Goal: Task Accomplishment & Management: Use online tool/utility

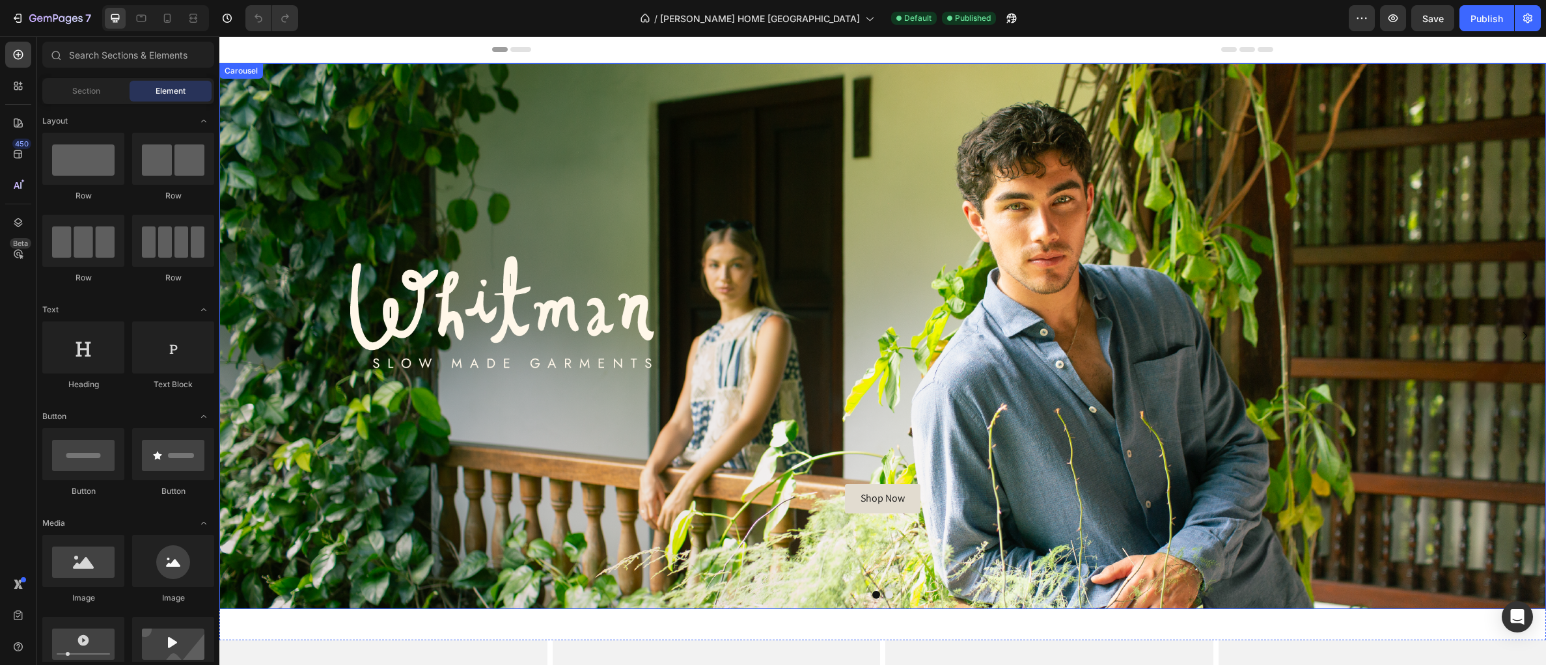
click at [875, 596] on button "Dot" at bounding box center [876, 595] width 8 height 8
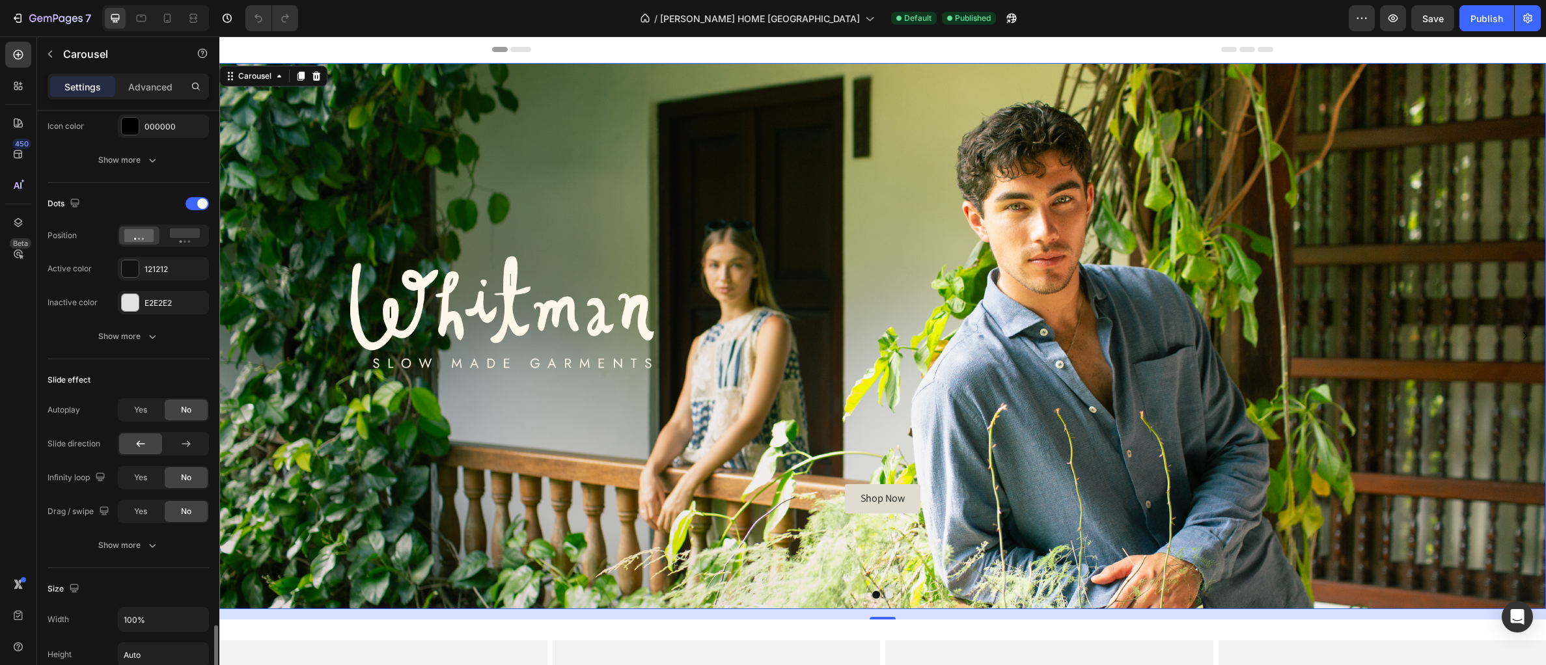
scroll to position [470, 0]
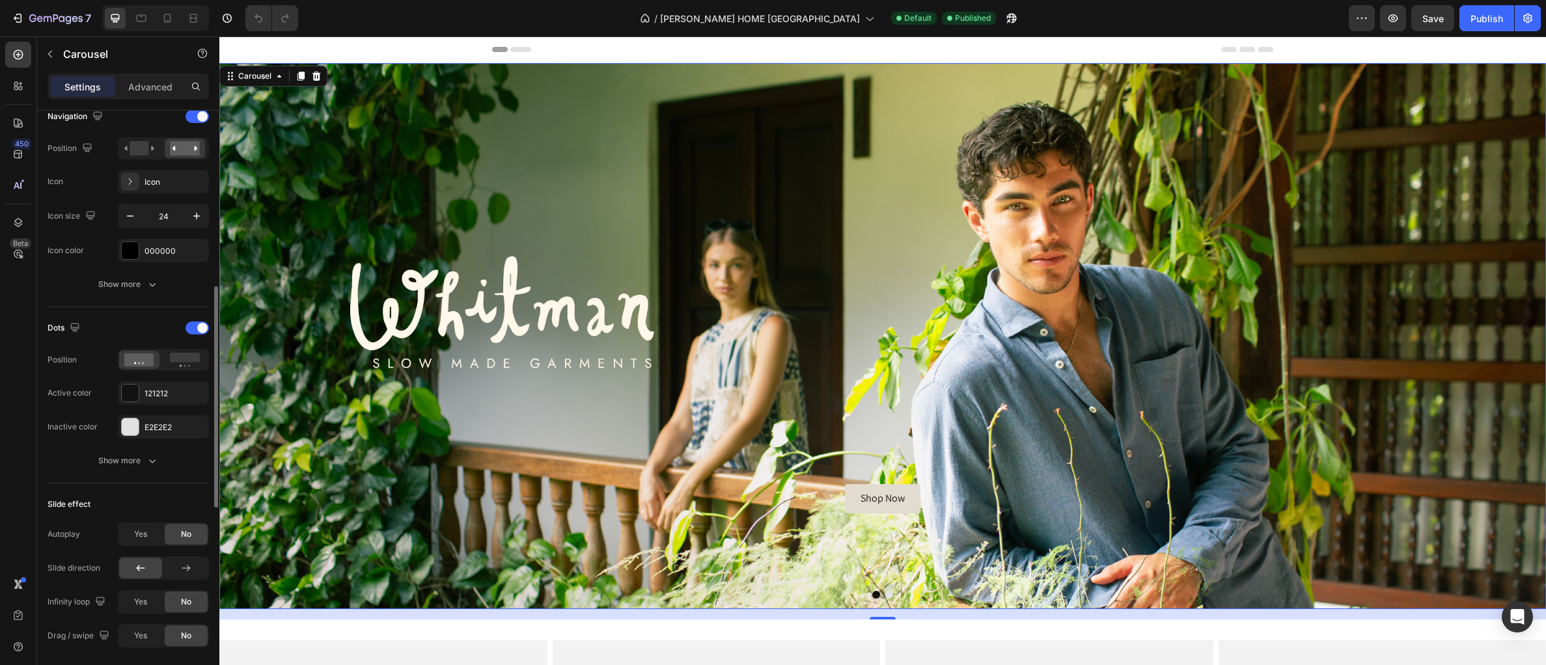
drag, startPoint x: 119, startPoint y: 466, endPoint x: 117, endPoint y: 414, distance: 52.1
click at [119, 466] on div "Show more" at bounding box center [128, 460] width 61 height 13
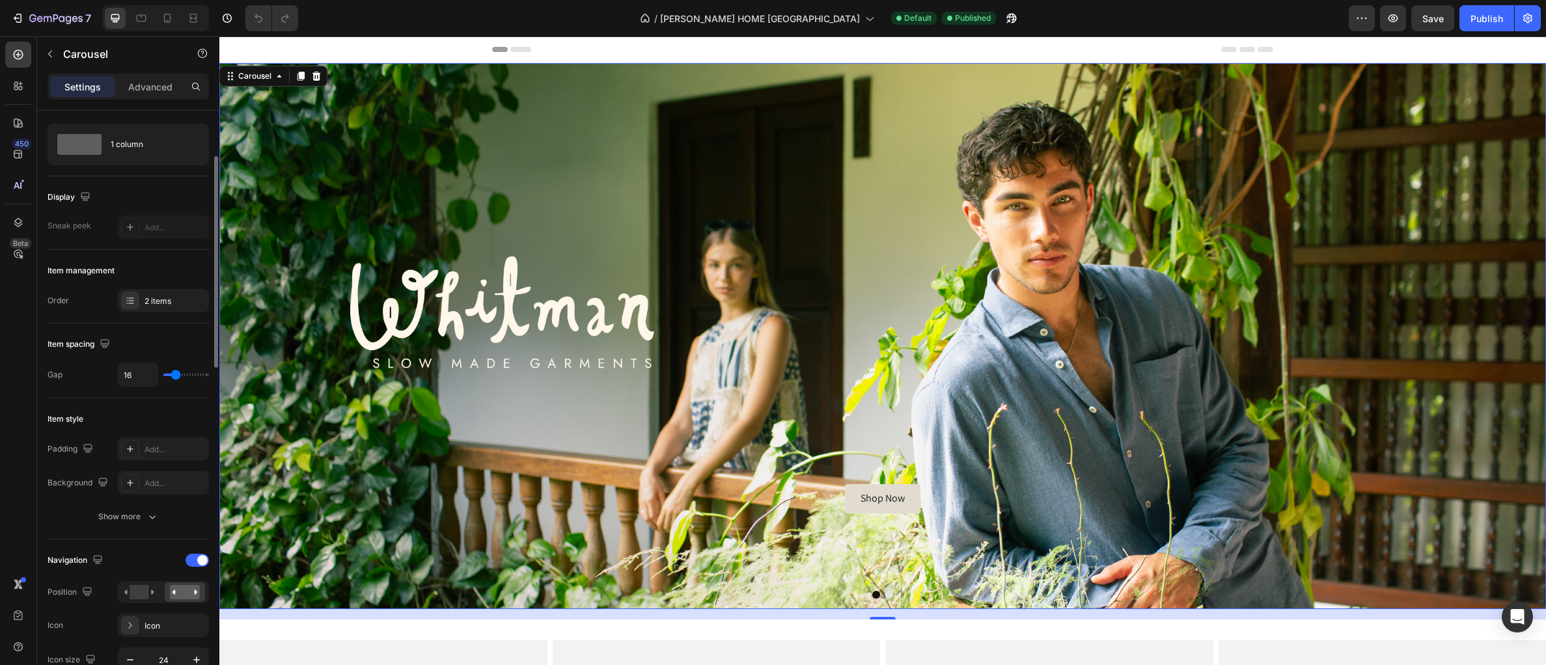
scroll to position [53, 0]
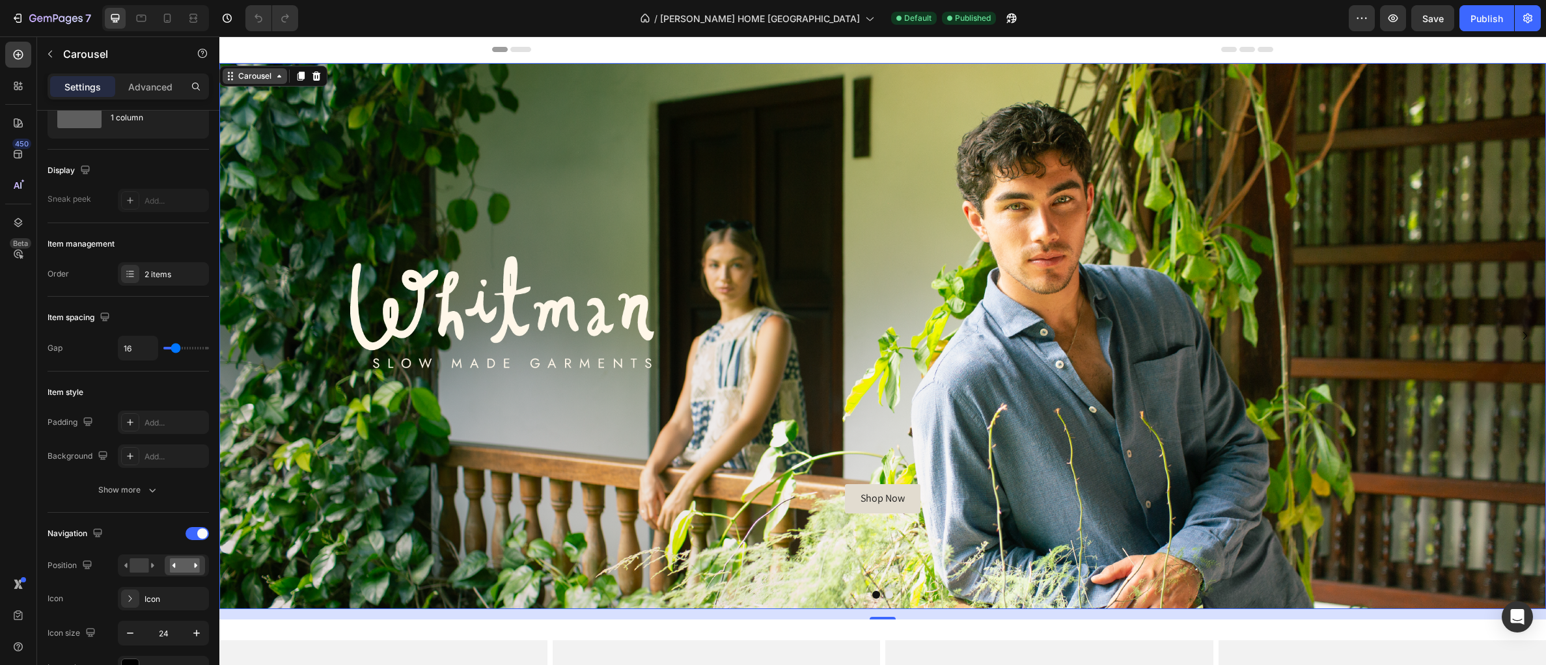
click at [266, 79] on div "Carousel" at bounding box center [255, 76] width 38 height 12
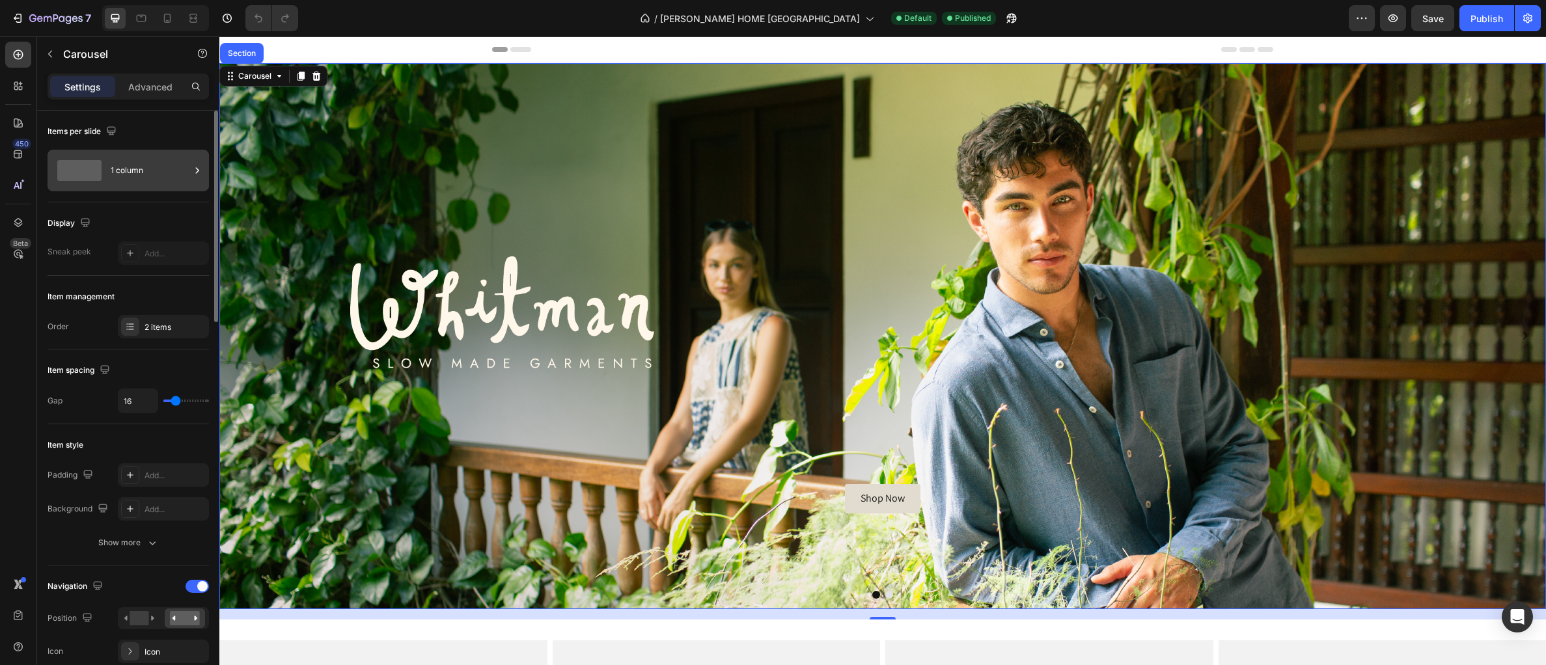
click at [186, 177] on div "1 column" at bounding box center [150, 171] width 79 height 30
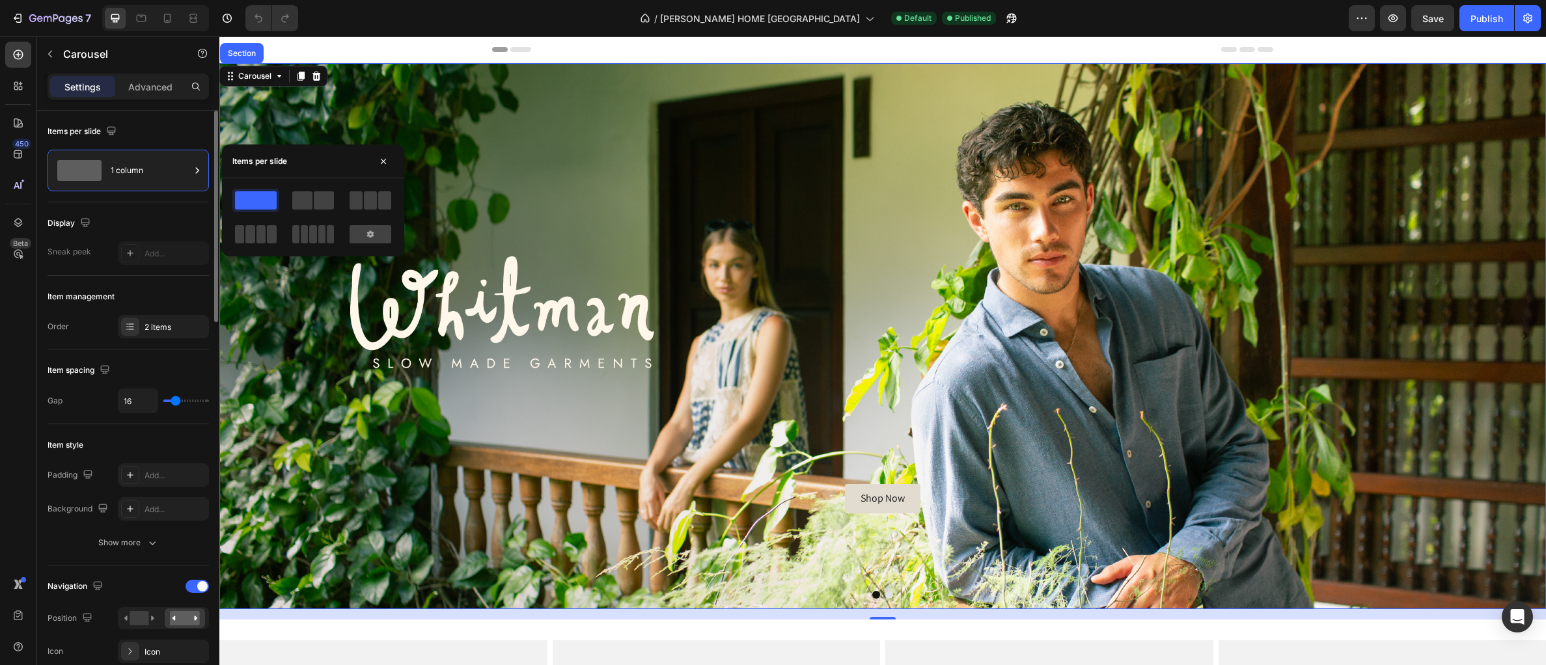
click at [185, 130] on div "Items per slide" at bounding box center [128, 131] width 161 height 21
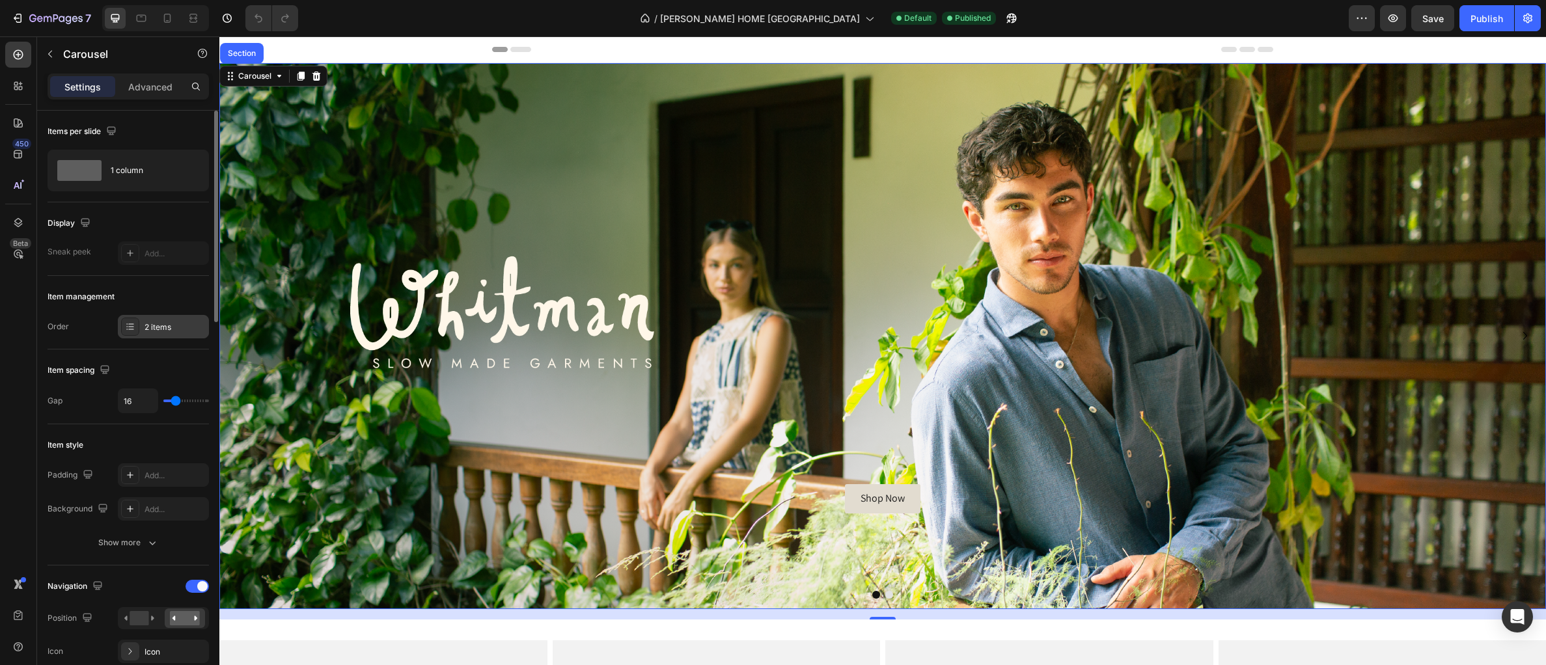
click at [146, 323] on div "2 items" at bounding box center [174, 328] width 61 height 12
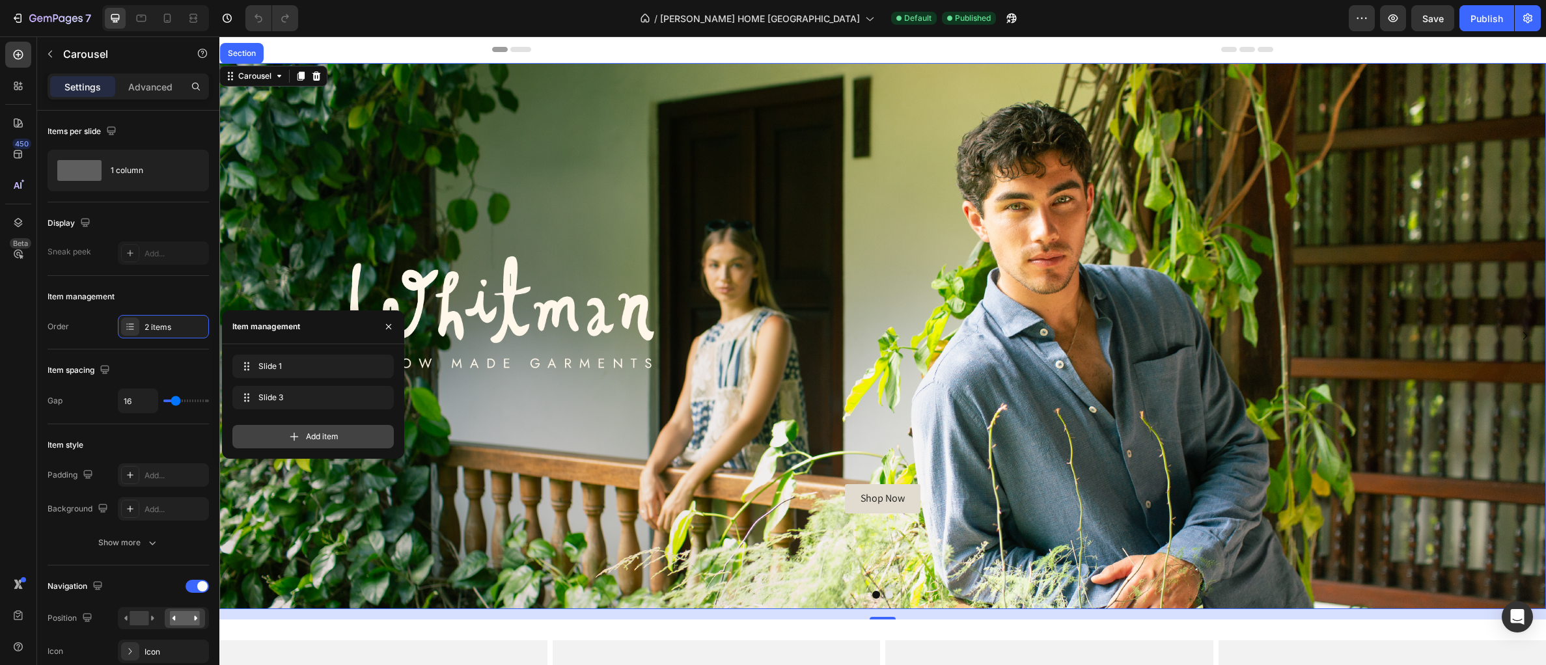
click at [288, 435] on icon at bounding box center [294, 436] width 13 height 13
click at [868, 594] on button "Dot" at bounding box center [870, 595] width 8 height 8
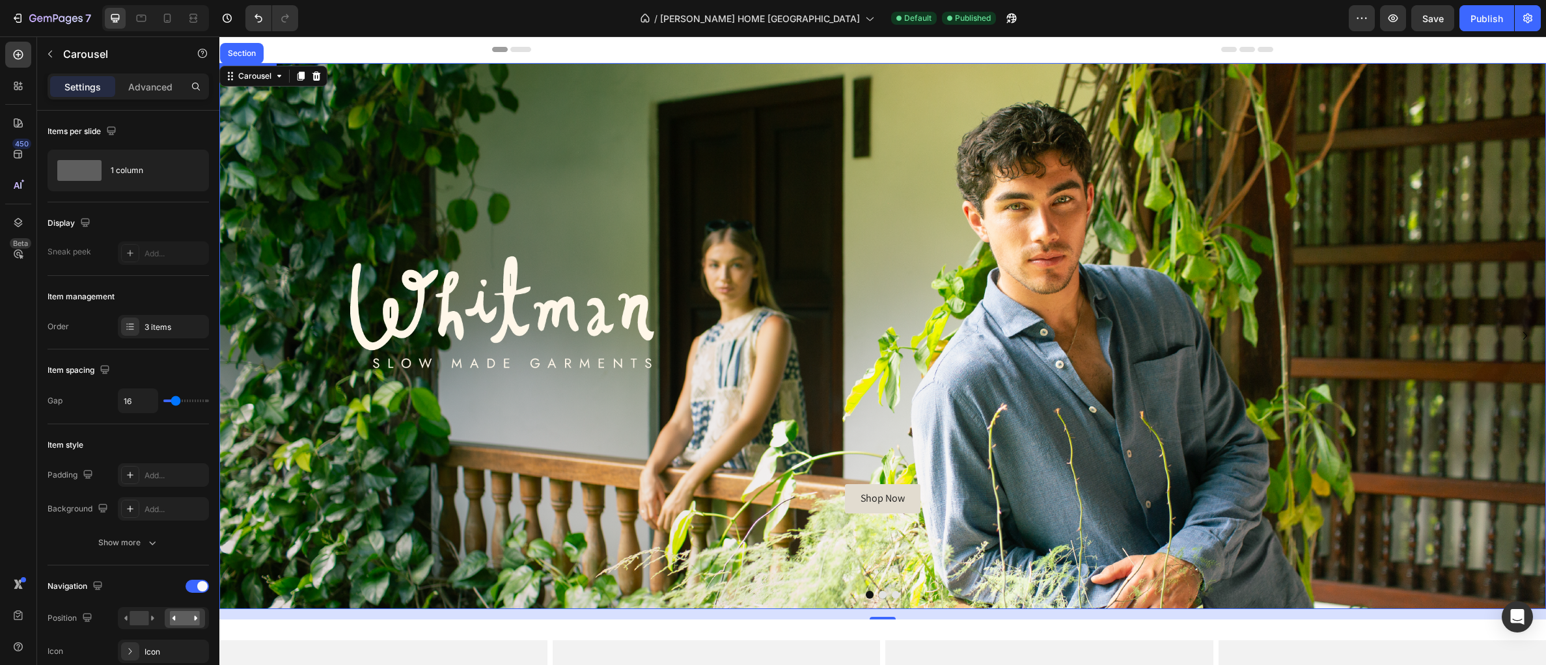
click at [417, 257] on div "Background Image" at bounding box center [882, 336] width 1326 height 546
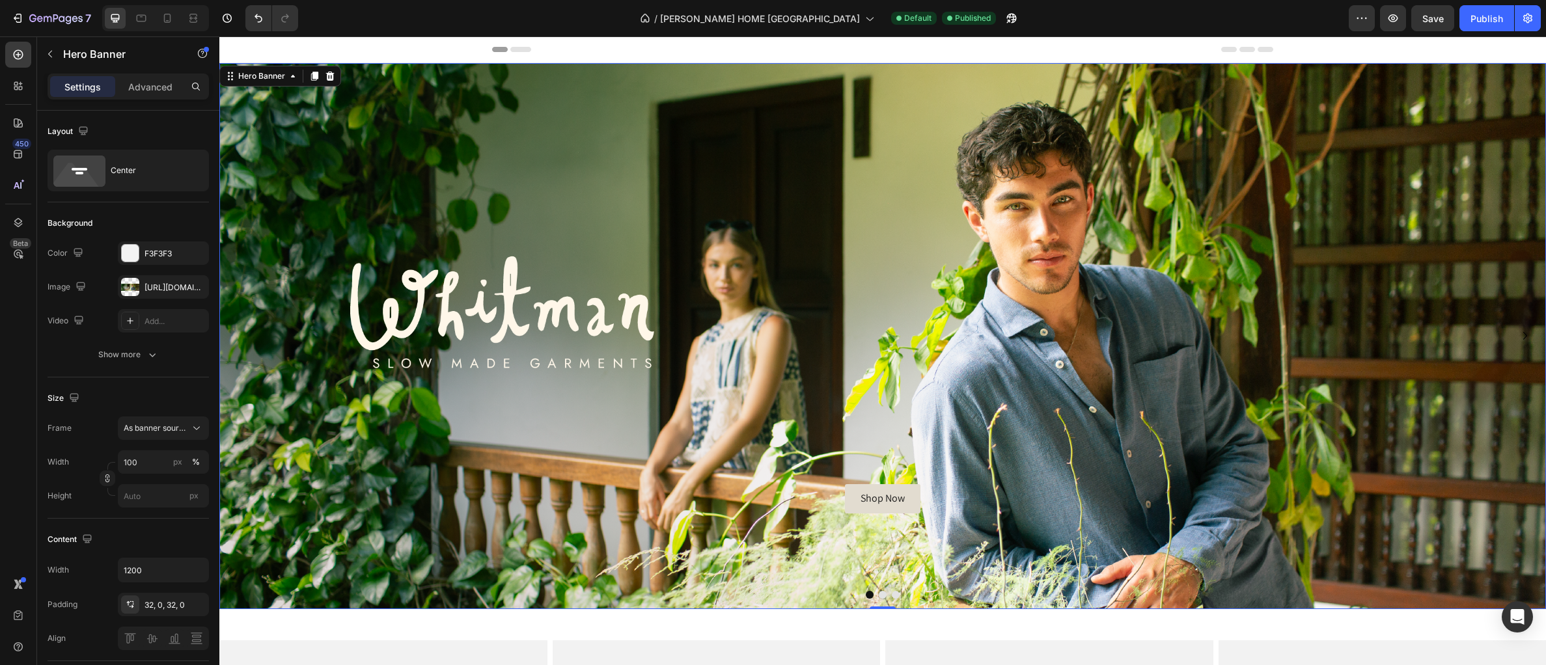
click at [383, 176] on div "Background Image" at bounding box center [882, 336] width 1326 height 546
click at [114, 172] on div "Center" at bounding box center [150, 171] width 79 height 30
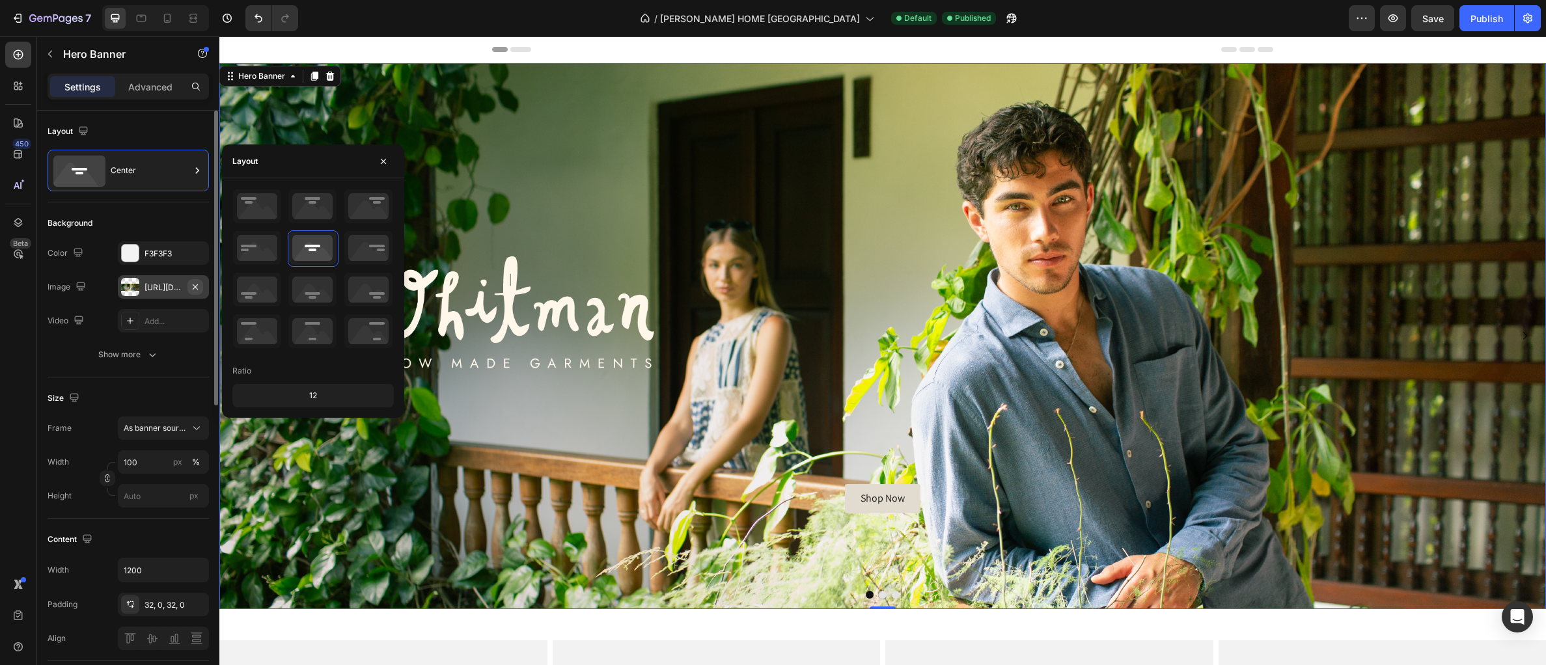
click at [191, 288] on icon "button" at bounding box center [195, 287] width 10 height 10
type input "Auto"
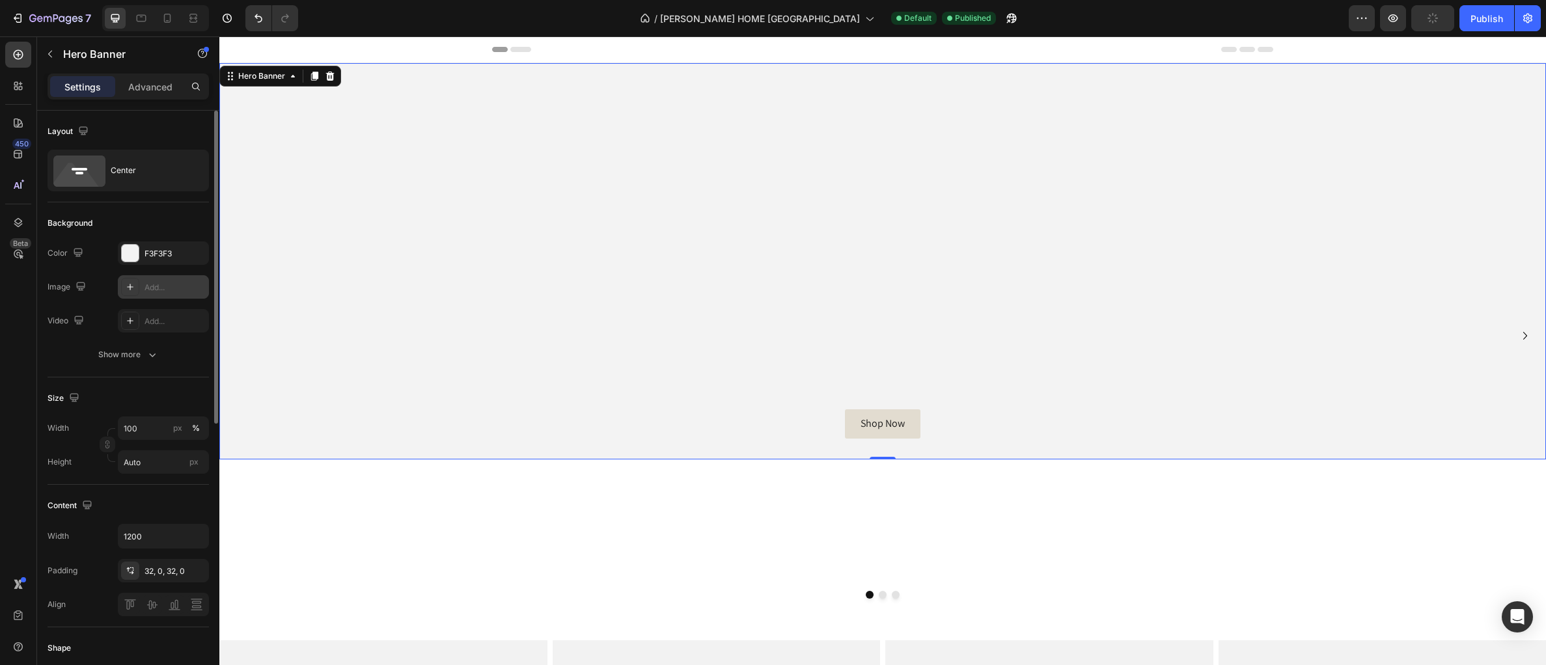
click at [168, 290] on div "Add..." at bounding box center [174, 288] width 61 height 12
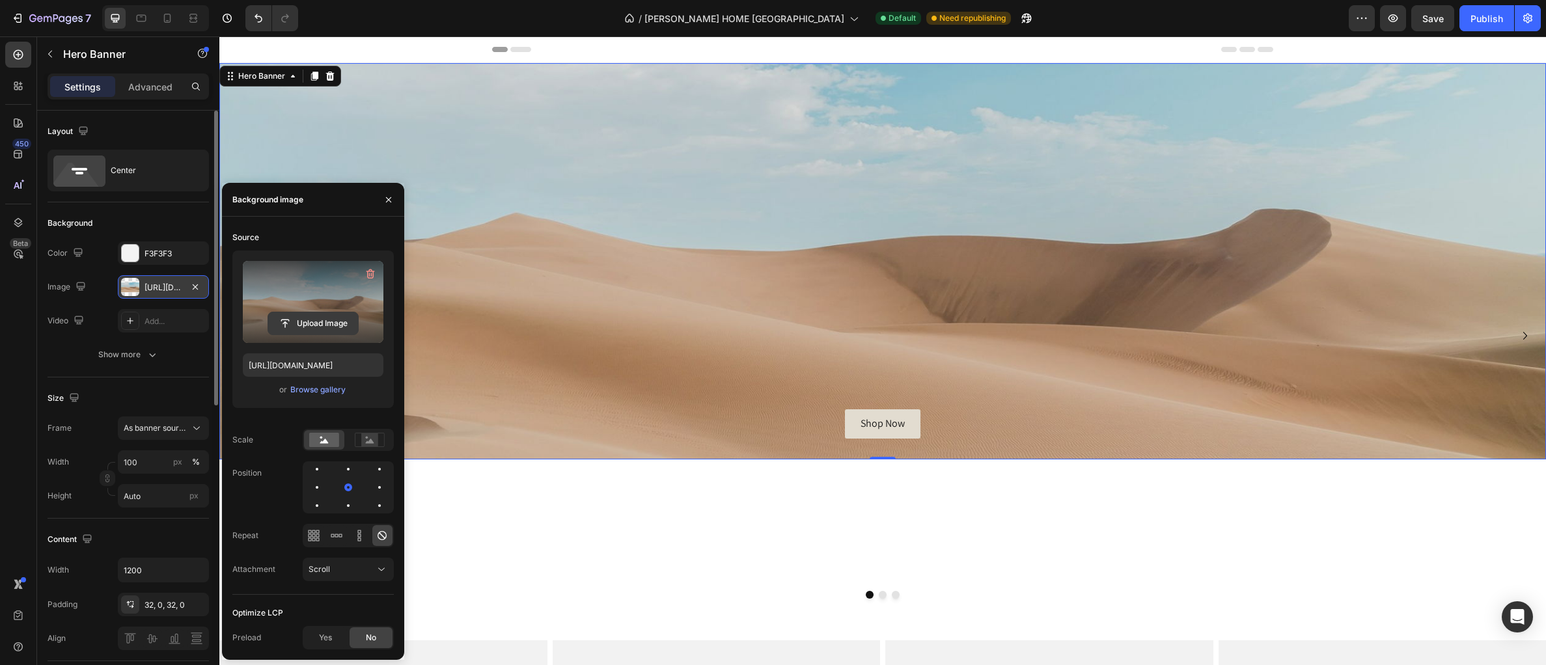
click at [307, 333] on input "file" at bounding box center [313, 323] width 90 height 22
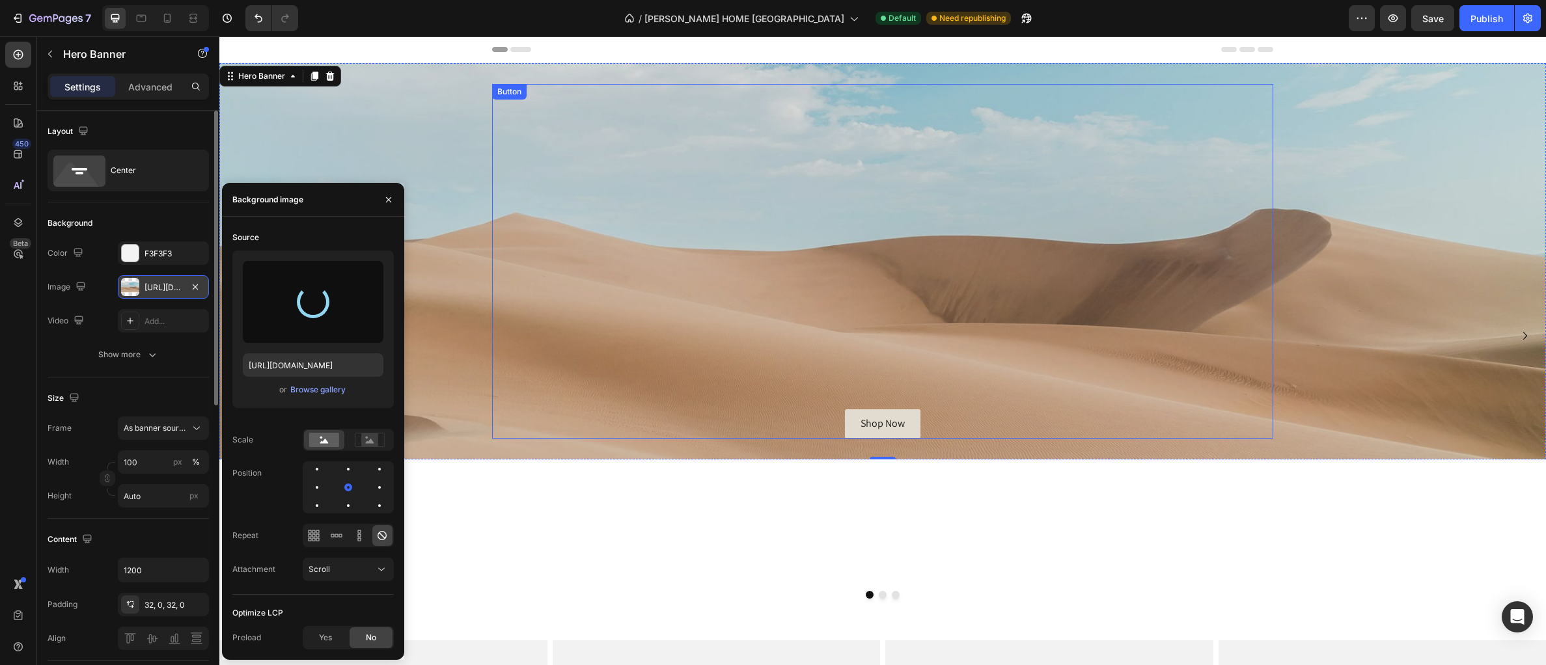
type input "[URL][DOMAIN_NAME]"
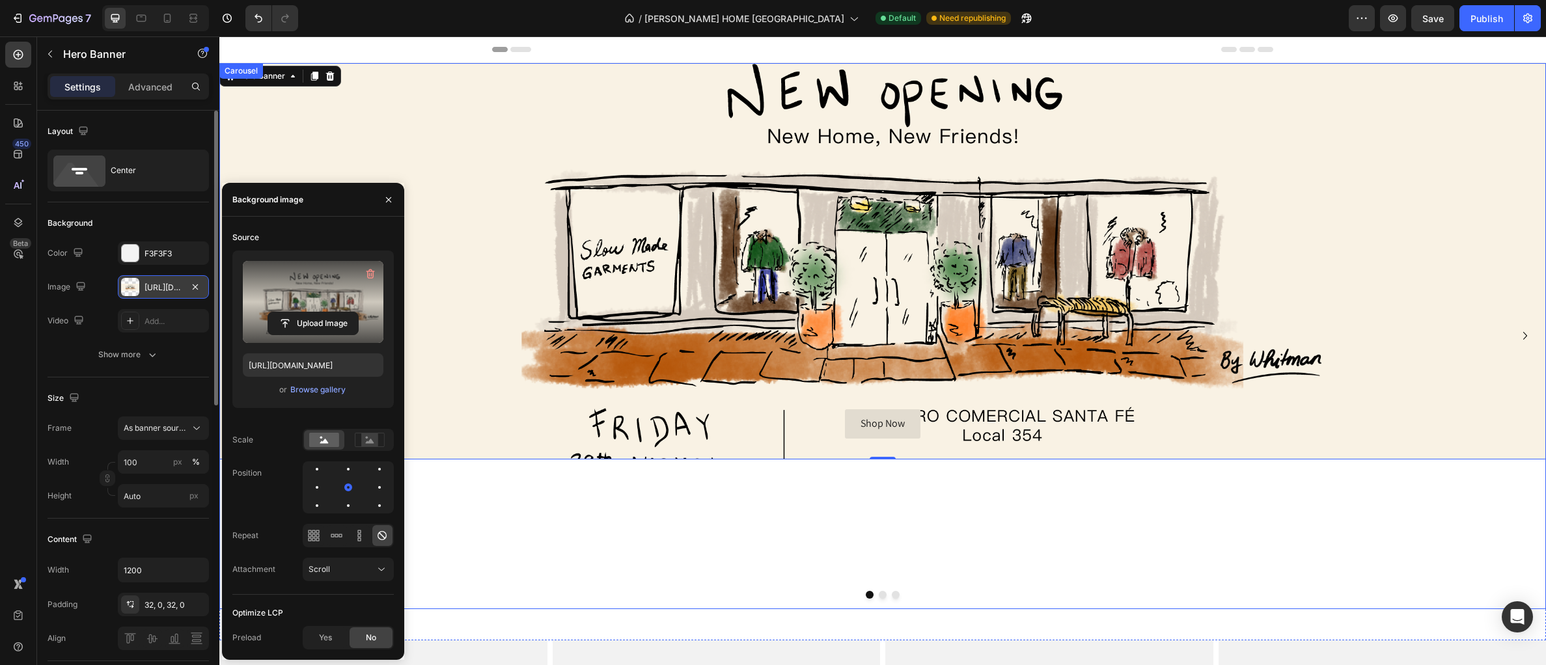
click at [886, 599] on div "Shop Now Button Hero Banner 0" at bounding box center [882, 336] width 1326 height 546
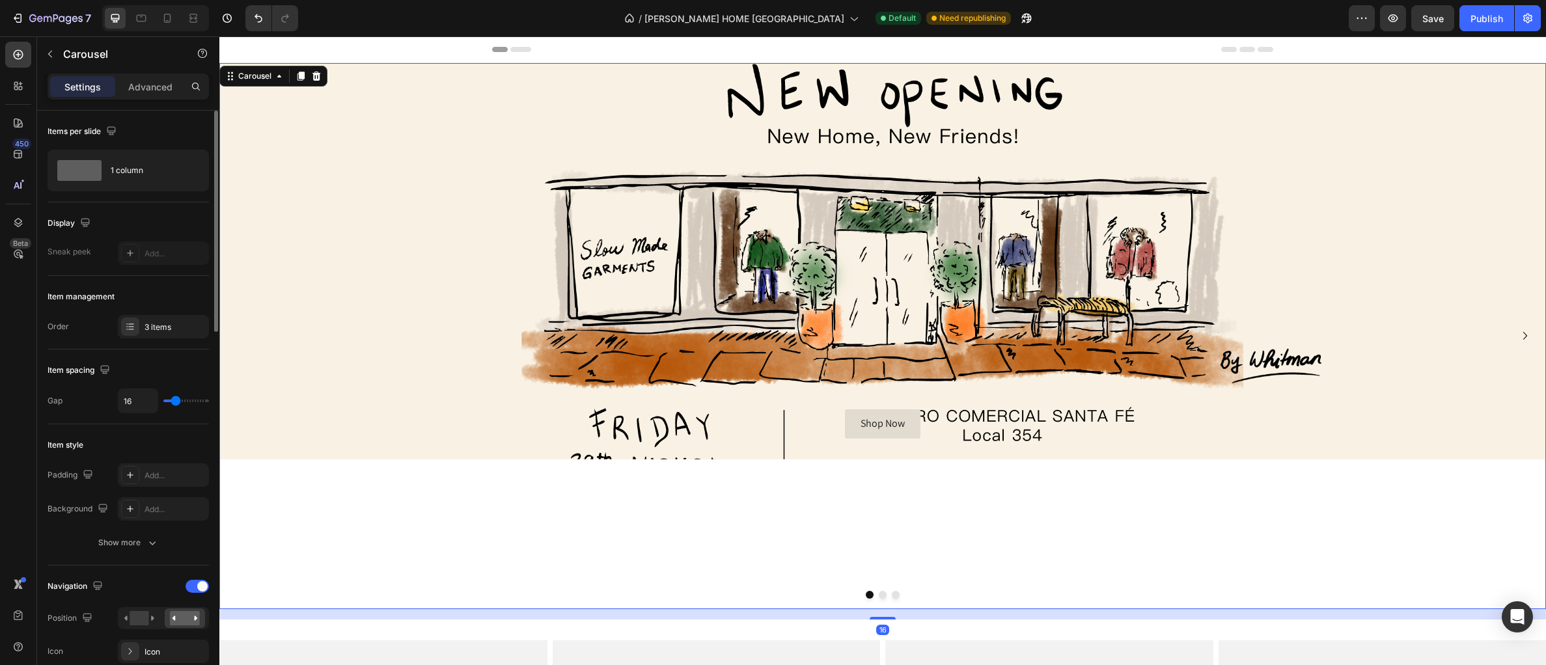
click at [884, 597] on button "Dot" at bounding box center [883, 595] width 8 height 8
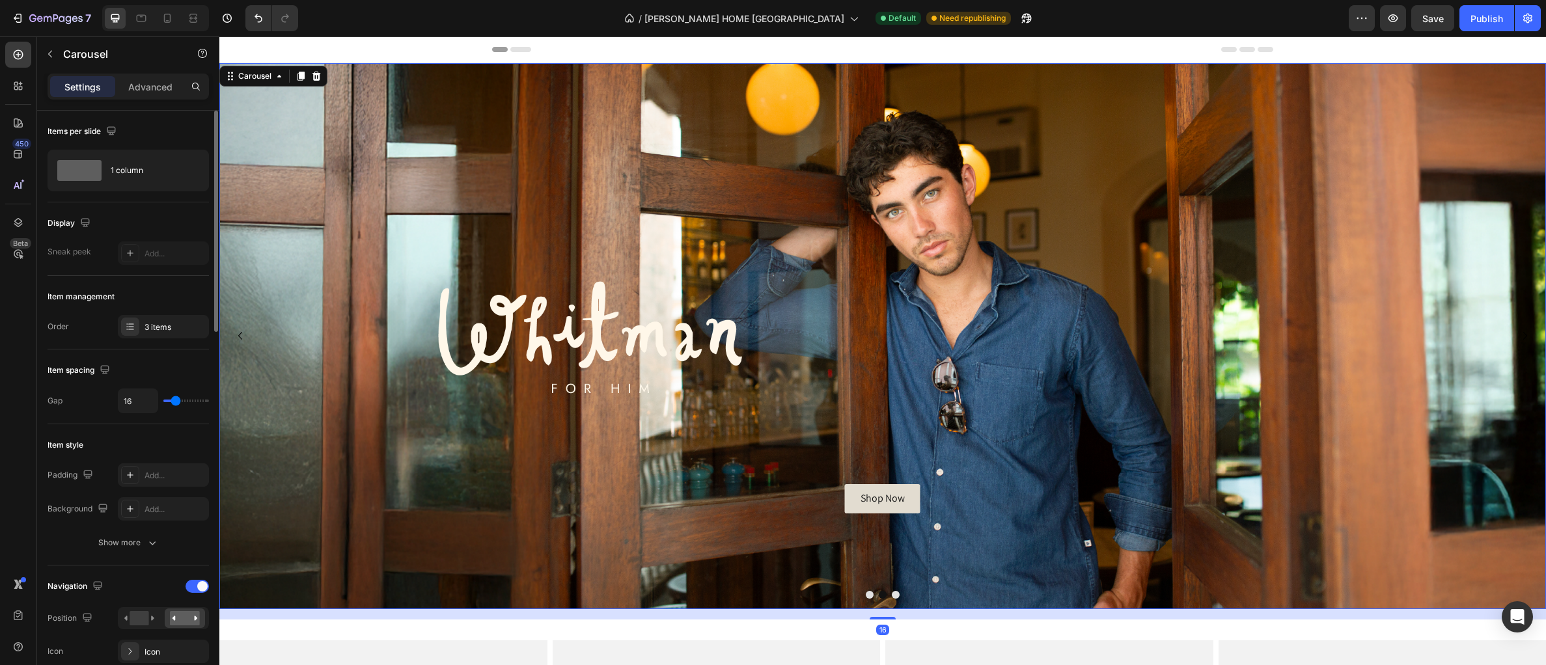
click at [871, 596] on button "Dot" at bounding box center [870, 595] width 8 height 8
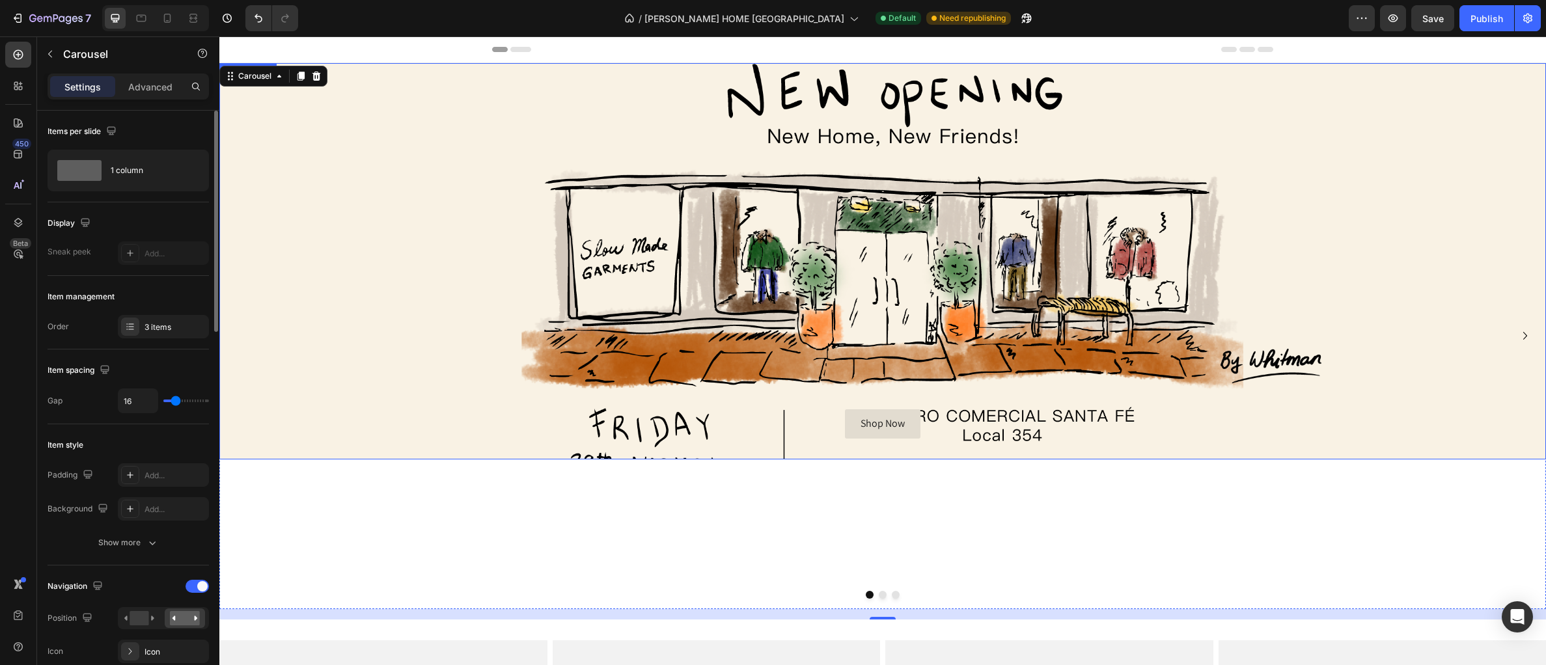
click at [475, 321] on div "Background Image" at bounding box center [882, 261] width 1326 height 396
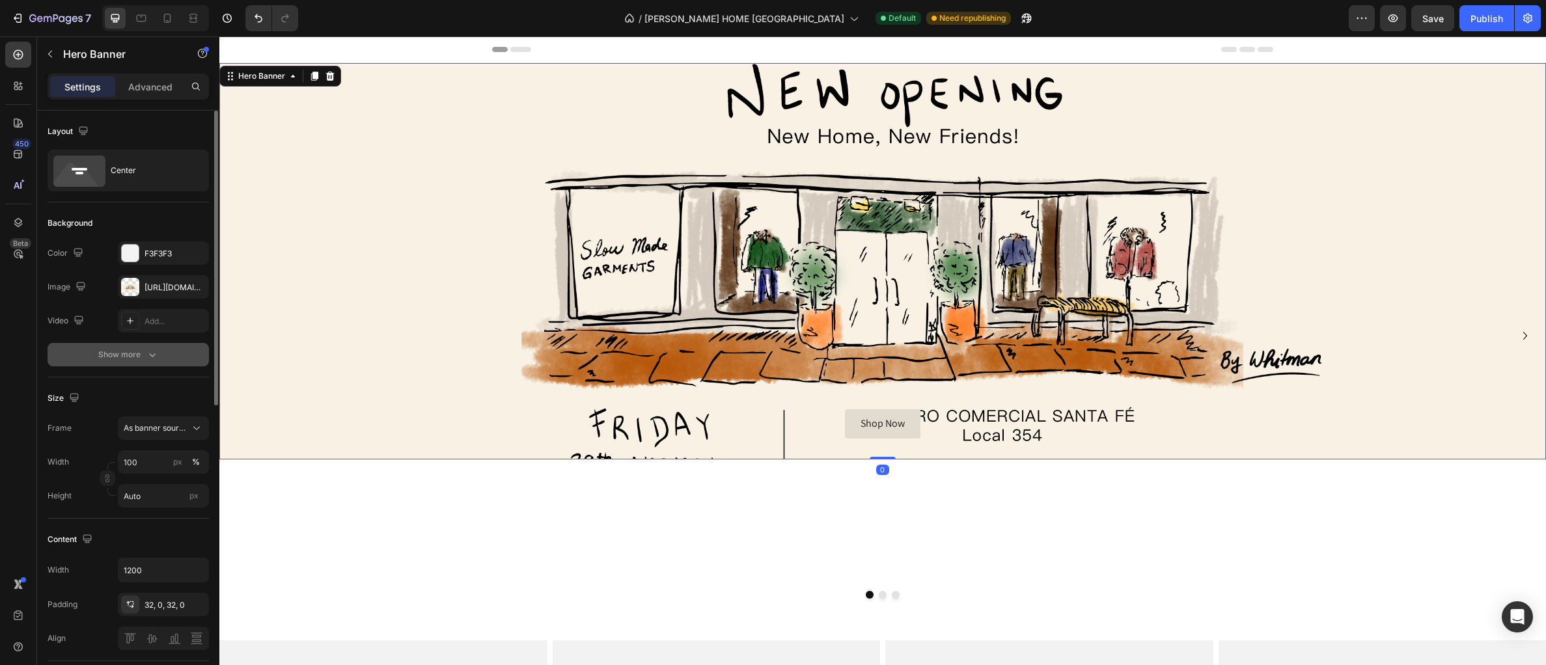
click at [179, 359] on button "Show more" at bounding box center [128, 354] width 161 height 23
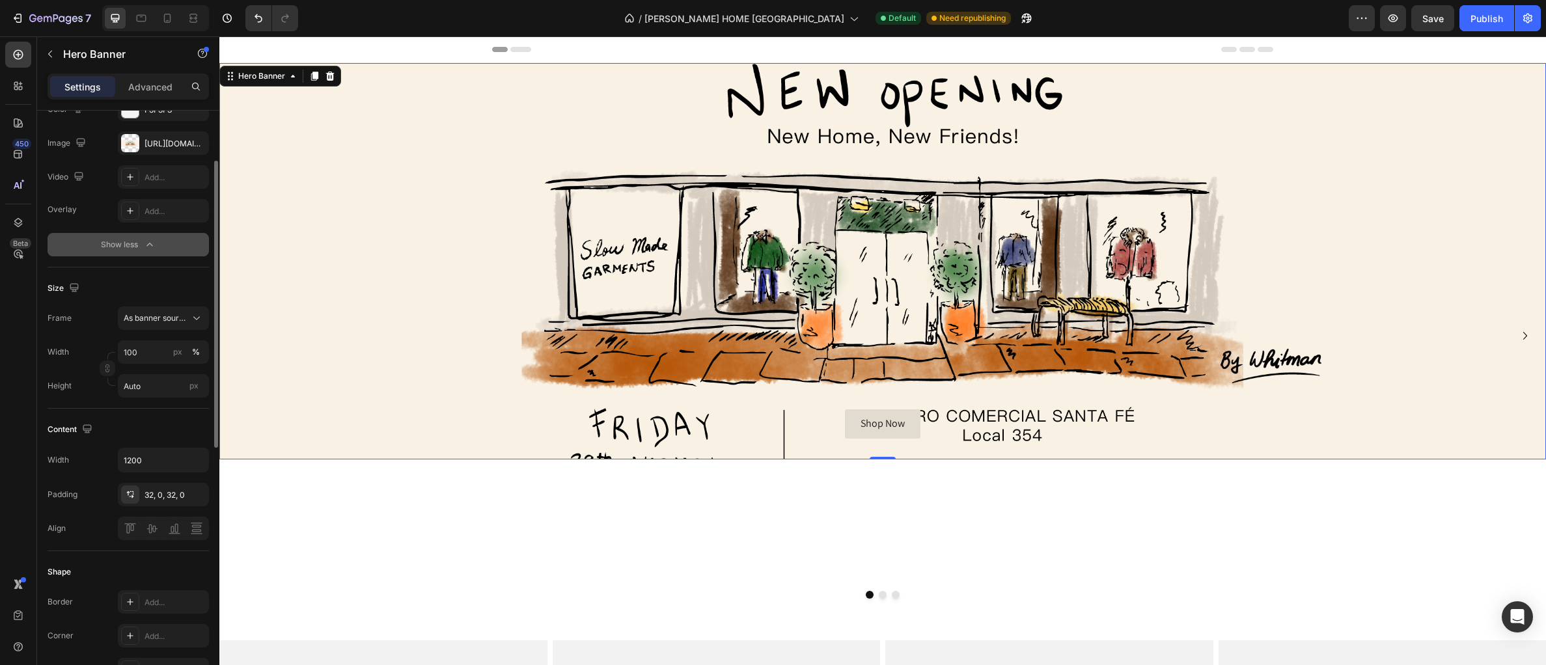
scroll to position [153, 0]
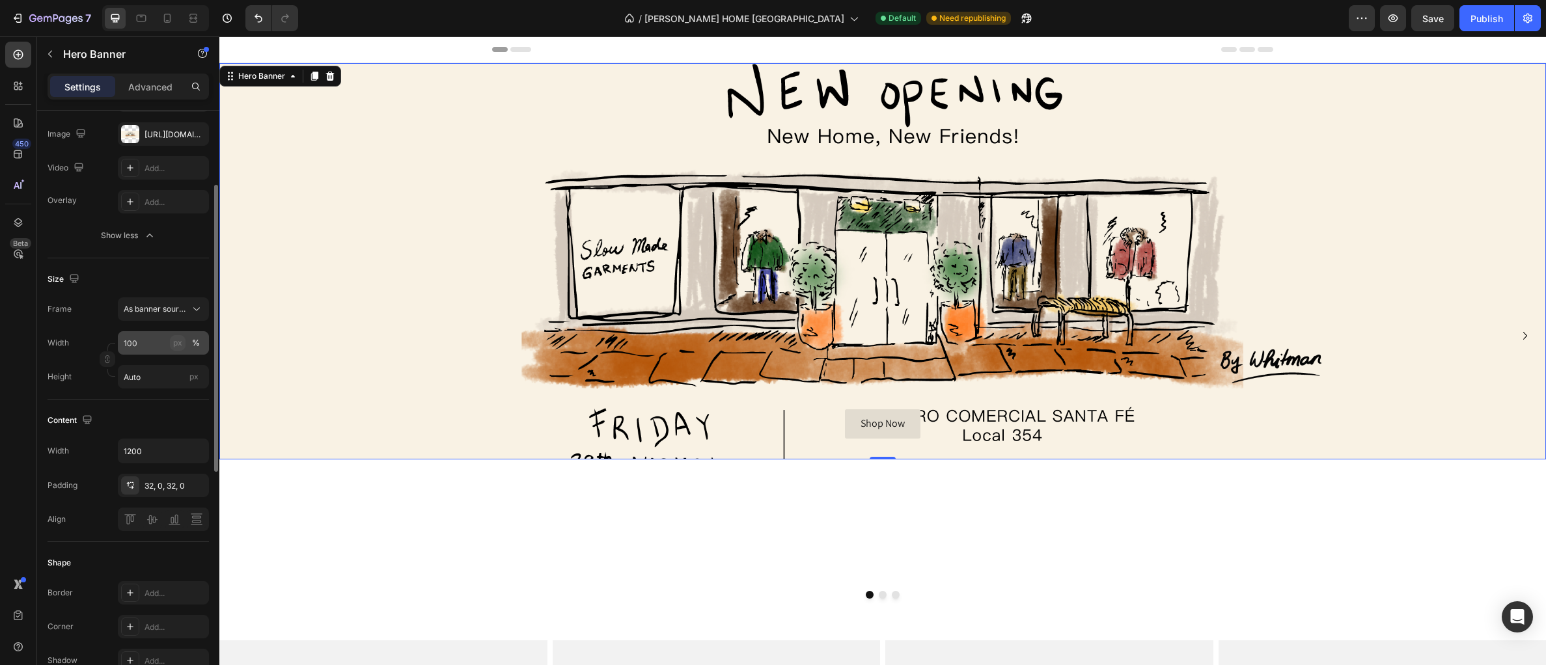
click at [174, 348] on div "px" at bounding box center [177, 343] width 9 height 12
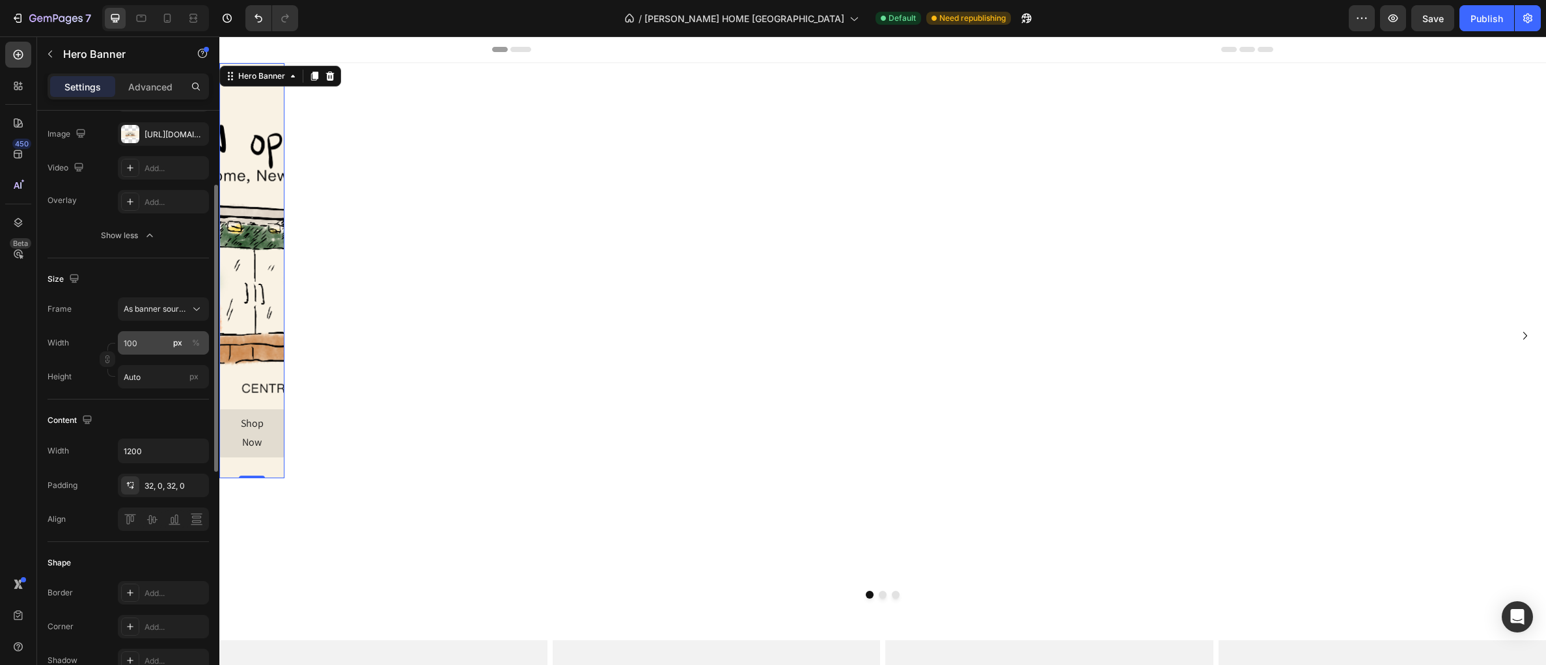
click at [176, 346] on div "px" at bounding box center [177, 343] width 9 height 12
click at [161, 348] on input "100" at bounding box center [163, 342] width 91 height 23
click at [195, 344] on div "%" at bounding box center [196, 343] width 8 height 12
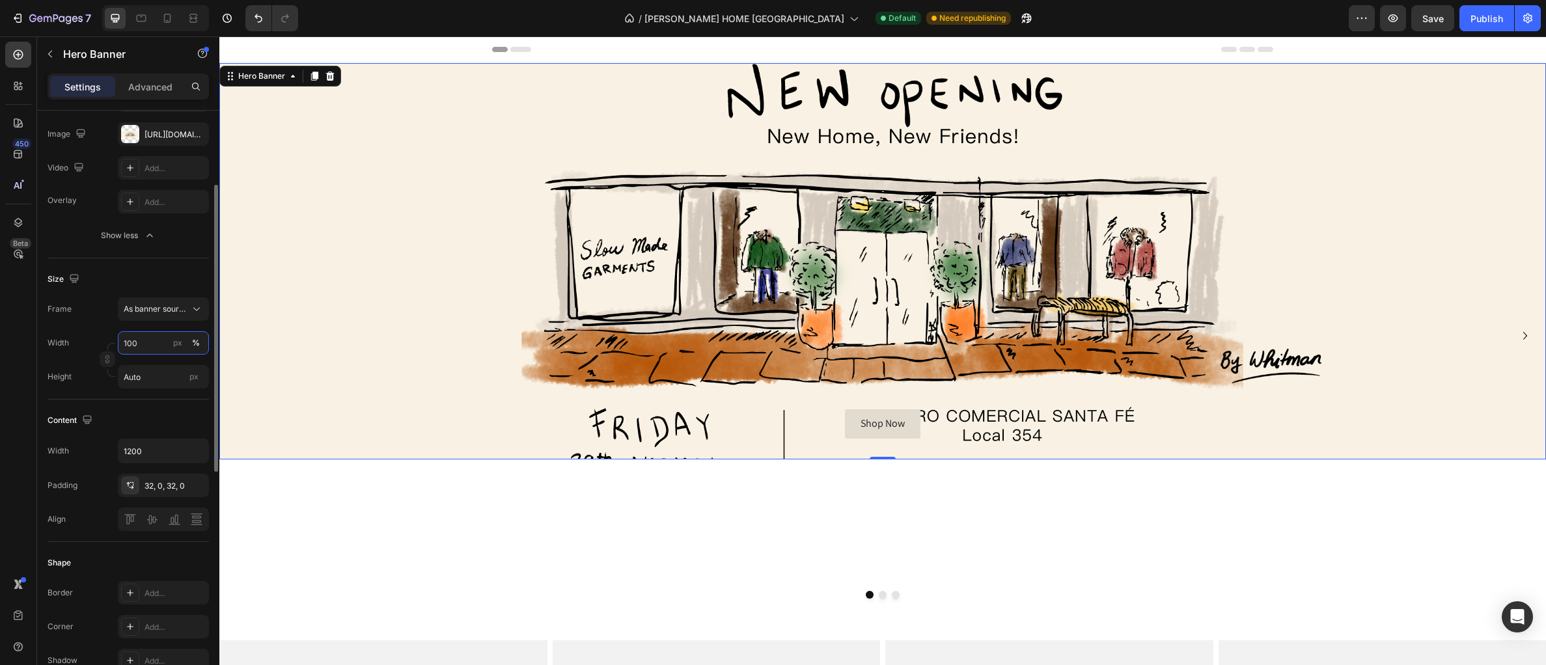
click at [141, 348] on input "100" at bounding box center [163, 342] width 91 height 23
click at [141, 387] on div "Default 1200px" at bounding box center [150, 398] width 107 height 23
type input "1200"
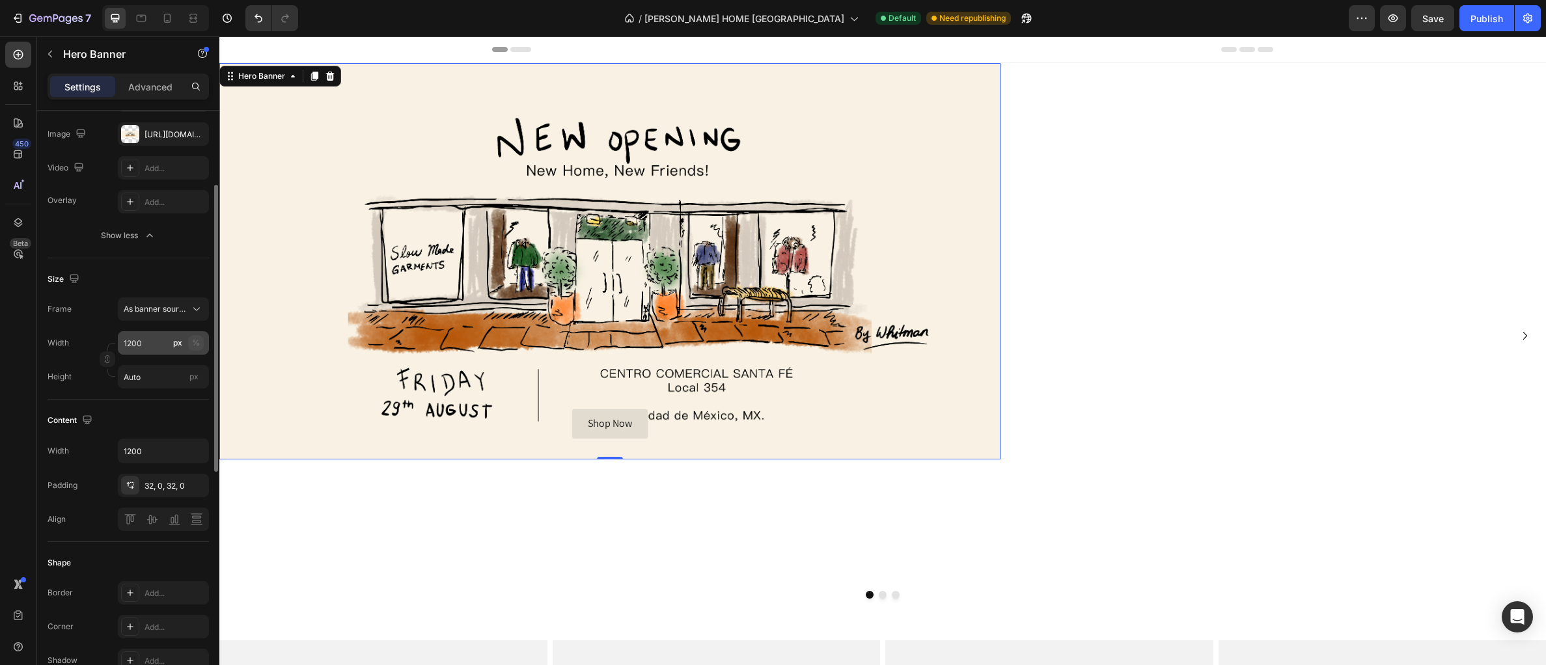
click at [200, 347] on button "%" at bounding box center [196, 343] width 16 height 16
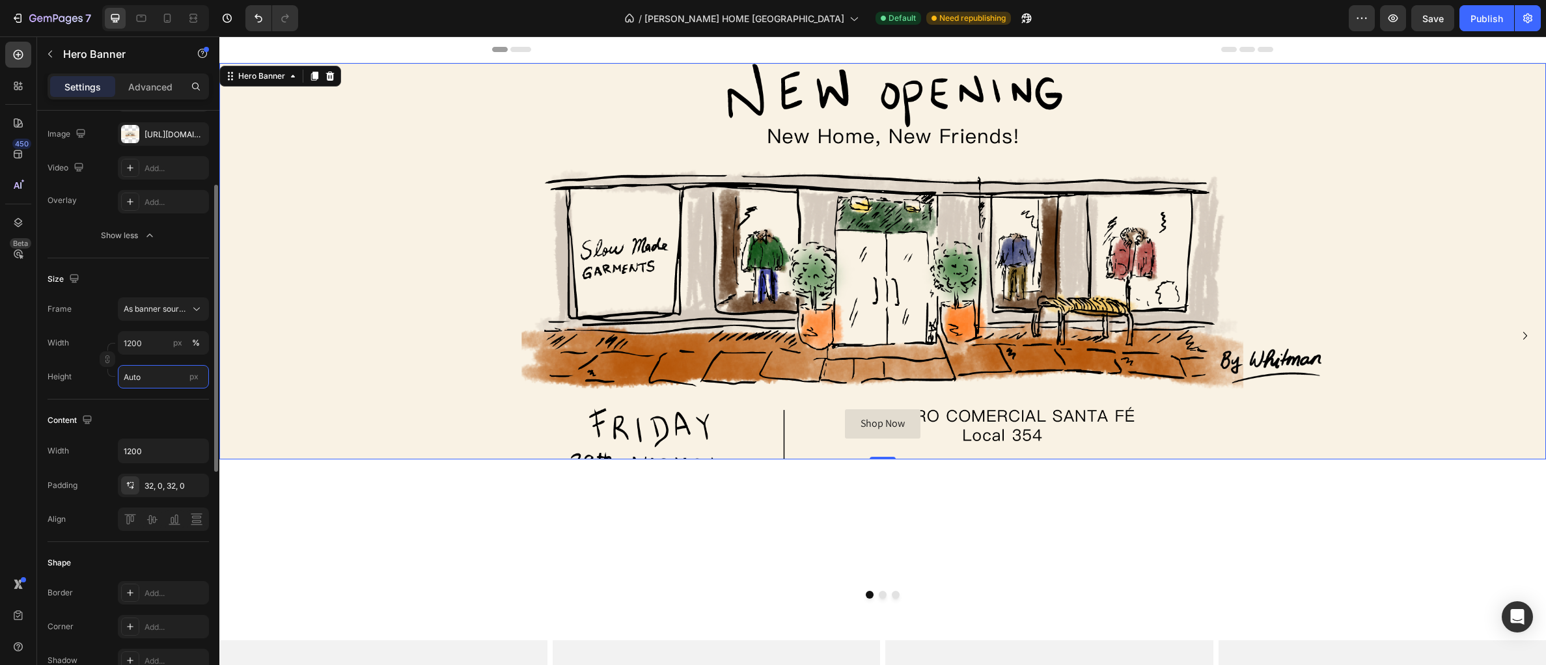
click at [157, 381] on input "Auto" at bounding box center [163, 376] width 91 height 23
click at [150, 429] on span "Fit screen" at bounding box center [141, 432] width 36 height 12
type input "100 vh"
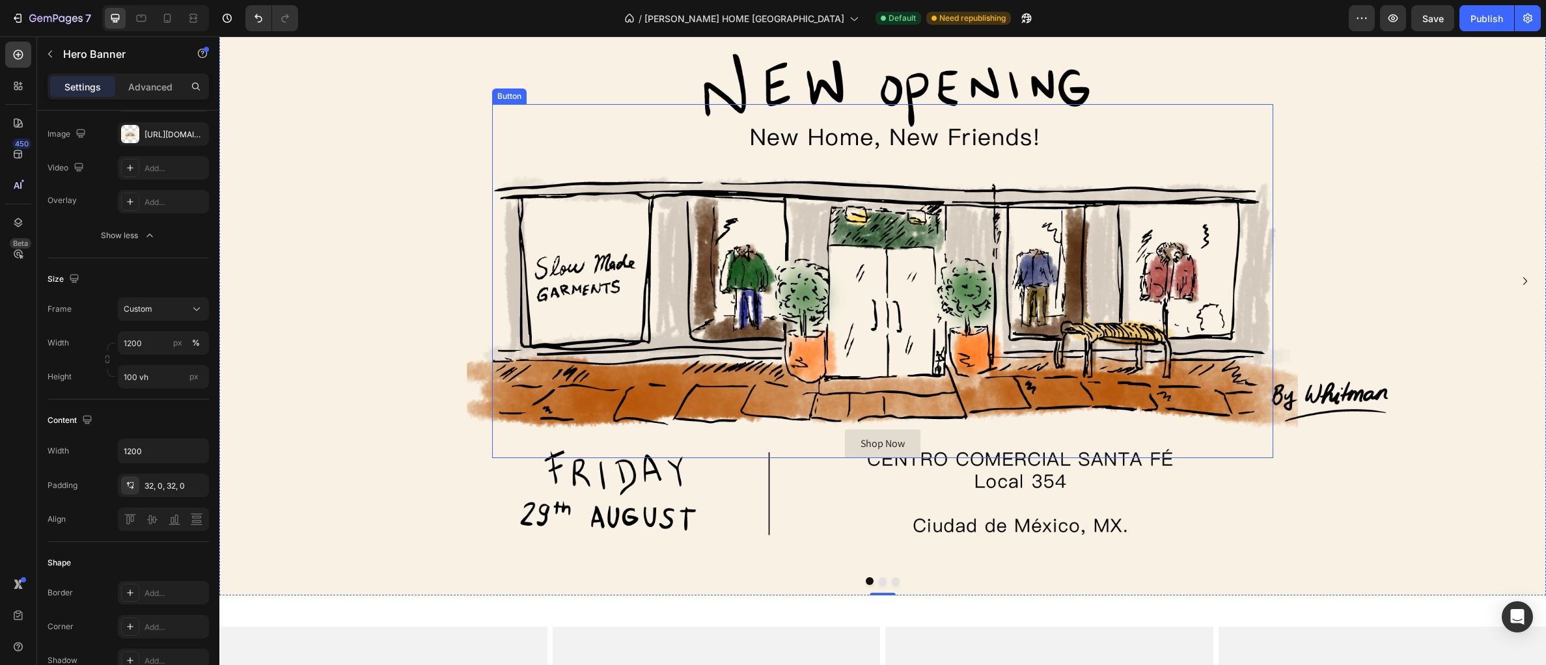
scroll to position [108, 0]
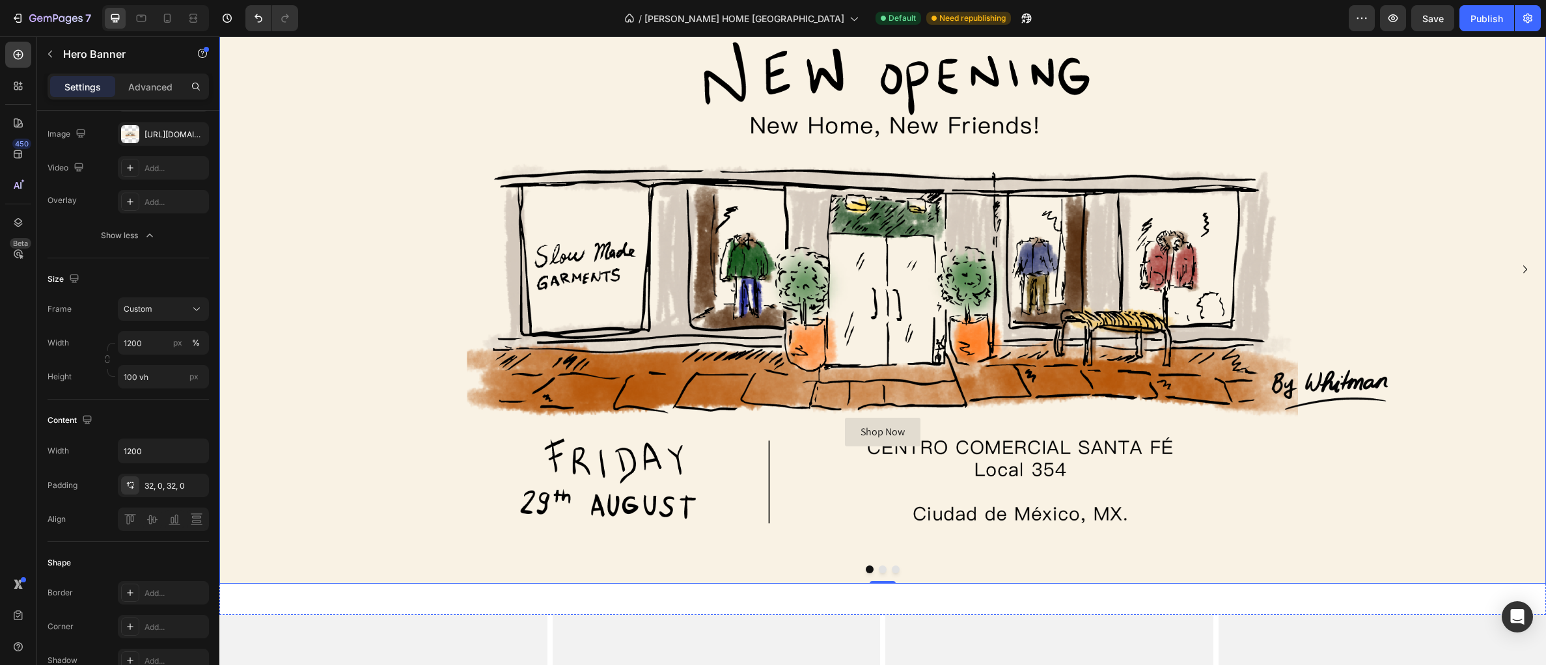
click at [880, 568] on button "Dot" at bounding box center [883, 570] width 8 height 8
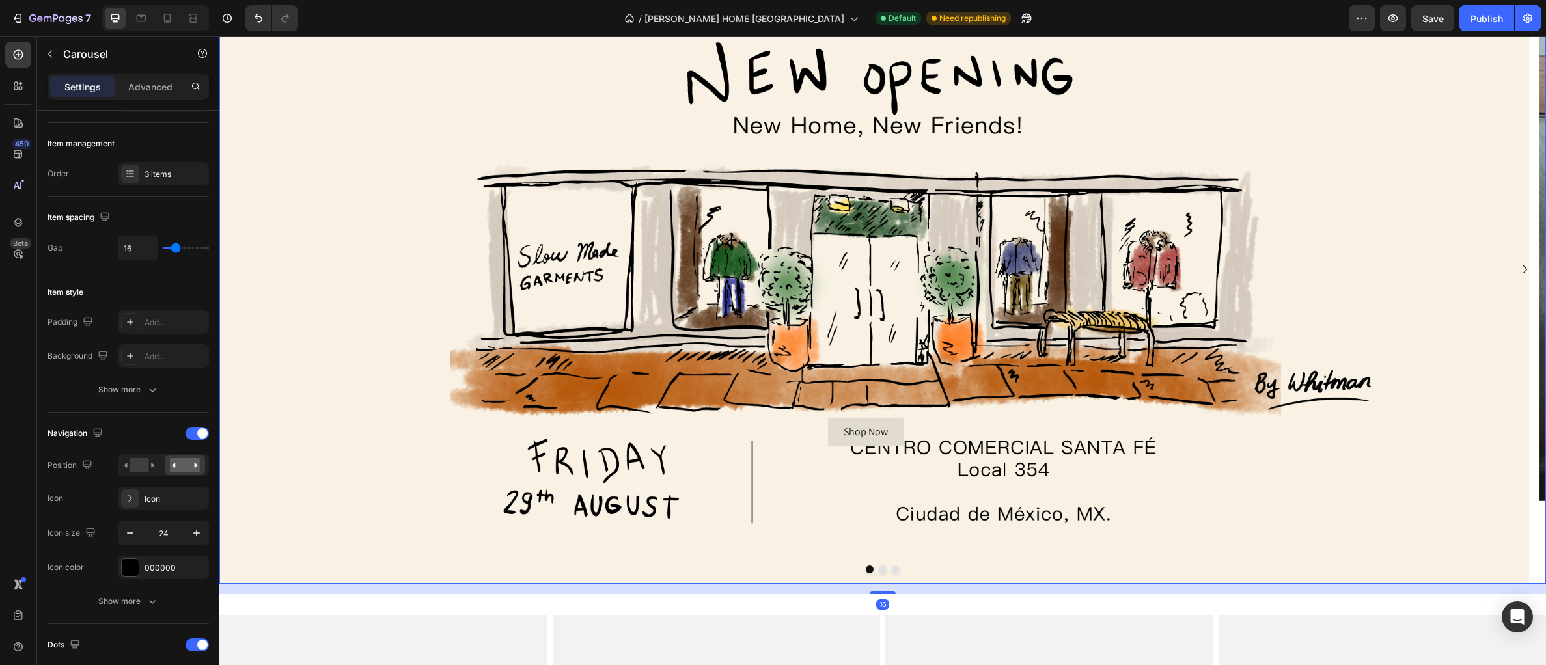
scroll to position [0, 0]
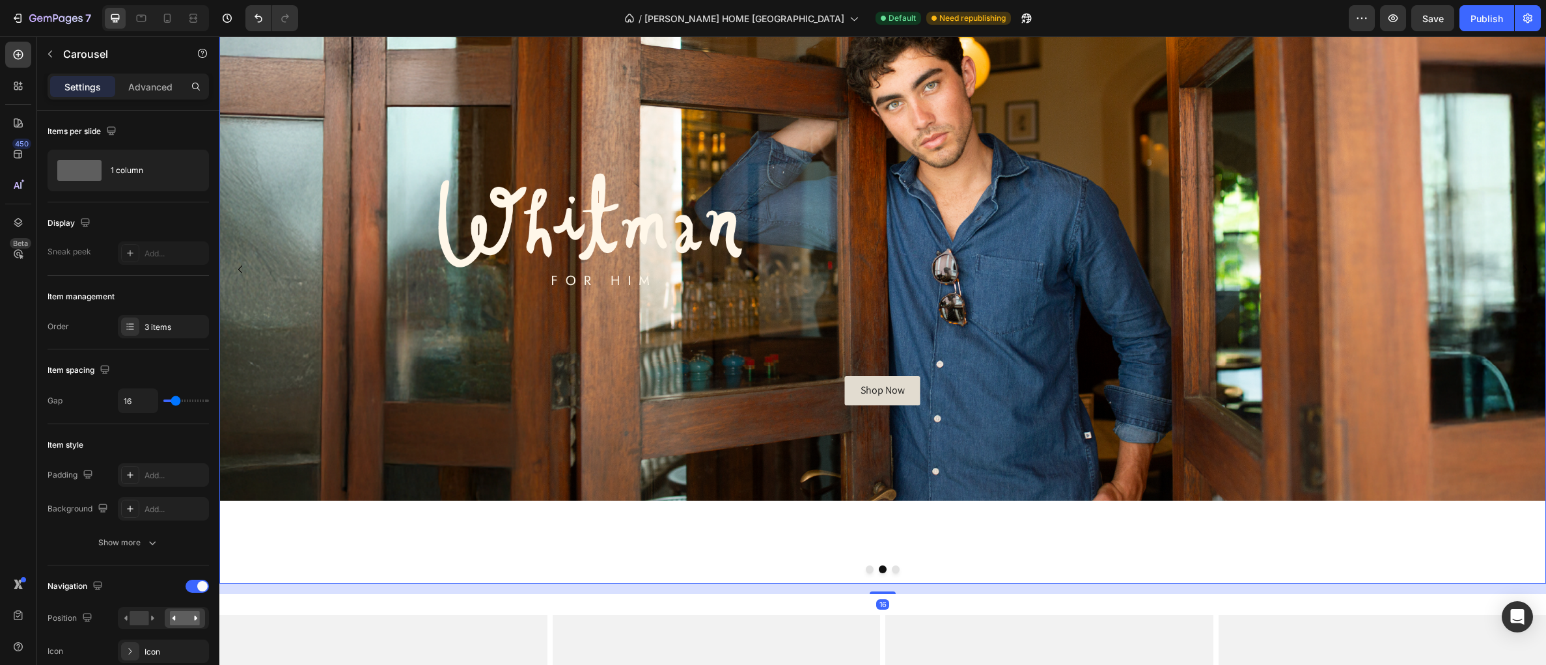
click at [868, 567] on button "Dot" at bounding box center [870, 570] width 8 height 8
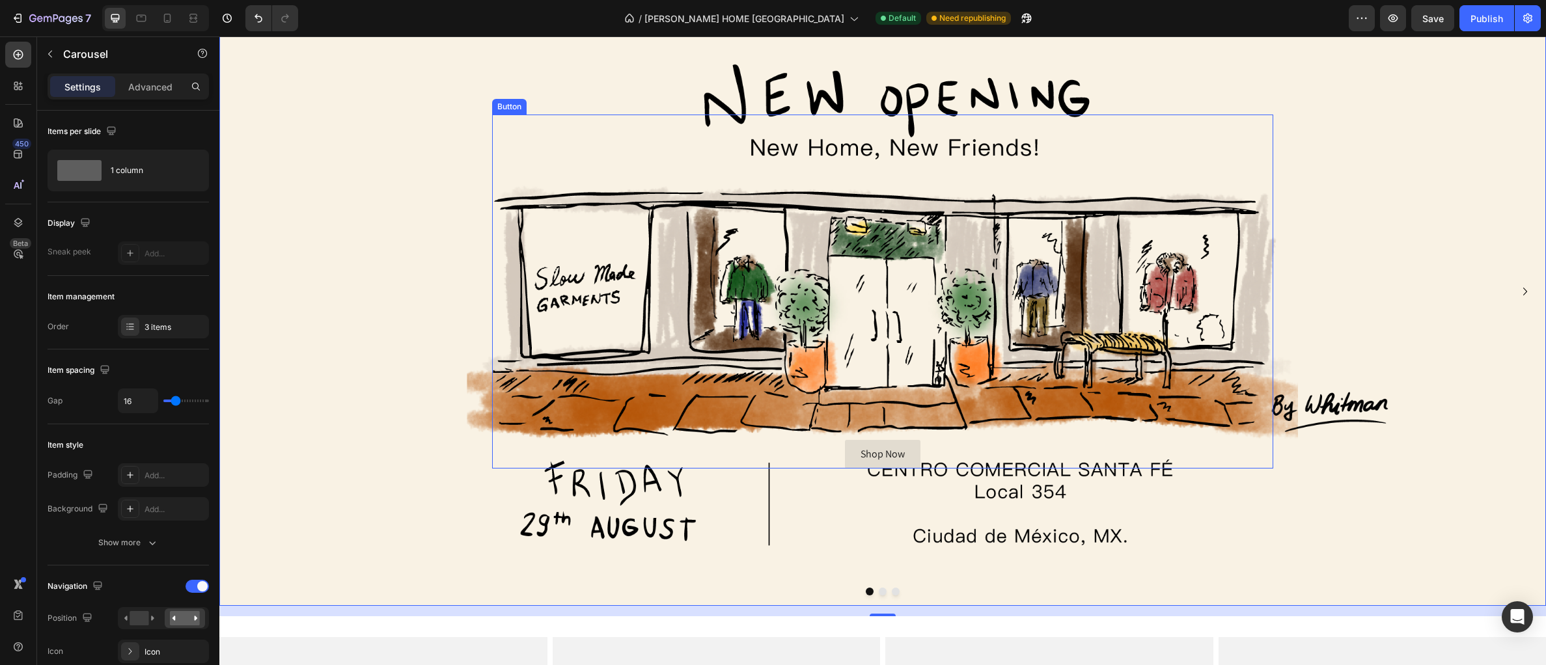
scroll to position [89, 0]
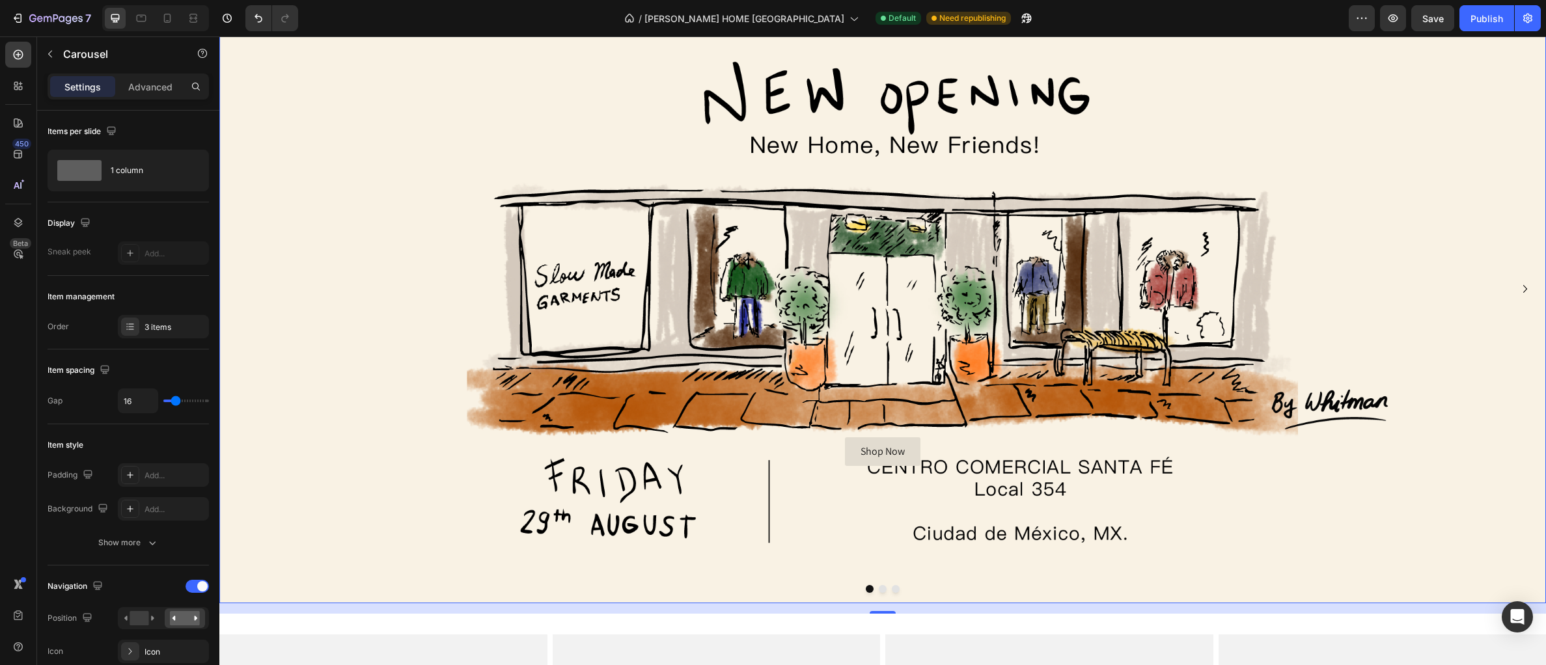
click at [883, 588] on button "Dot" at bounding box center [883, 589] width 8 height 8
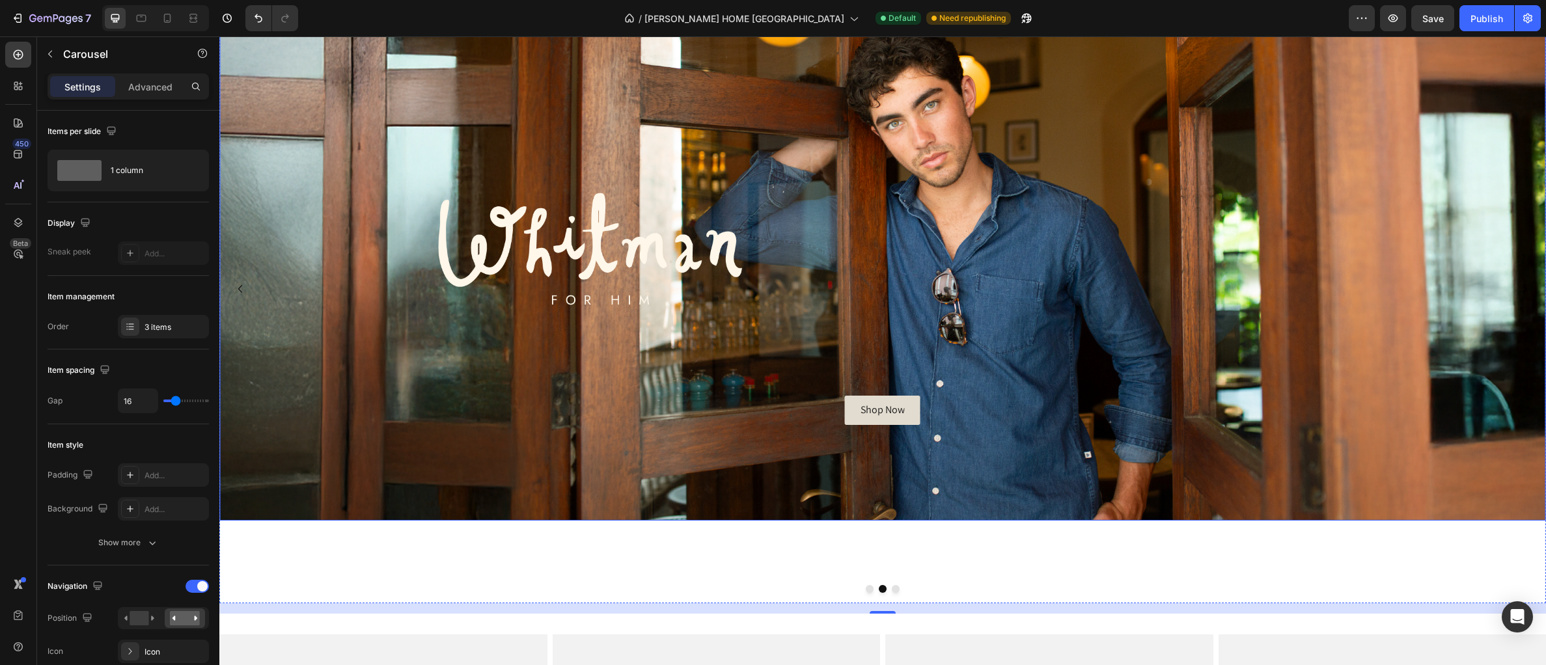
click at [430, 427] on div "Background Image" at bounding box center [882, 248] width 1326 height 546
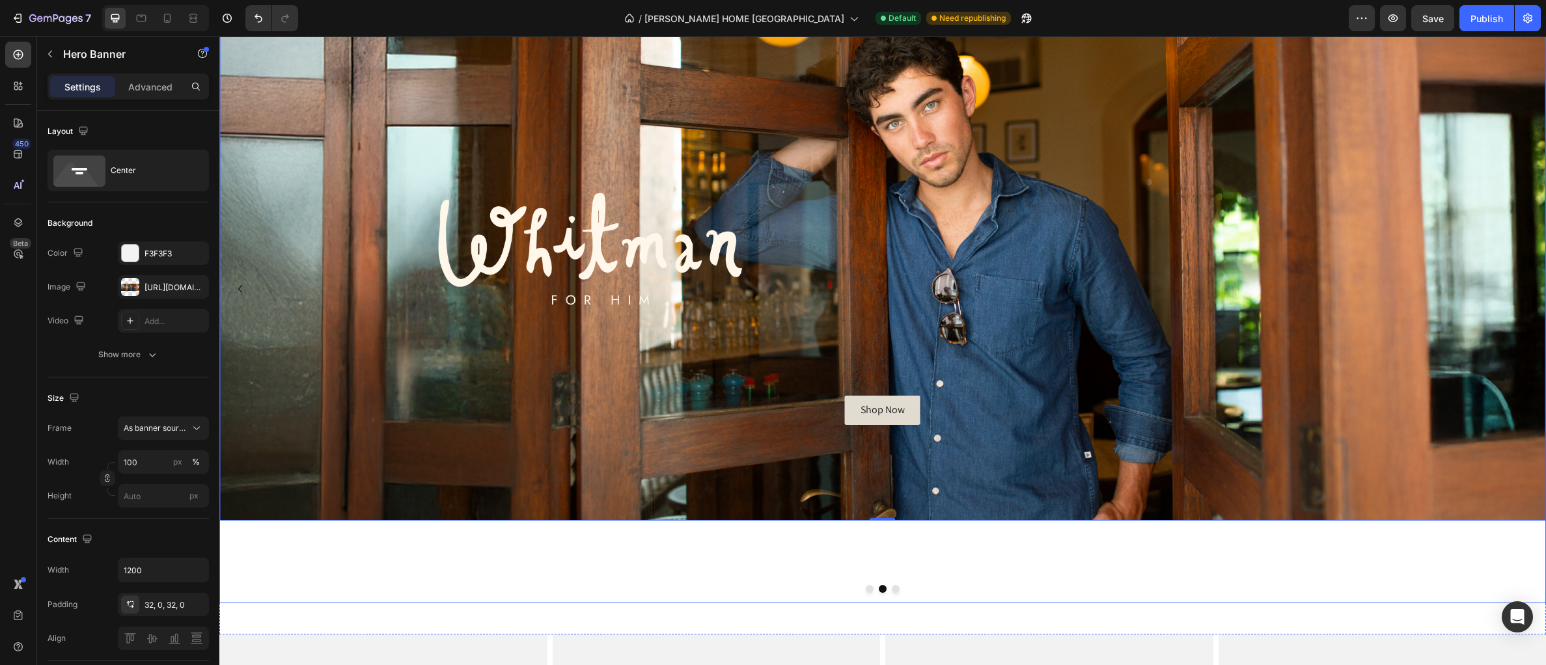
click at [871, 586] on button "Dot" at bounding box center [870, 589] width 8 height 8
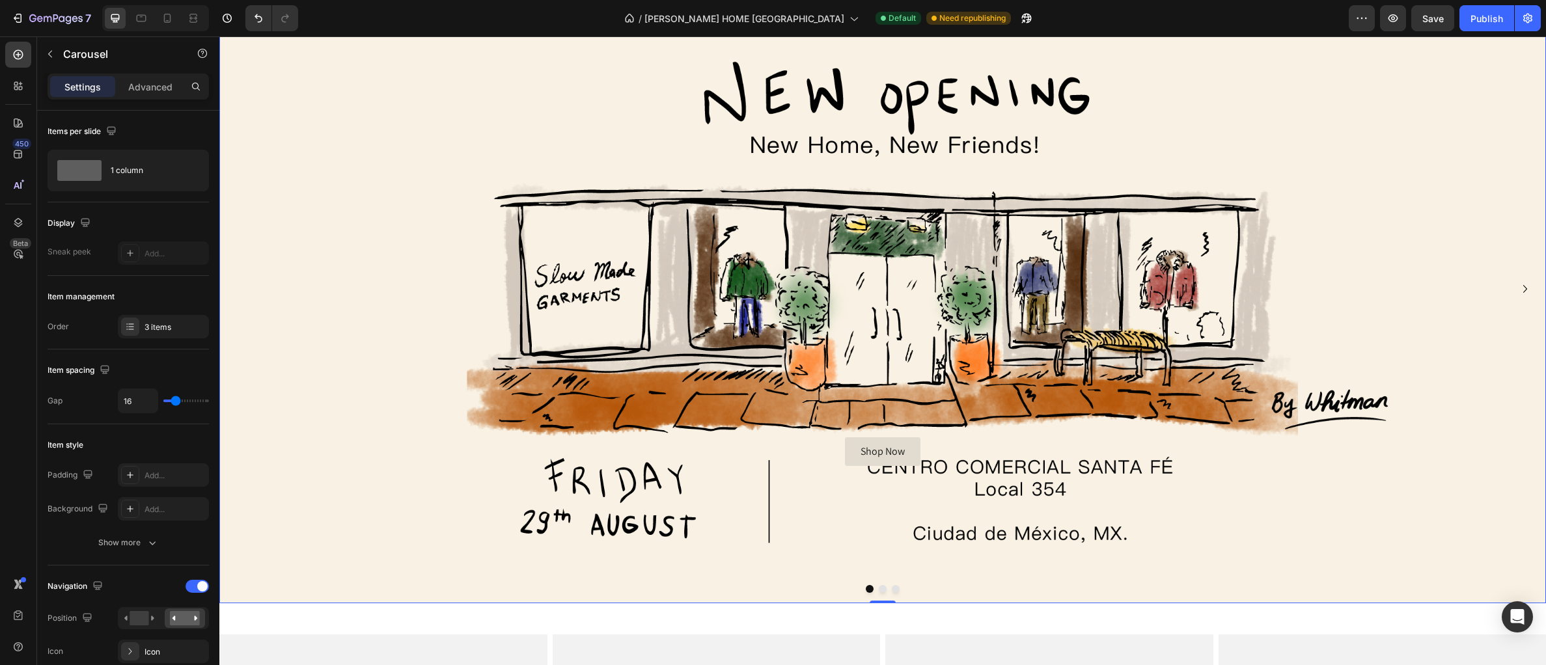
click at [500, 499] on div "Background Image" at bounding box center [882, 289] width 1326 height 629
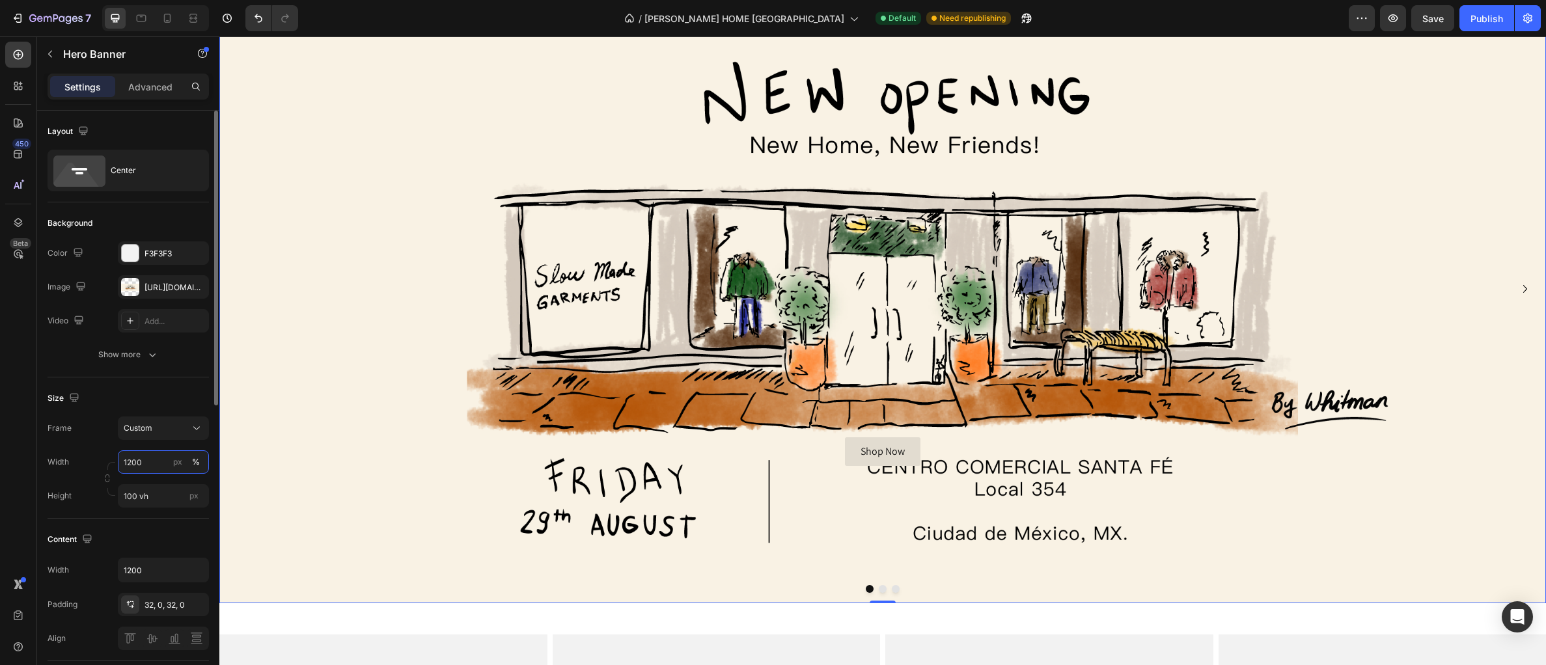
click at [150, 470] on input "1200" at bounding box center [163, 461] width 91 height 23
click at [153, 496] on p "Full 100%" at bounding box center [160, 494] width 75 height 12
type input "100"
click at [161, 499] on input "100 vh" at bounding box center [163, 495] width 91 height 23
click at [150, 525] on span "Fit content" at bounding box center [142, 528] width 39 height 12
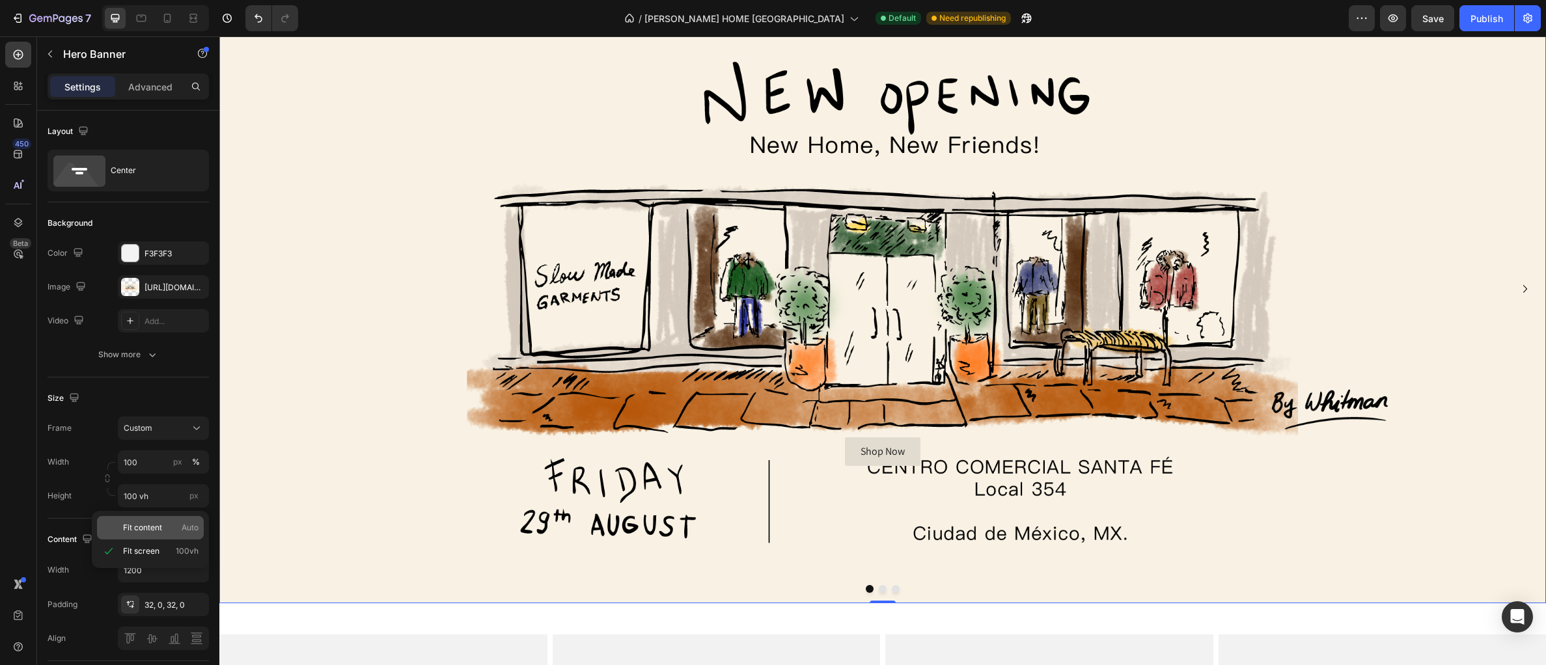
type input "Auto"
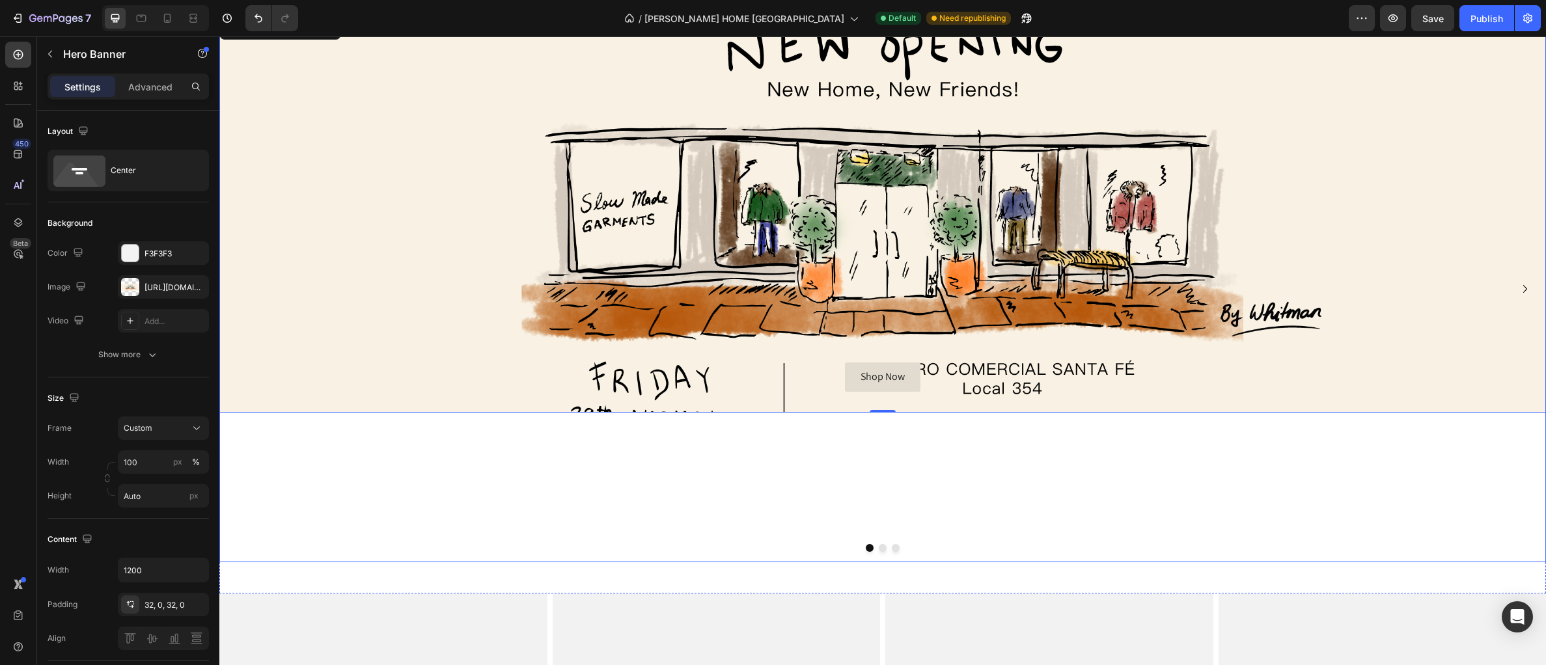
scroll to position [0, 0]
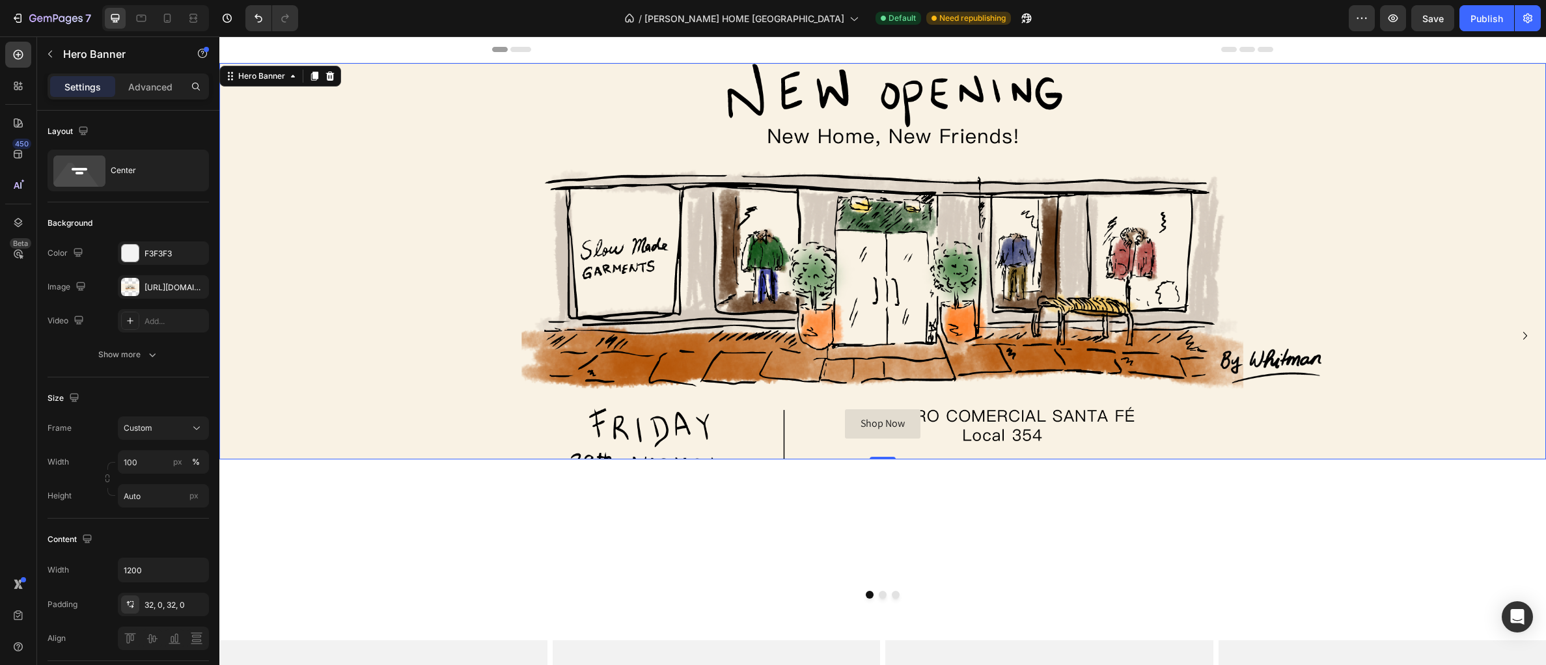
click at [355, 283] on div "Background Image" at bounding box center [882, 261] width 1326 height 396
click at [407, 123] on div "Background Image" at bounding box center [882, 261] width 1326 height 396
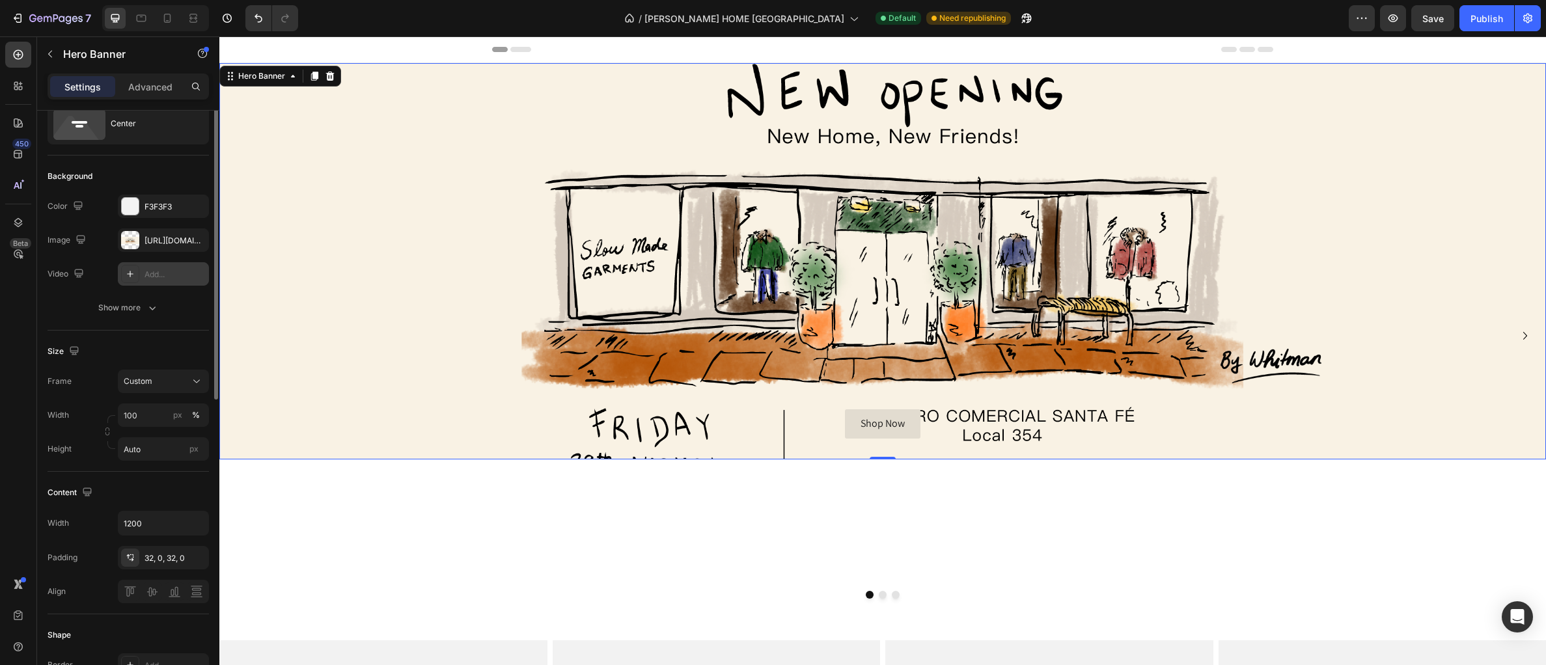
scroll to position [193, 0]
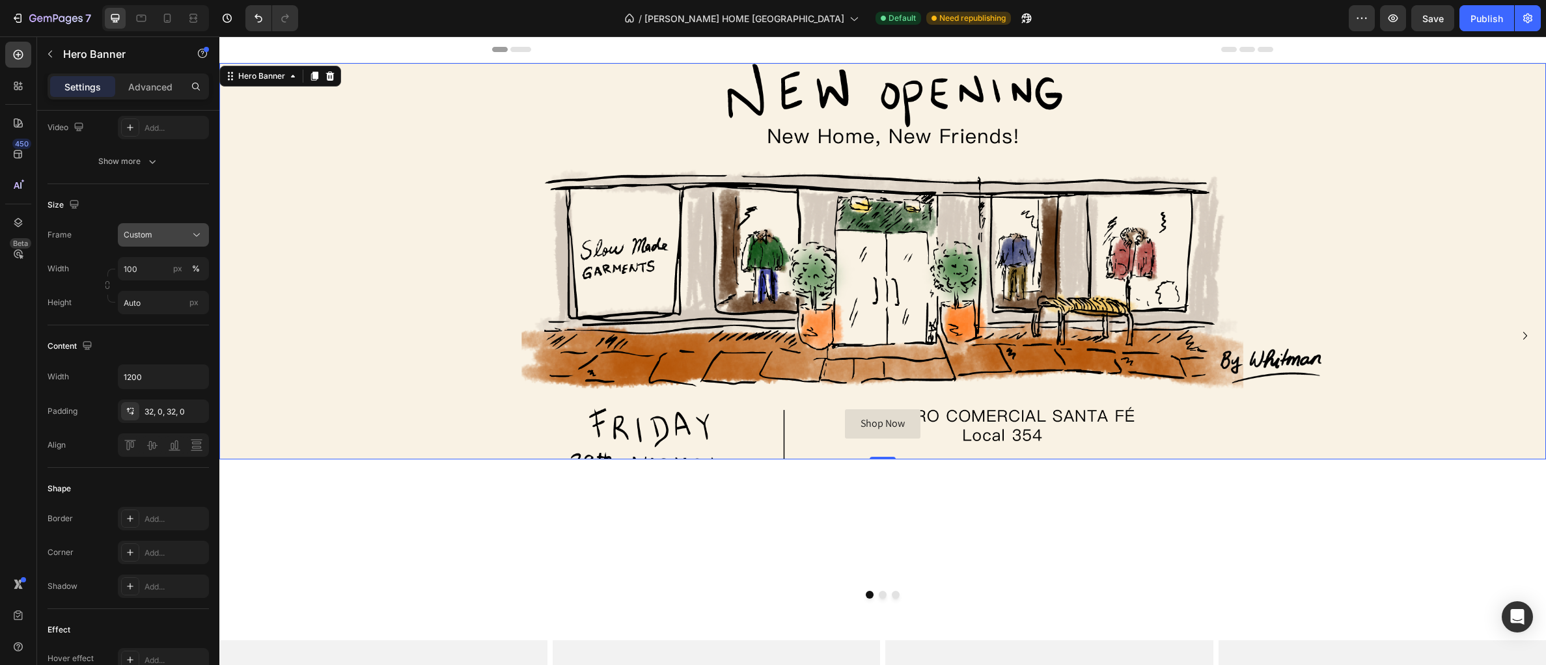
click at [187, 236] on div "Custom" at bounding box center [163, 234] width 79 height 13
click at [174, 264] on span "As banner source" at bounding box center [155, 266] width 64 height 12
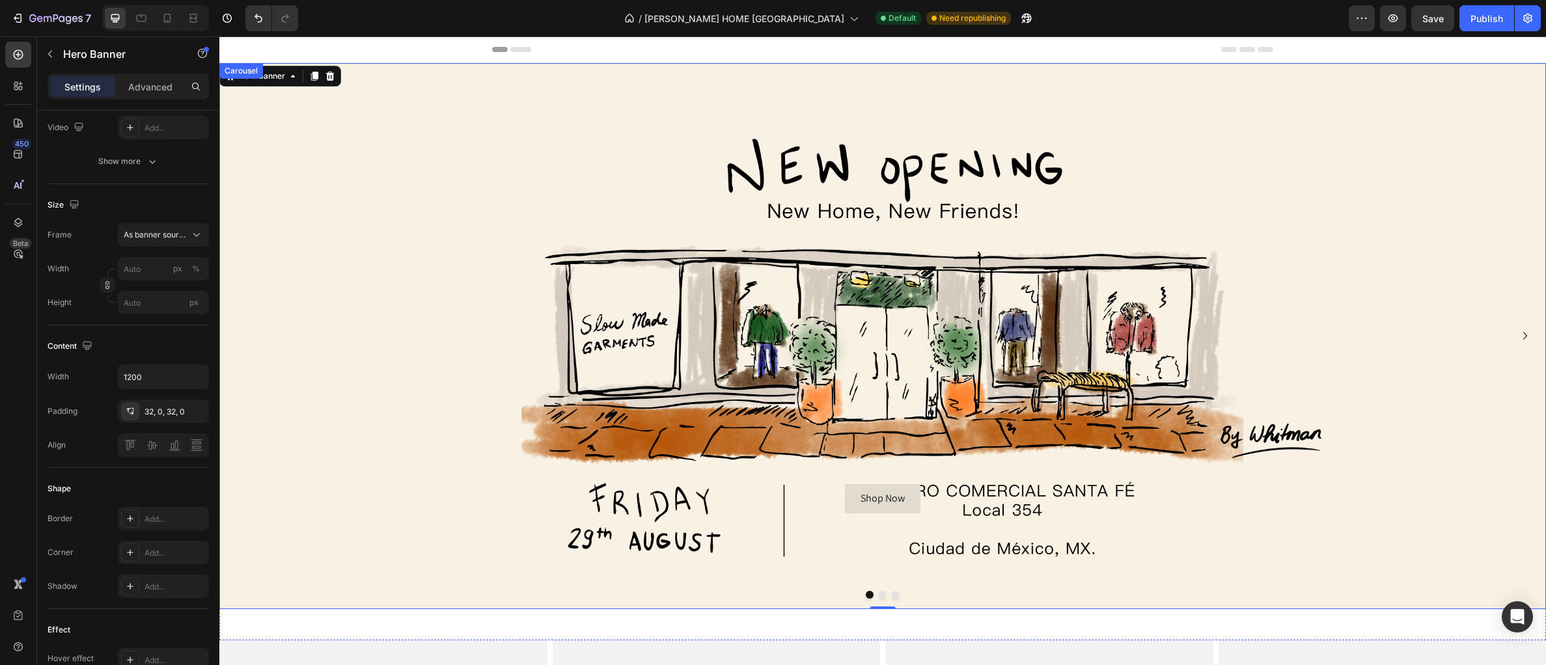
click at [883, 596] on button "Dot" at bounding box center [883, 595] width 8 height 8
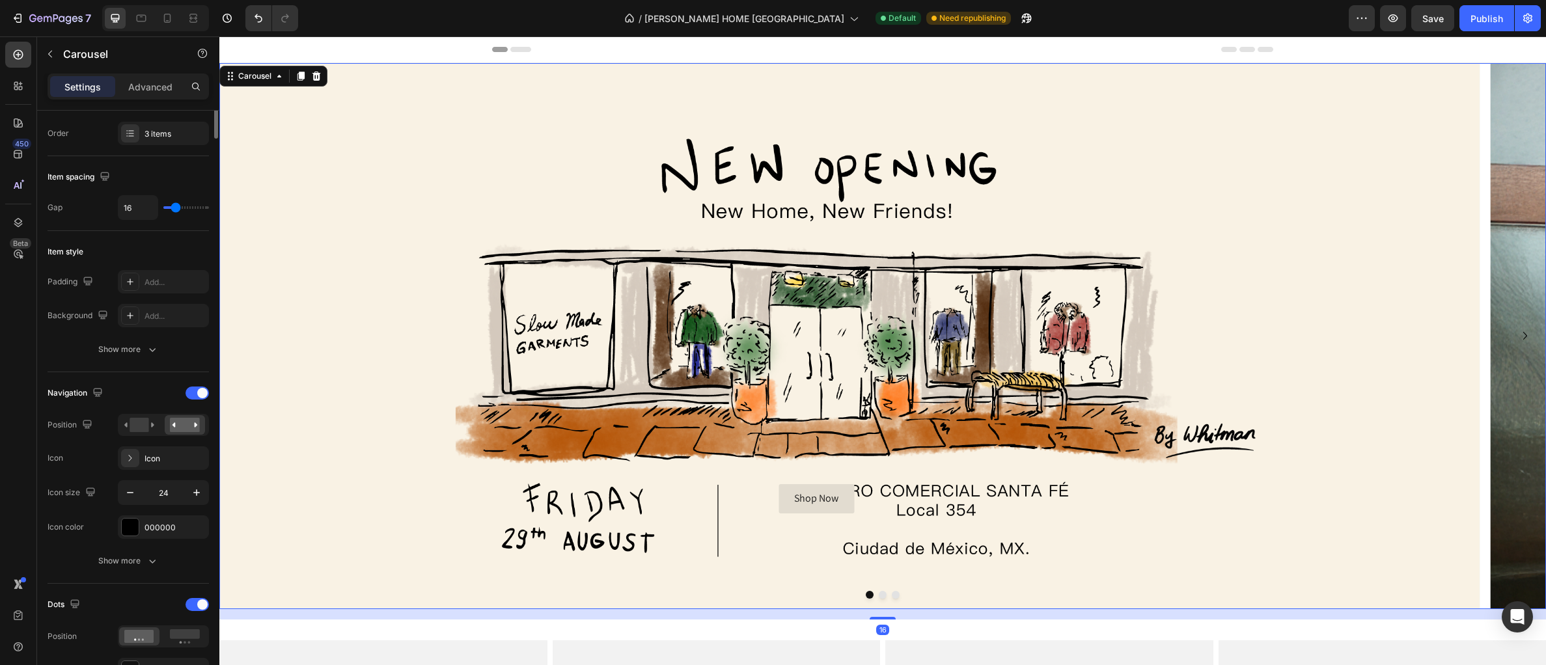
scroll to position [0, 0]
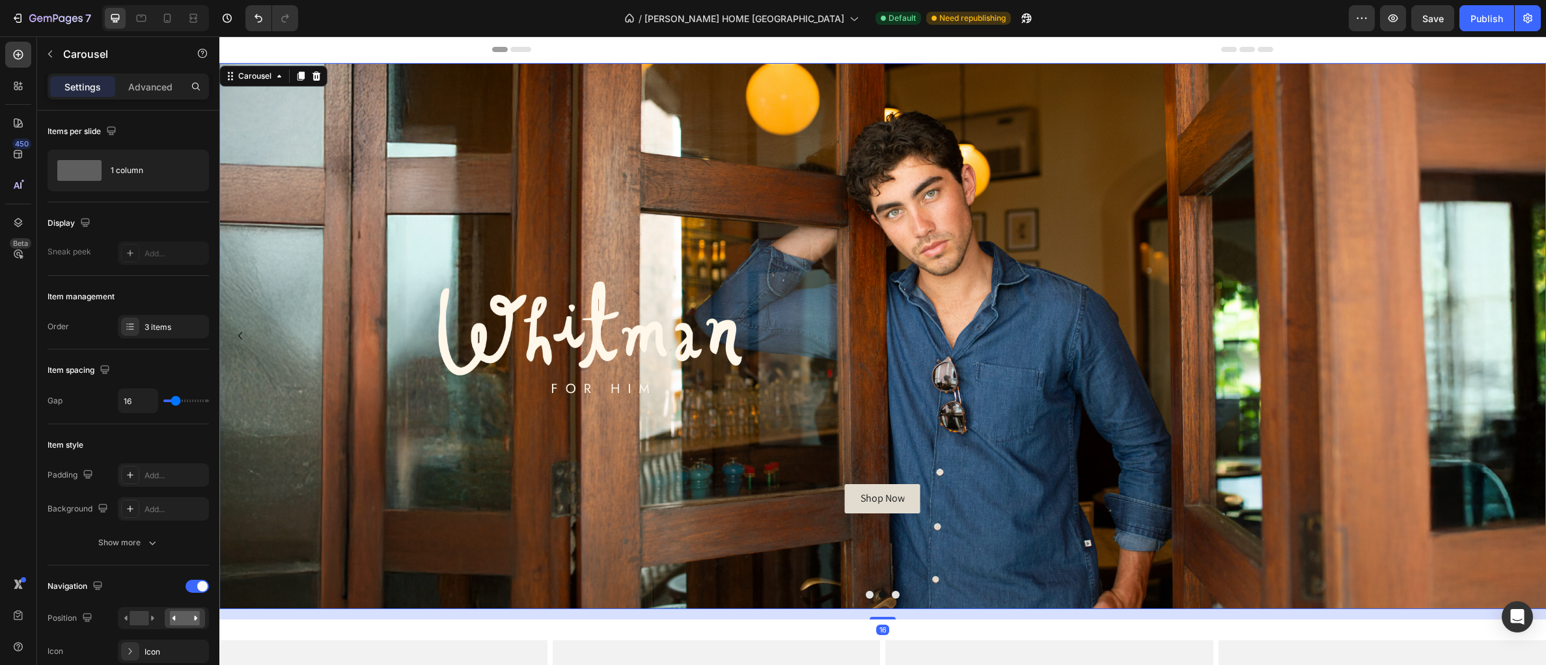
click at [869, 596] on button "Dot" at bounding box center [870, 595] width 8 height 8
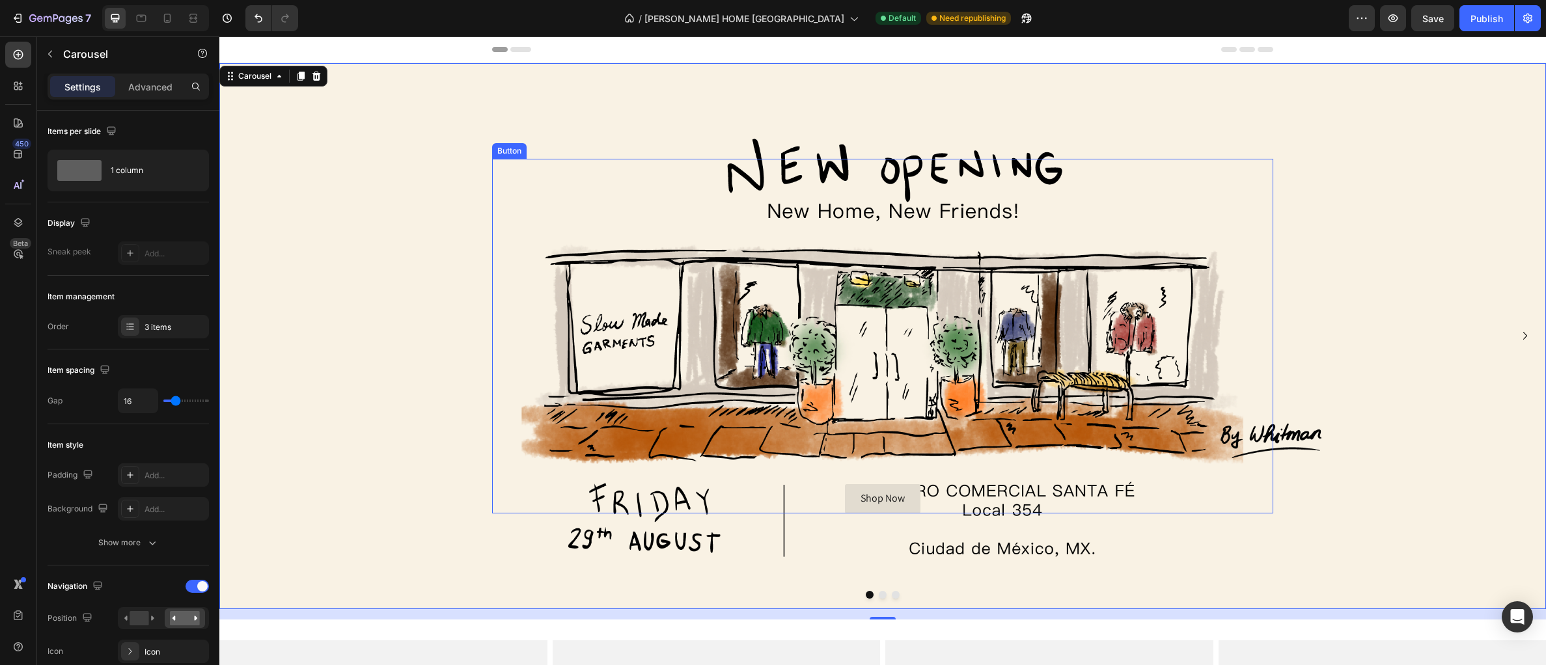
click at [920, 496] on div "Shop Now Button" at bounding box center [882, 336] width 781 height 355
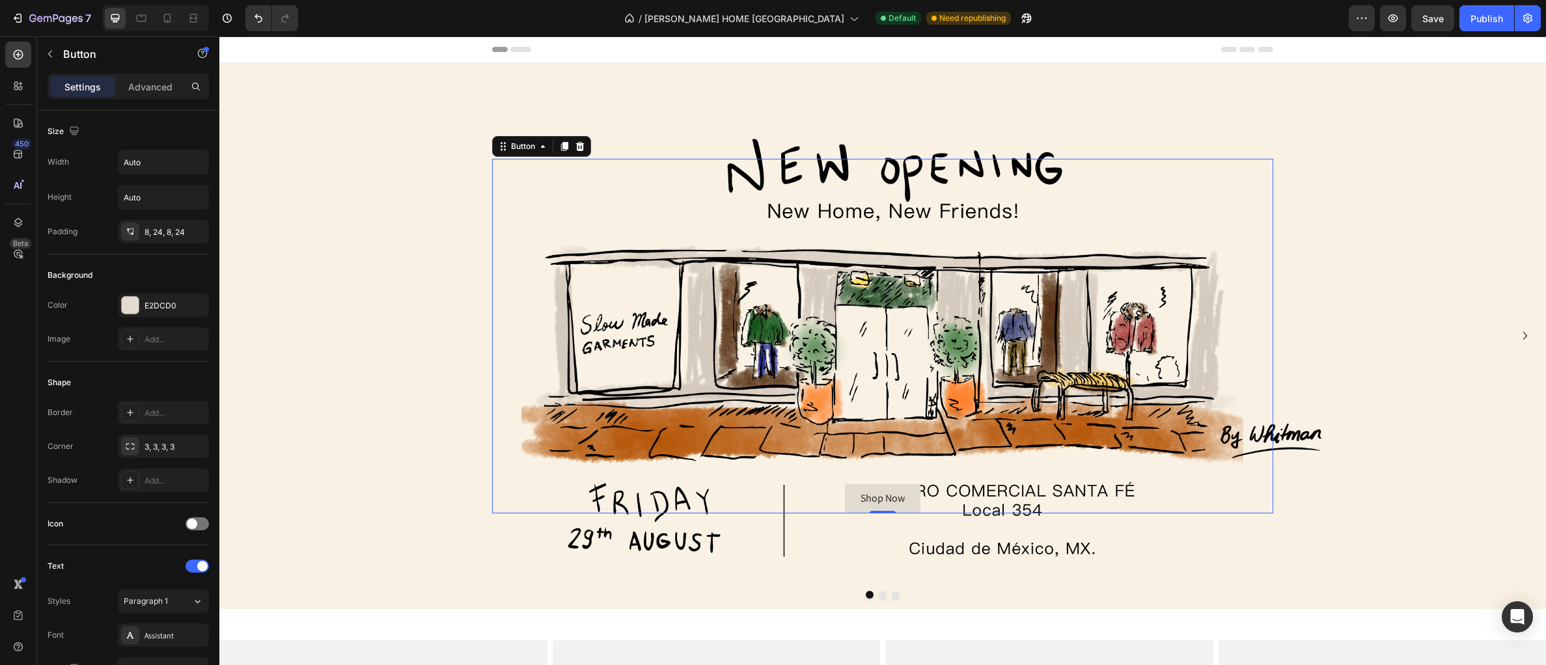
drag, startPoint x: 581, startPoint y: 148, endPoint x: 614, endPoint y: 154, distance: 33.2
click at [581, 148] on icon at bounding box center [580, 146] width 10 height 10
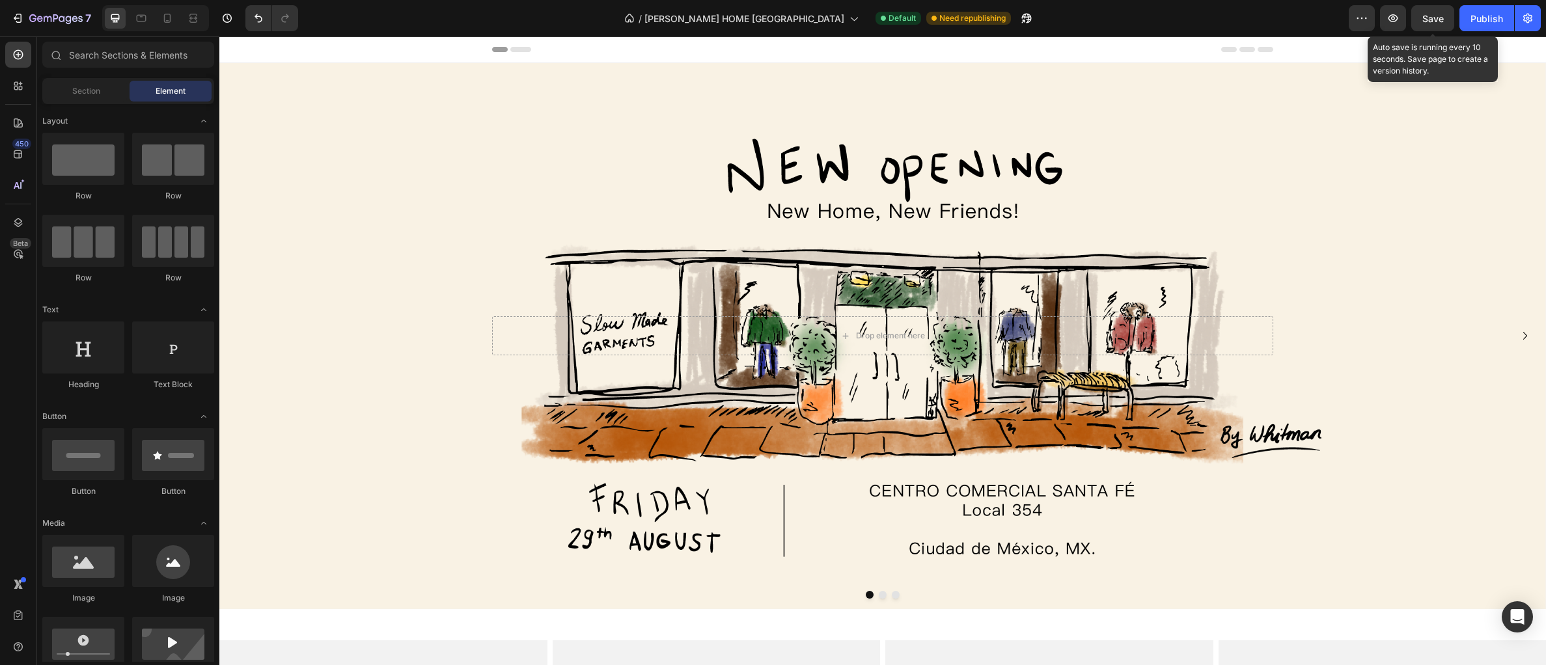
drag, startPoint x: 1427, startPoint y: 14, endPoint x: 1285, endPoint y: 19, distance: 142.6
click at [1427, 14] on span "Save" at bounding box center [1432, 18] width 21 height 11
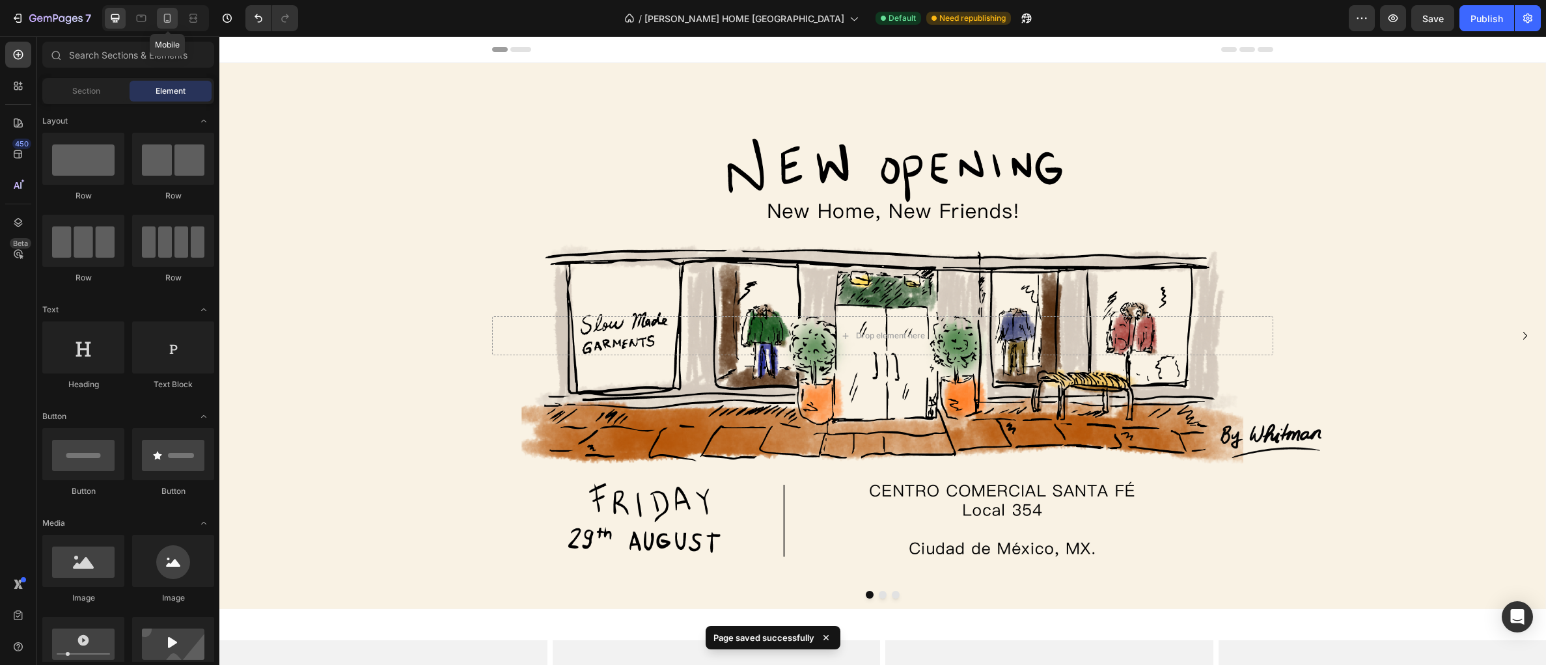
click at [165, 19] on icon at bounding box center [167, 18] width 13 height 13
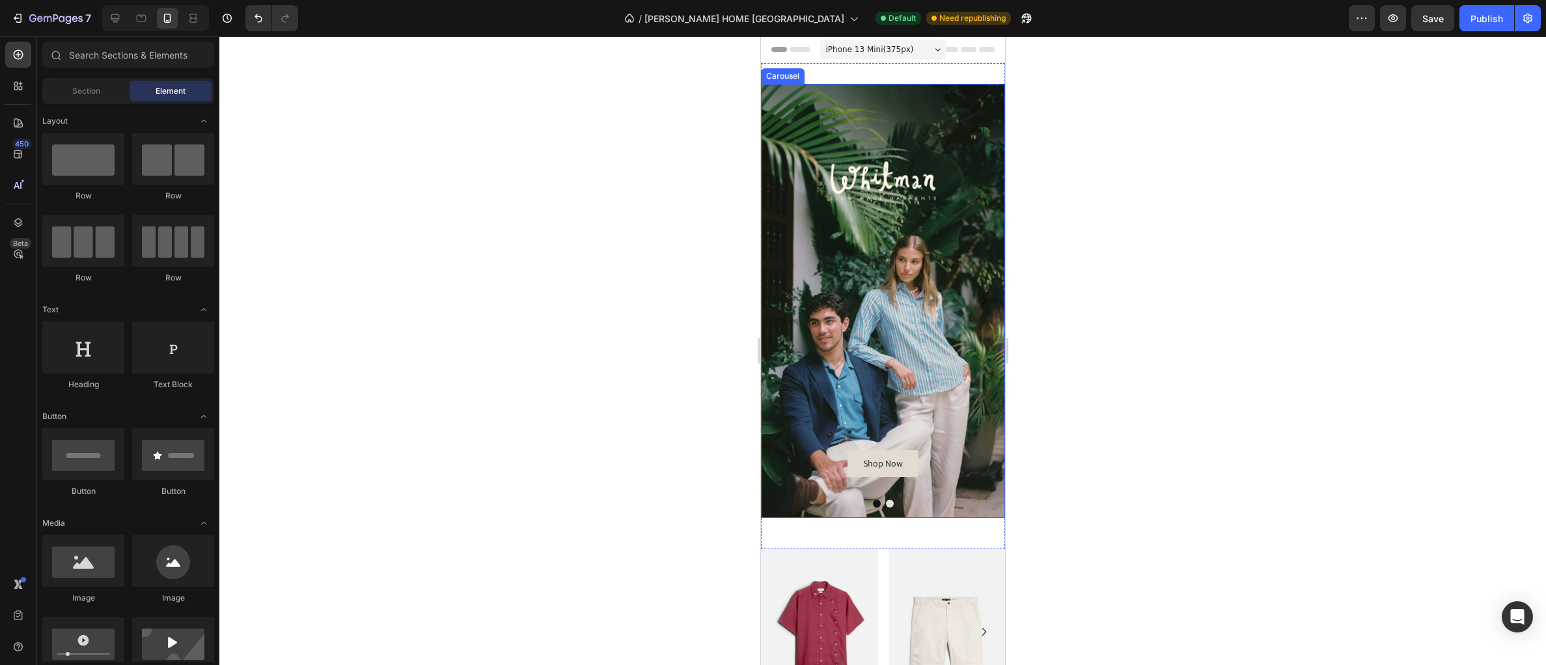
click at [877, 505] on button "Dot" at bounding box center [876, 504] width 8 height 8
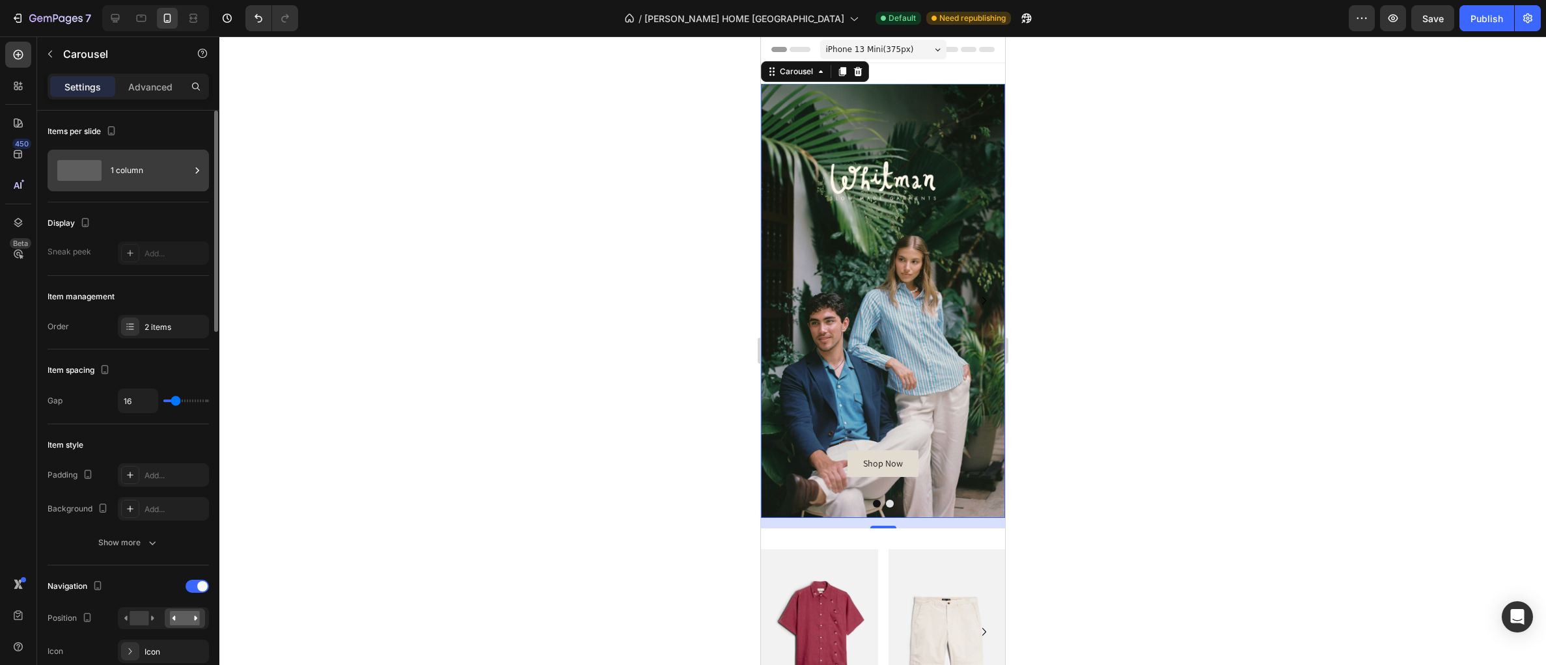
click at [170, 174] on div "1 column" at bounding box center [150, 171] width 79 height 30
click at [148, 331] on div "2 items" at bounding box center [174, 328] width 61 height 12
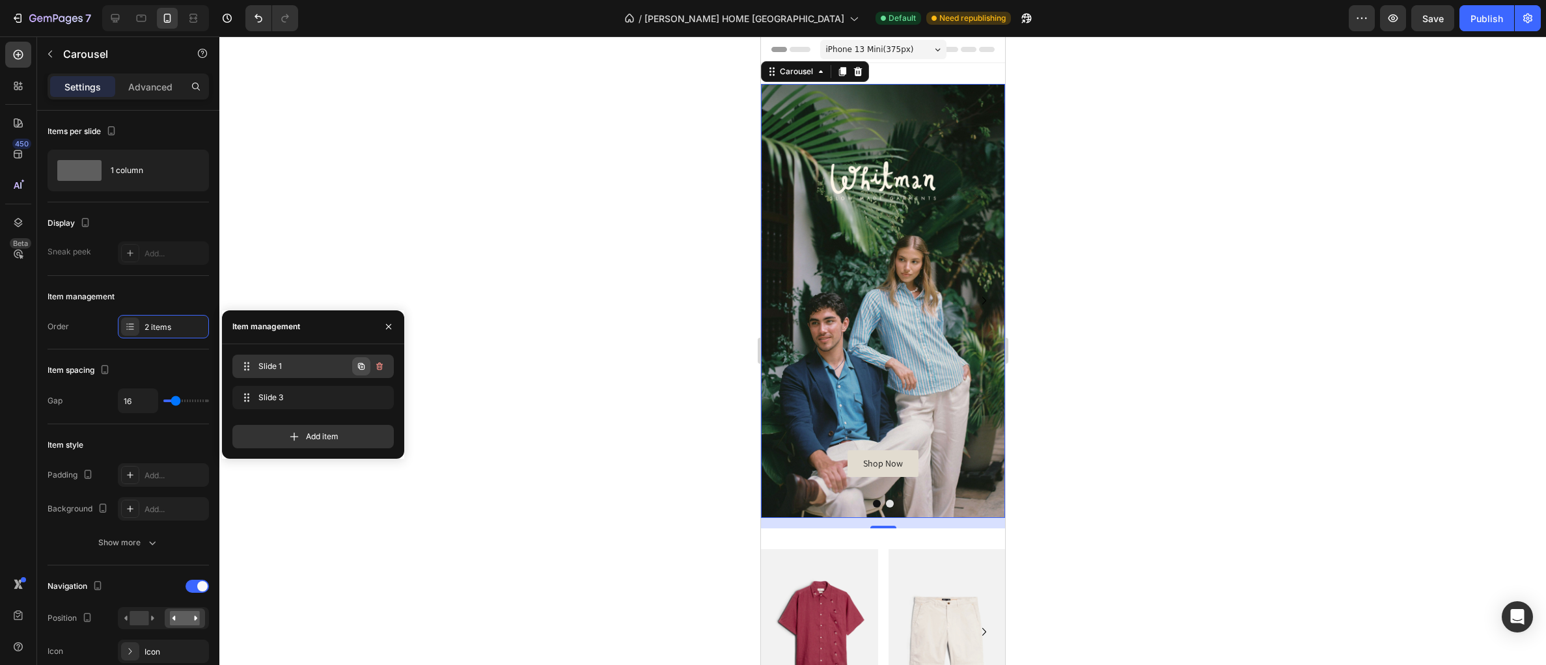
click at [365, 369] on icon "button" at bounding box center [361, 366] width 10 height 10
click at [320, 370] on span "Slide 1" at bounding box center [304, 367] width 96 height 12
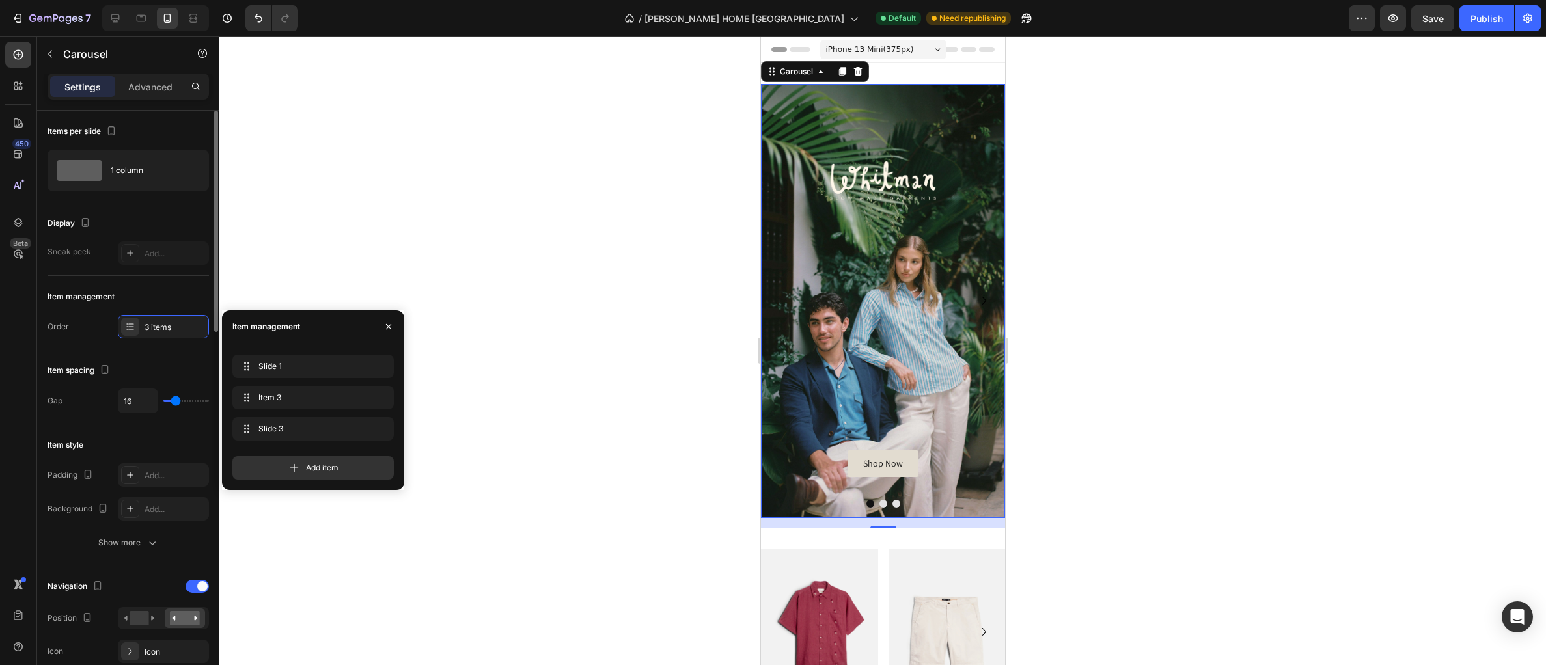
click at [181, 363] on div "Item spacing" at bounding box center [128, 370] width 161 height 21
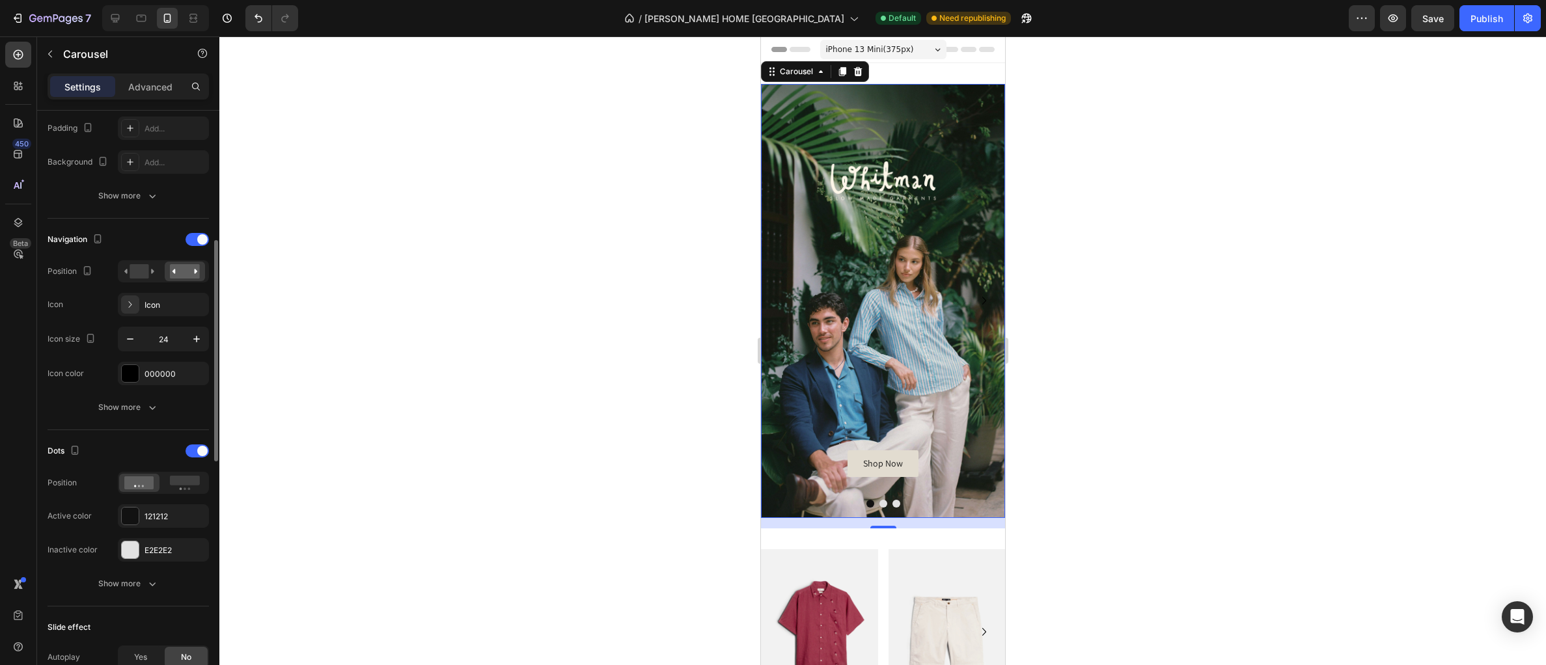
scroll to position [516, 0]
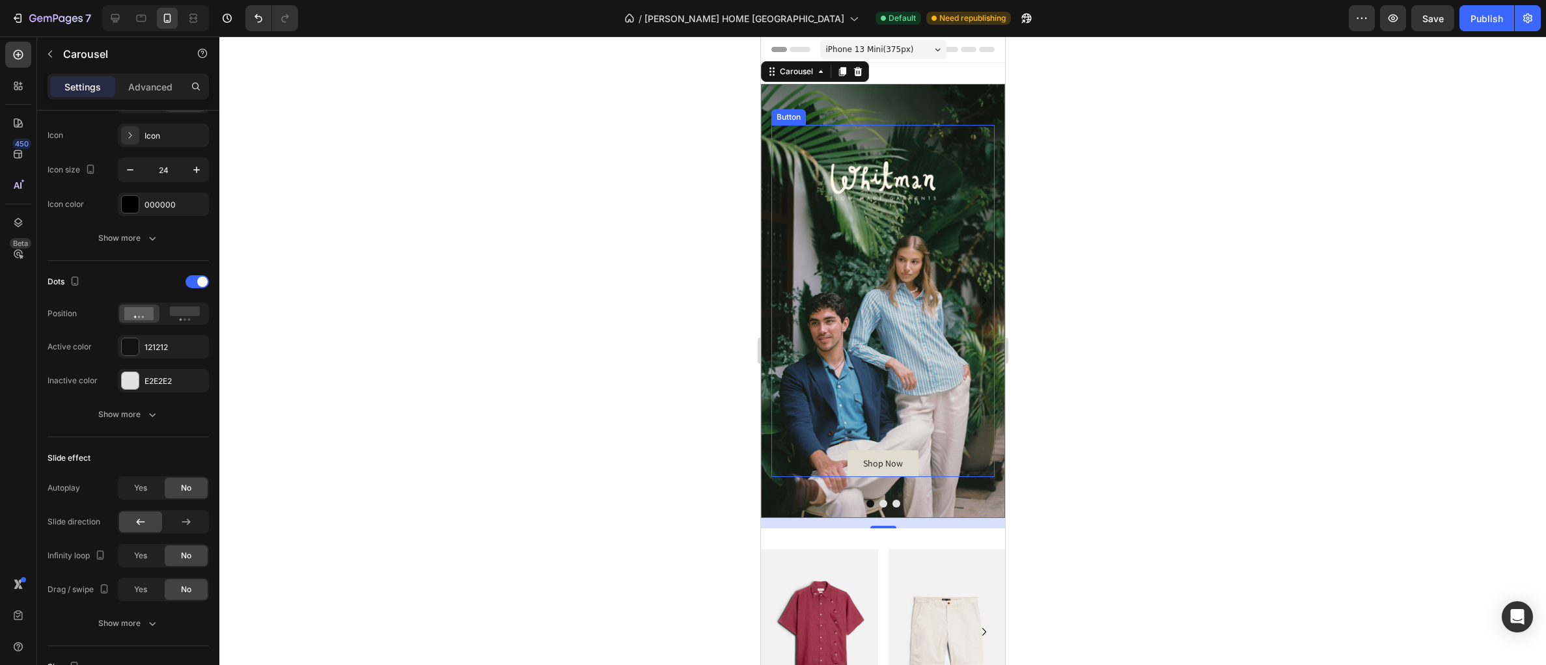
click at [875, 265] on div "Shop Now Button" at bounding box center [882, 301] width 223 height 352
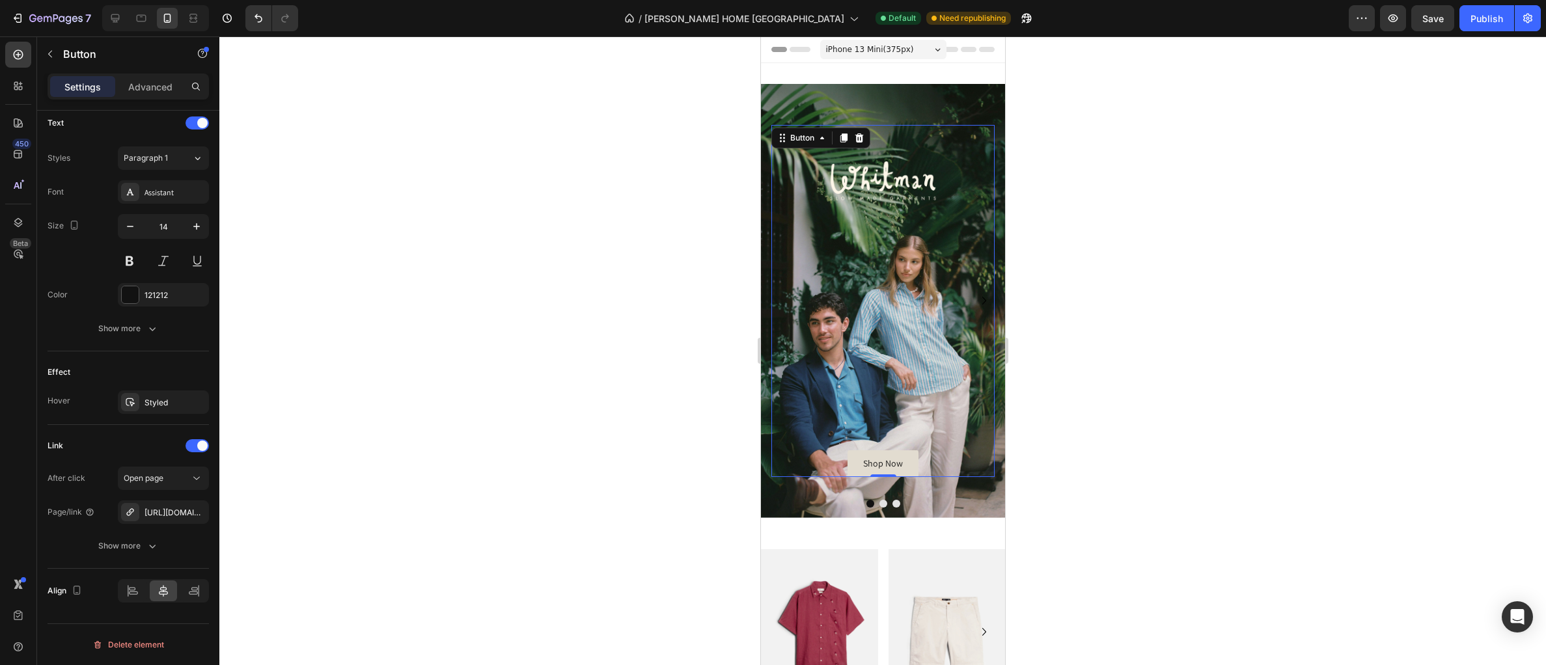
scroll to position [0, 0]
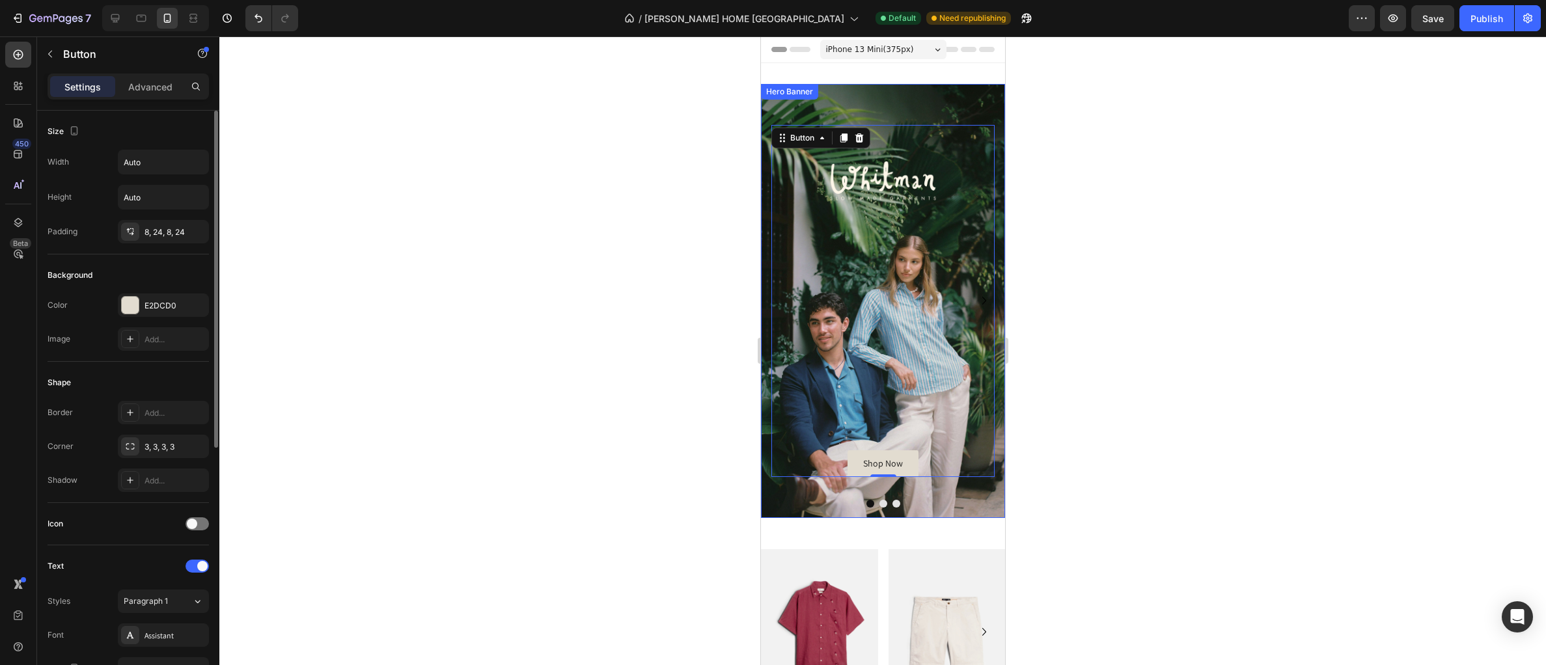
click at [858, 87] on div "Shop Now Button 0 Hero Banner" at bounding box center [882, 301] width 244 height 434
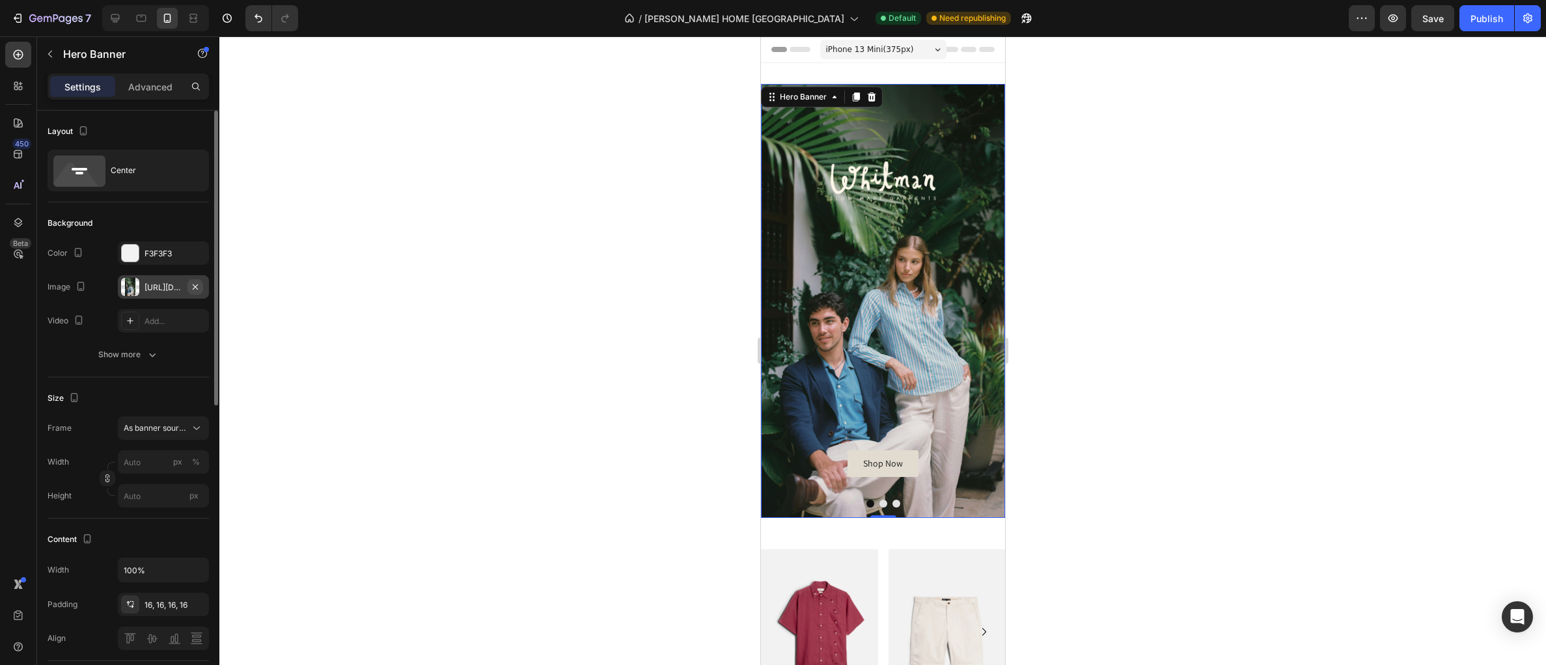
click at [194, 288] on icon "button" at bounding box center [195, 286] width 5 height 5
type input "100"
type input "Auto"
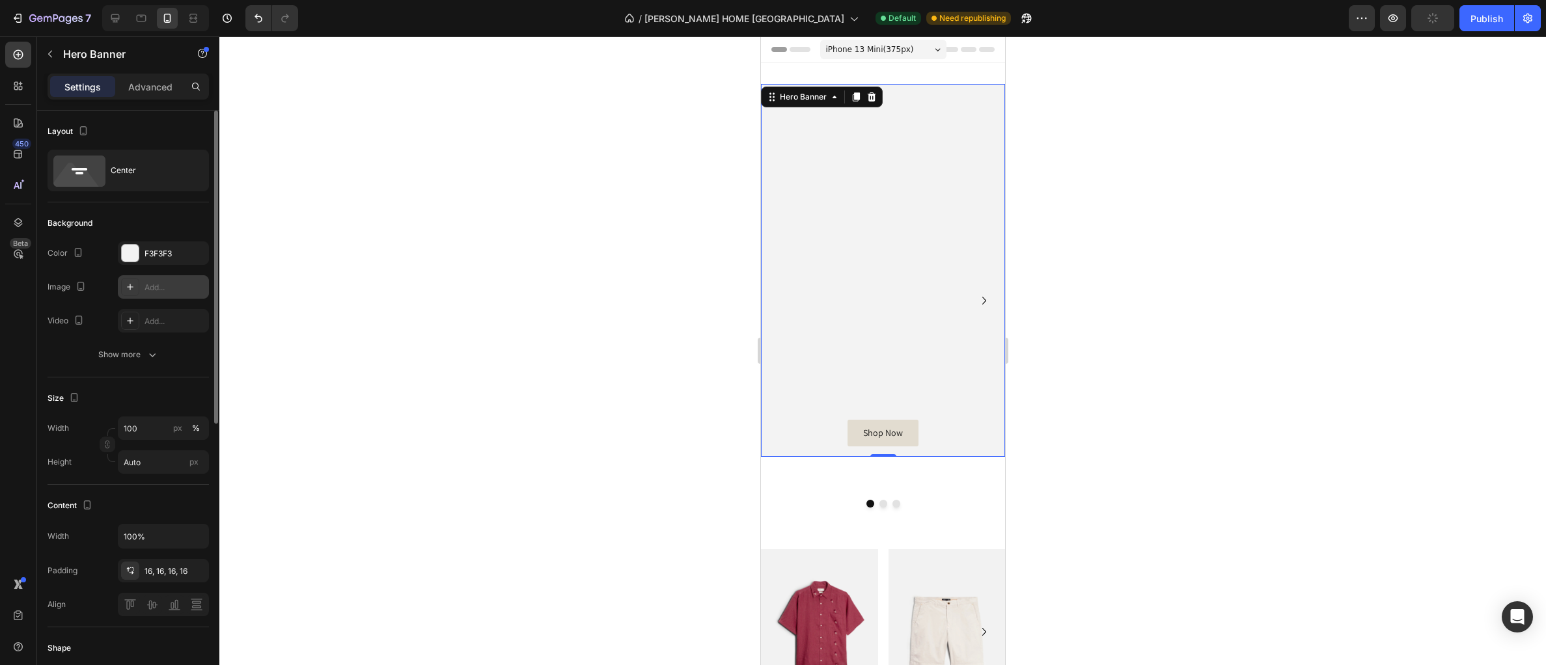
click at [169, 290] on div "Add..." at bounding box center [174, 288] width 61 height 12
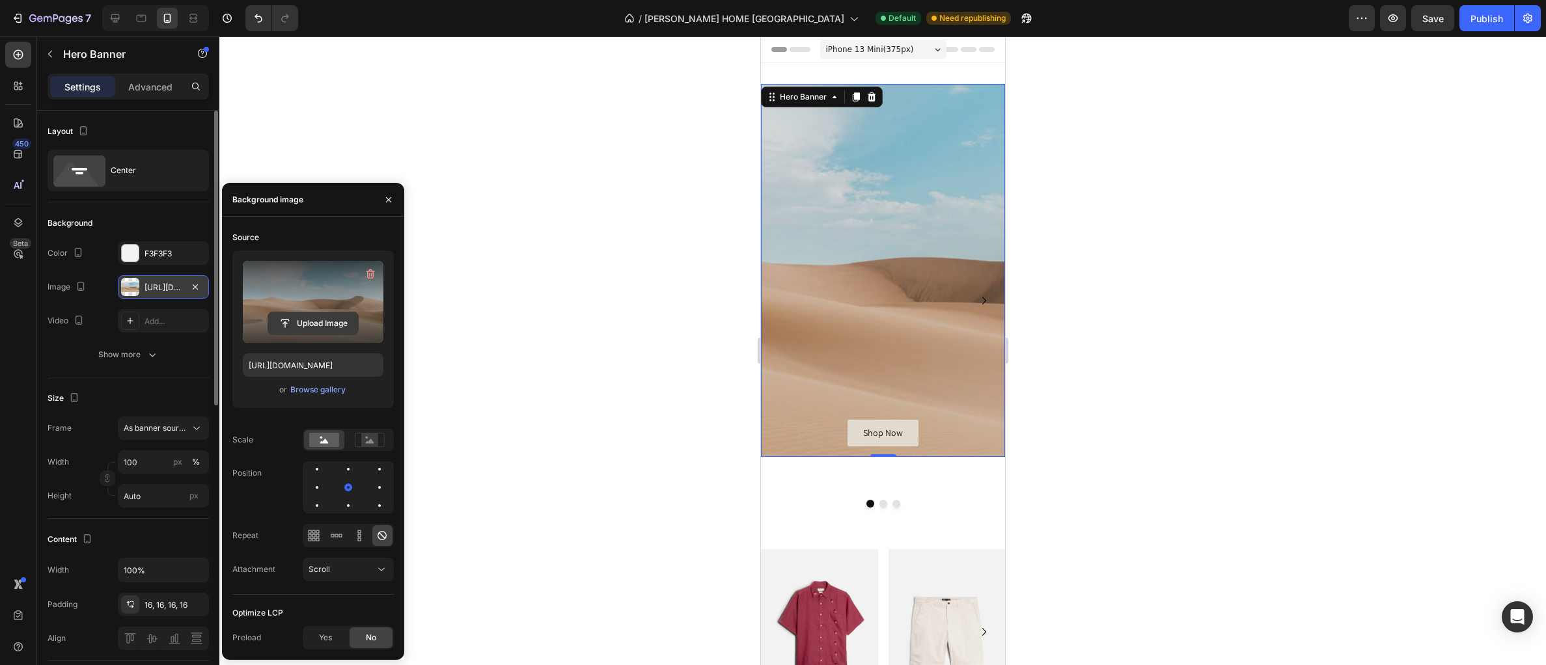
click at [338, 321] on input "file" at bounding box center [313, 323] width 90 height 22
type input "[URL][DOMAIN_NAME]"
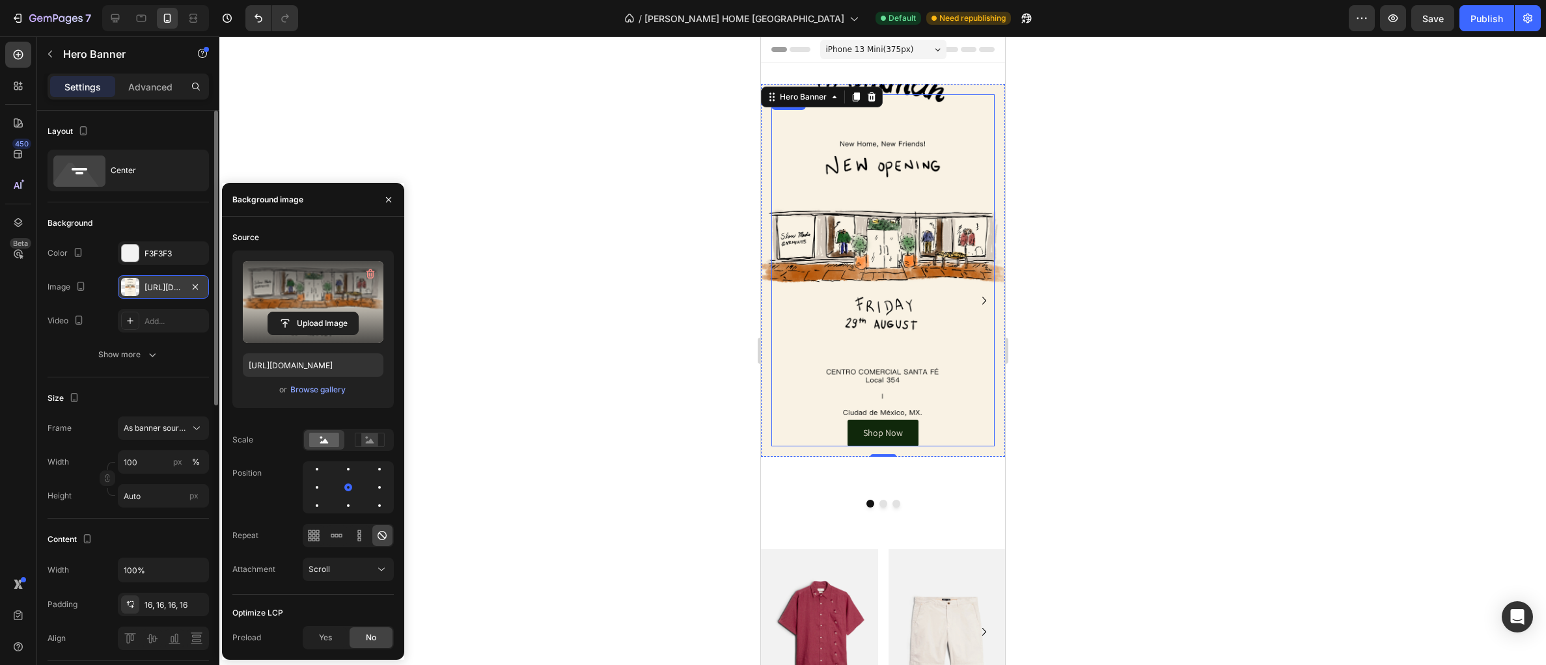
click at [916, 435] on link "Shop Now" at bounding box center [882, 433] width 71 height 27
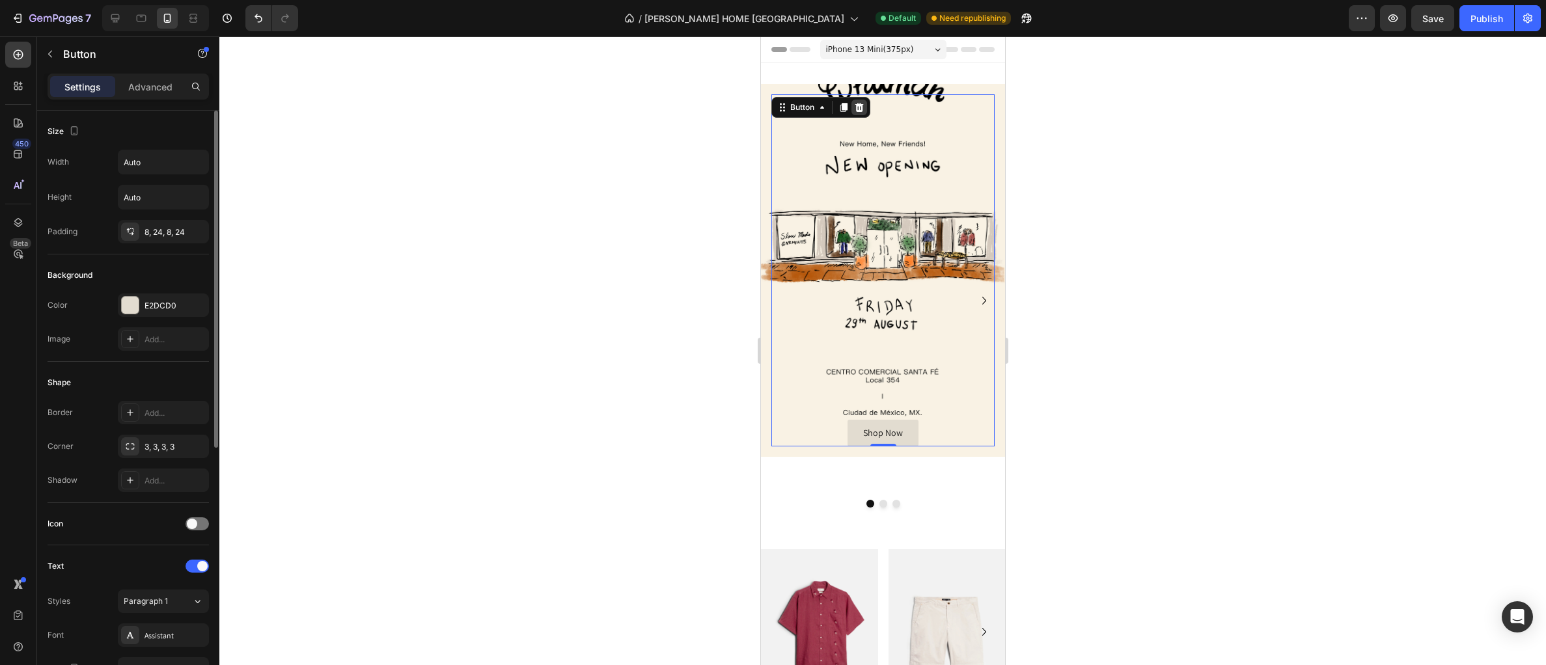
click at [859, 111] on icon at bounding box center [859, 107] width 8 height 9
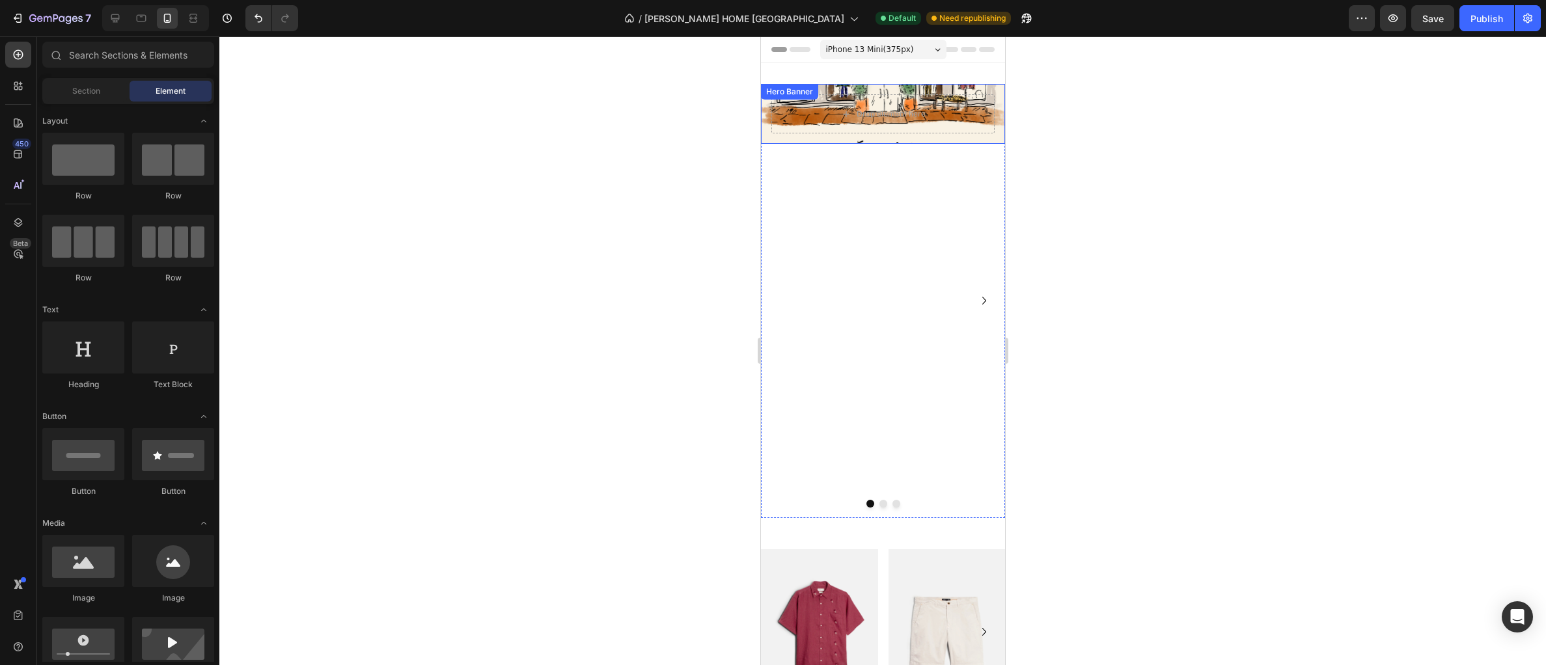
click at [996, 97] on div "Drop element here" at bounding box center [882, 114] width 244 height 60
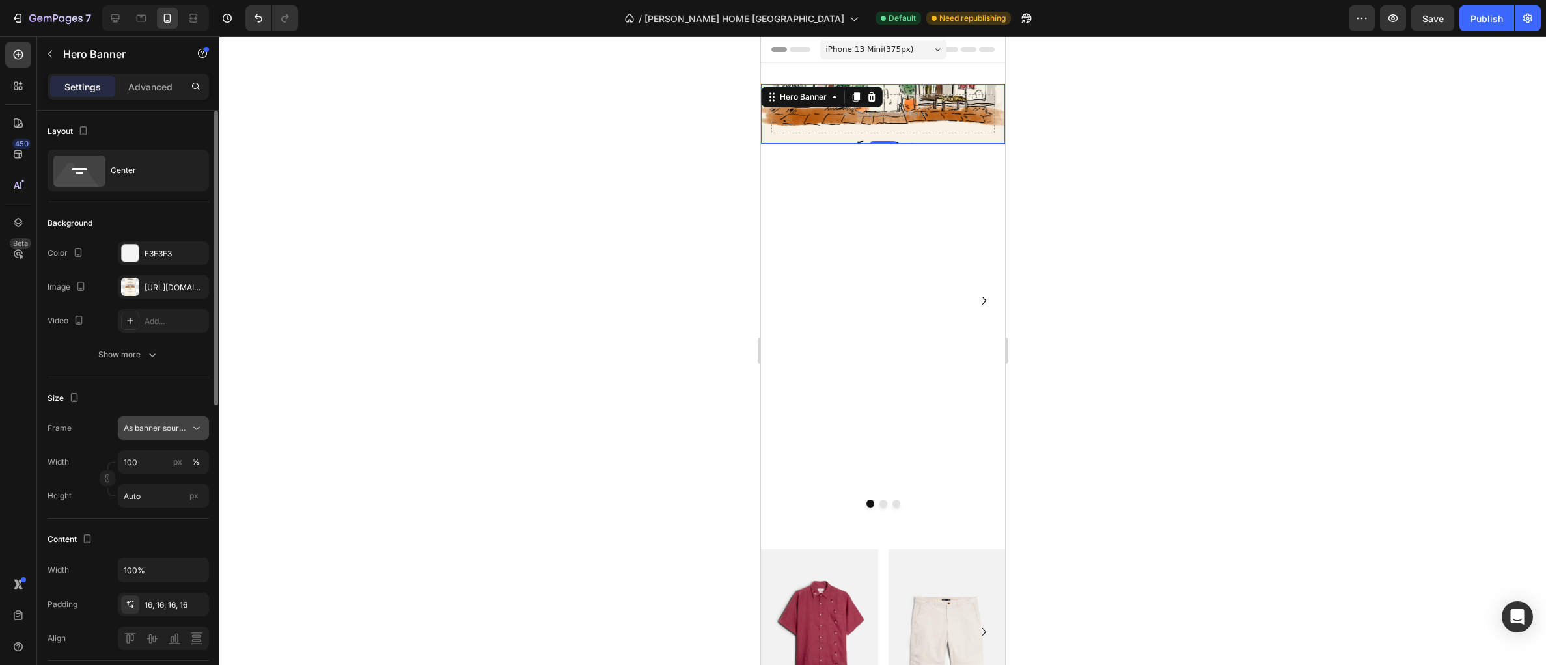
click at [171, 431] on span "As banner source" at bounding box center [156, 428] width 64 height 12
click at [160, 478] on div "Custom" at bounding box center [160, 483] width 75 height 12
click at [170, 436] on button "Custom" at bounding box center [163, 428] width 91 height 23
click at [161, 454] on span "As banner source" at bounding box center [155, 460] width 64 height 12
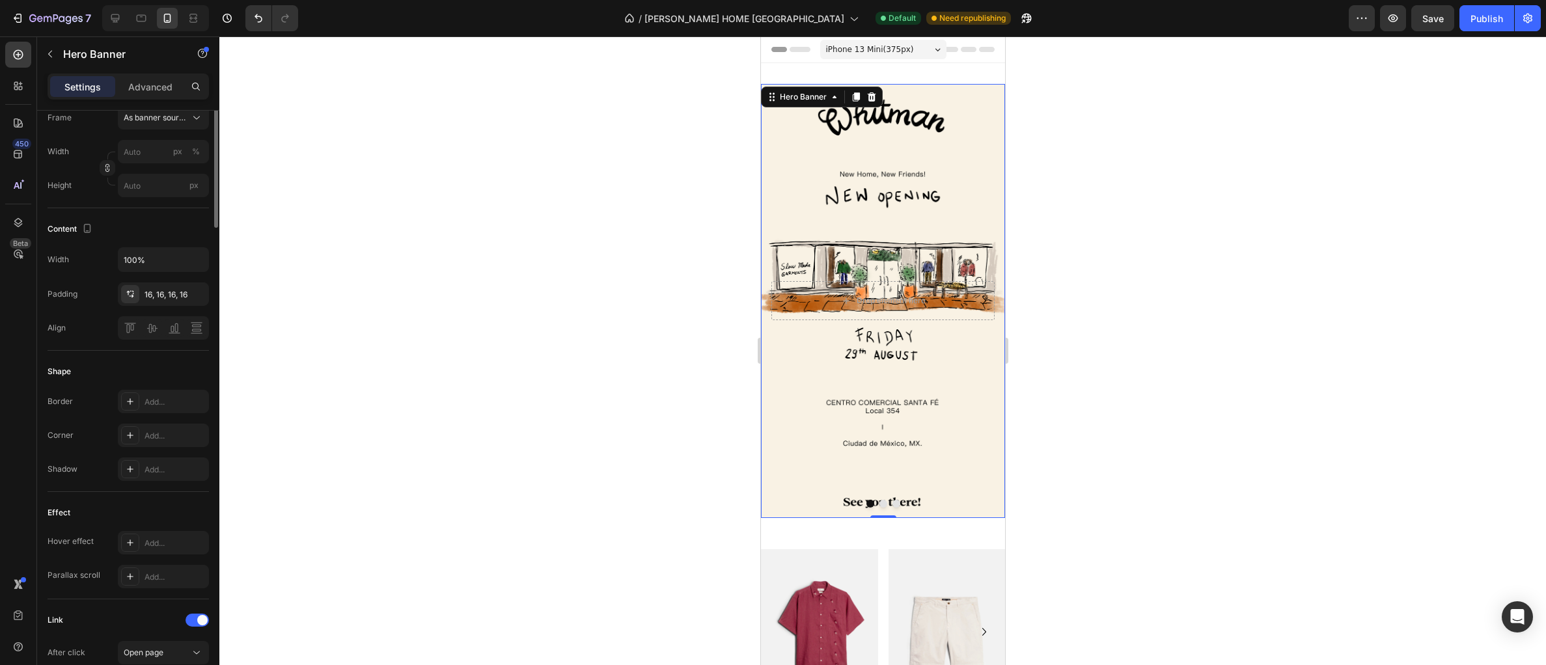
scroll to position [340, 0]
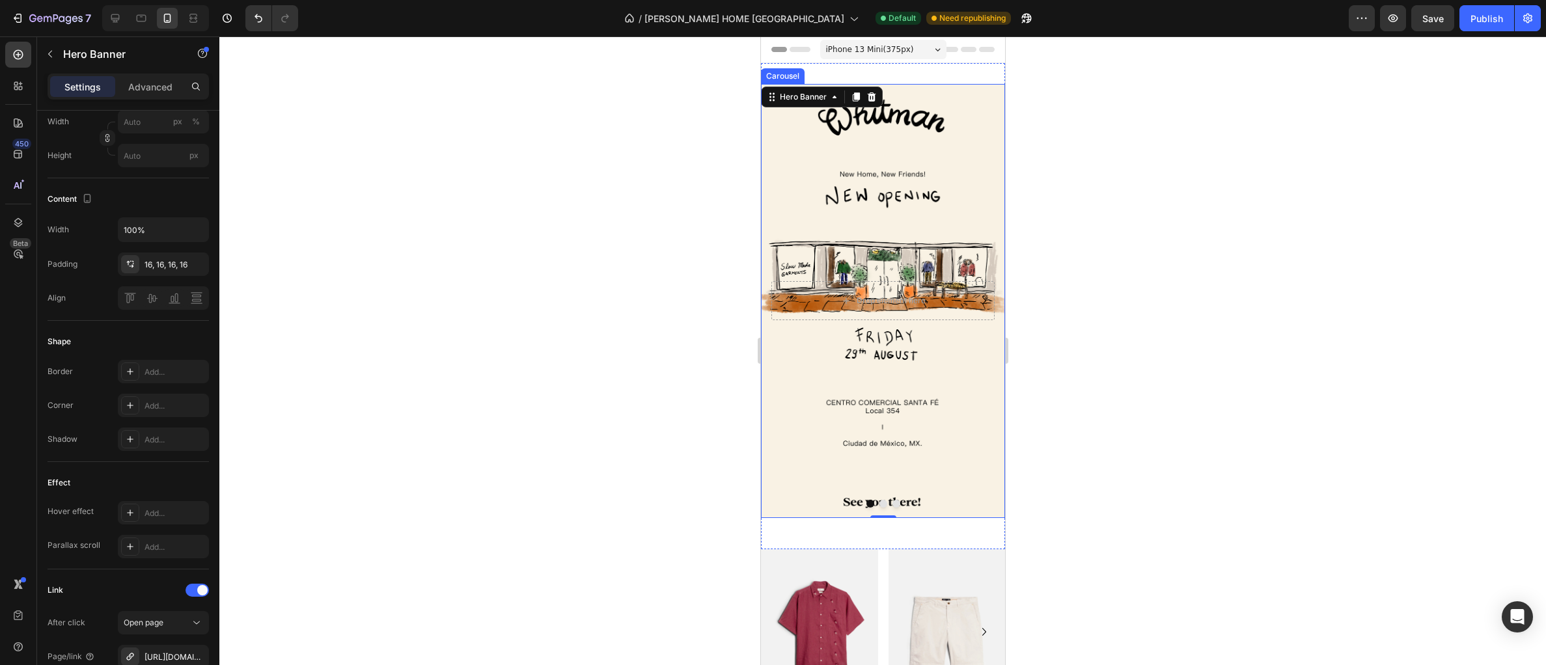
click at [884, 503] on button "Dot" at bounding box center [883, 504] width 8 height 8
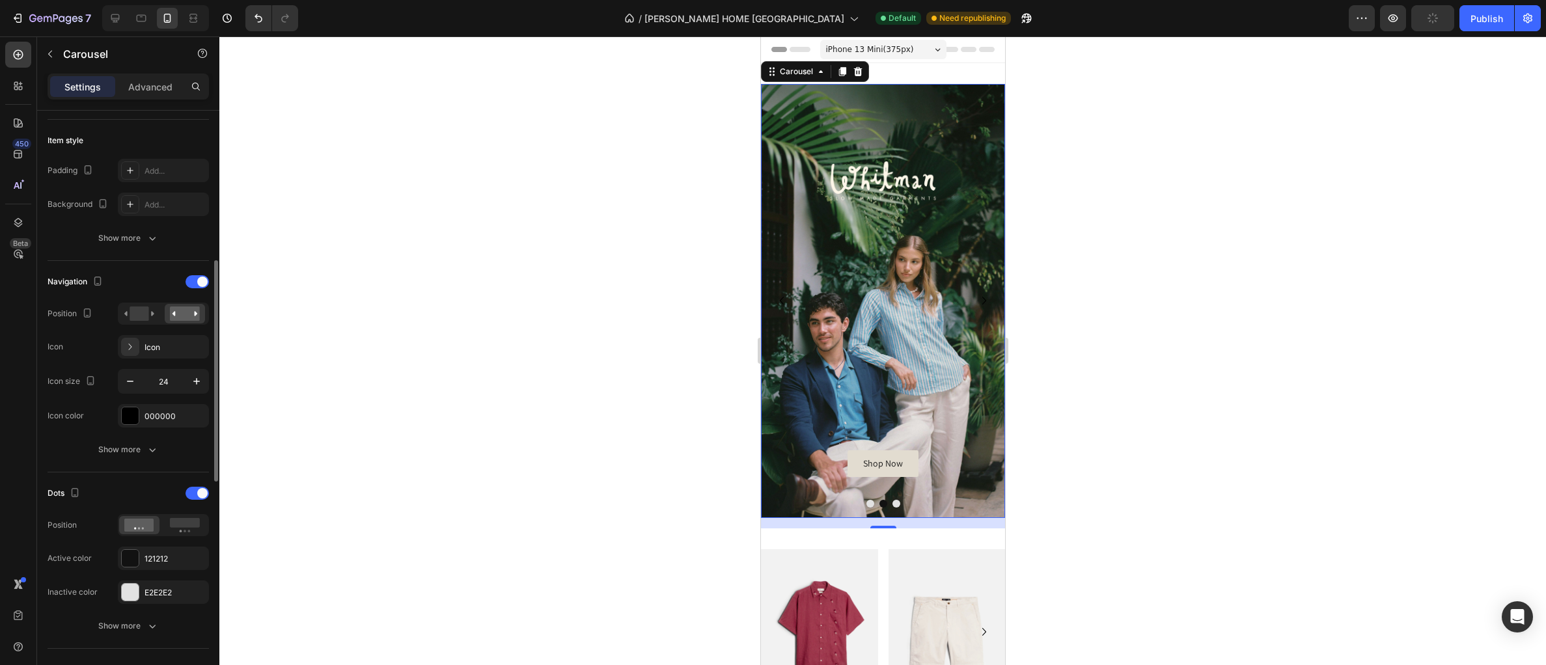
scroll to position [331, 0]
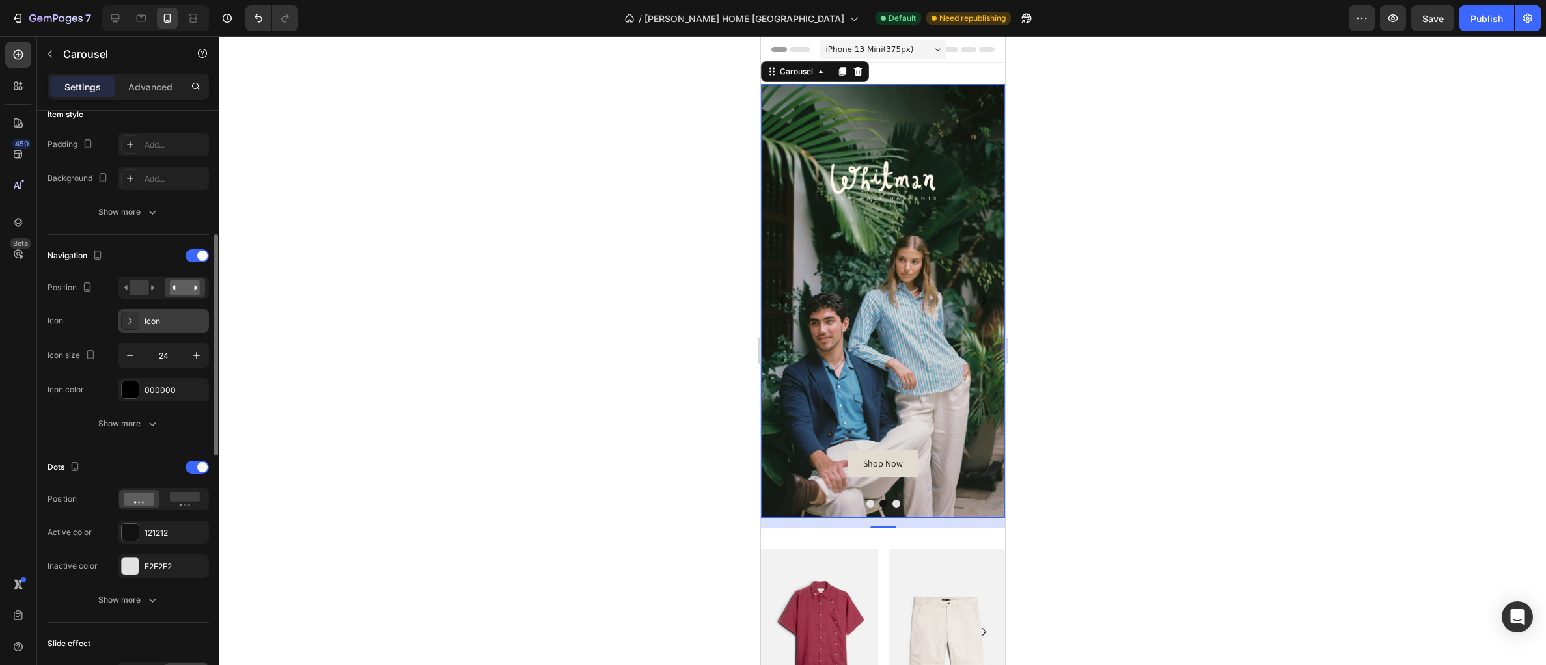
click at [143, 330] on div "Icon" at bounding box center [163, 320] width 91 height 23
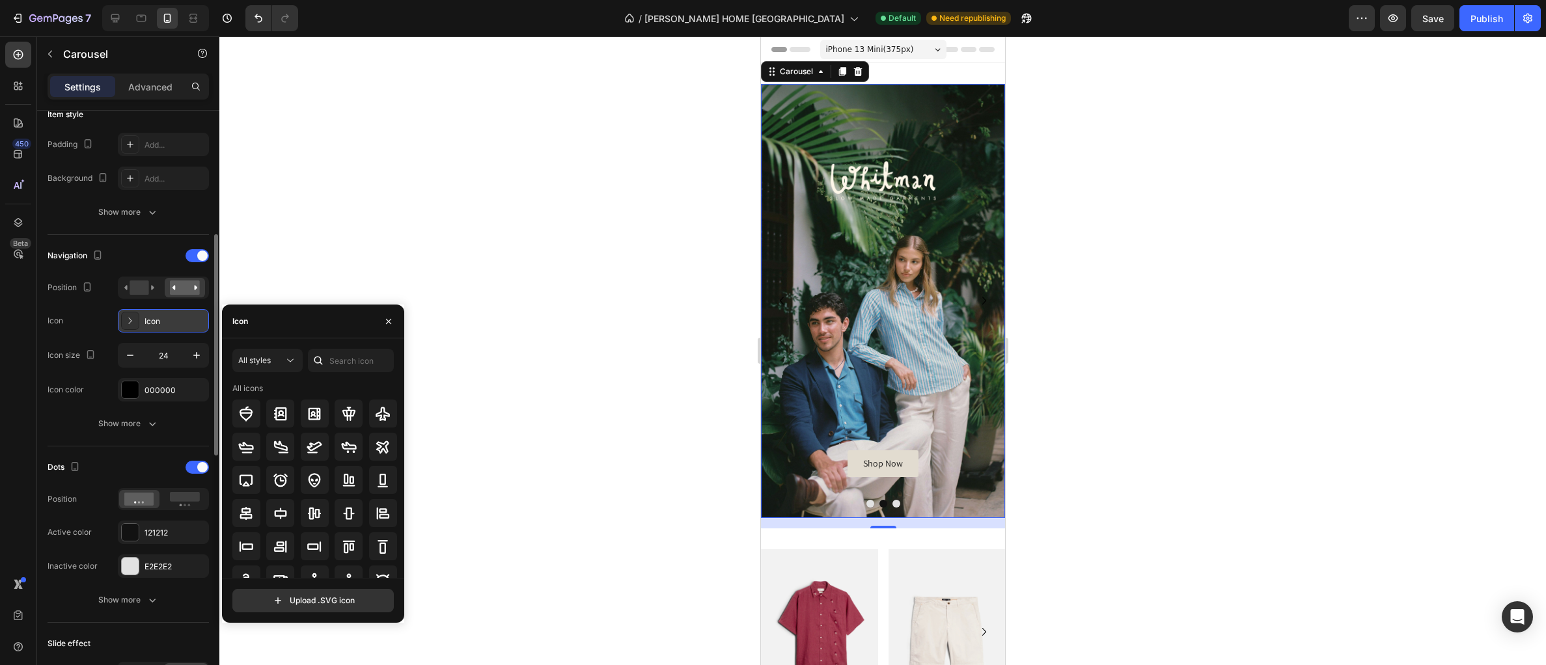
click at [143, 330] on div "Icon" at bounding box center [163, 320] width 91 height 23
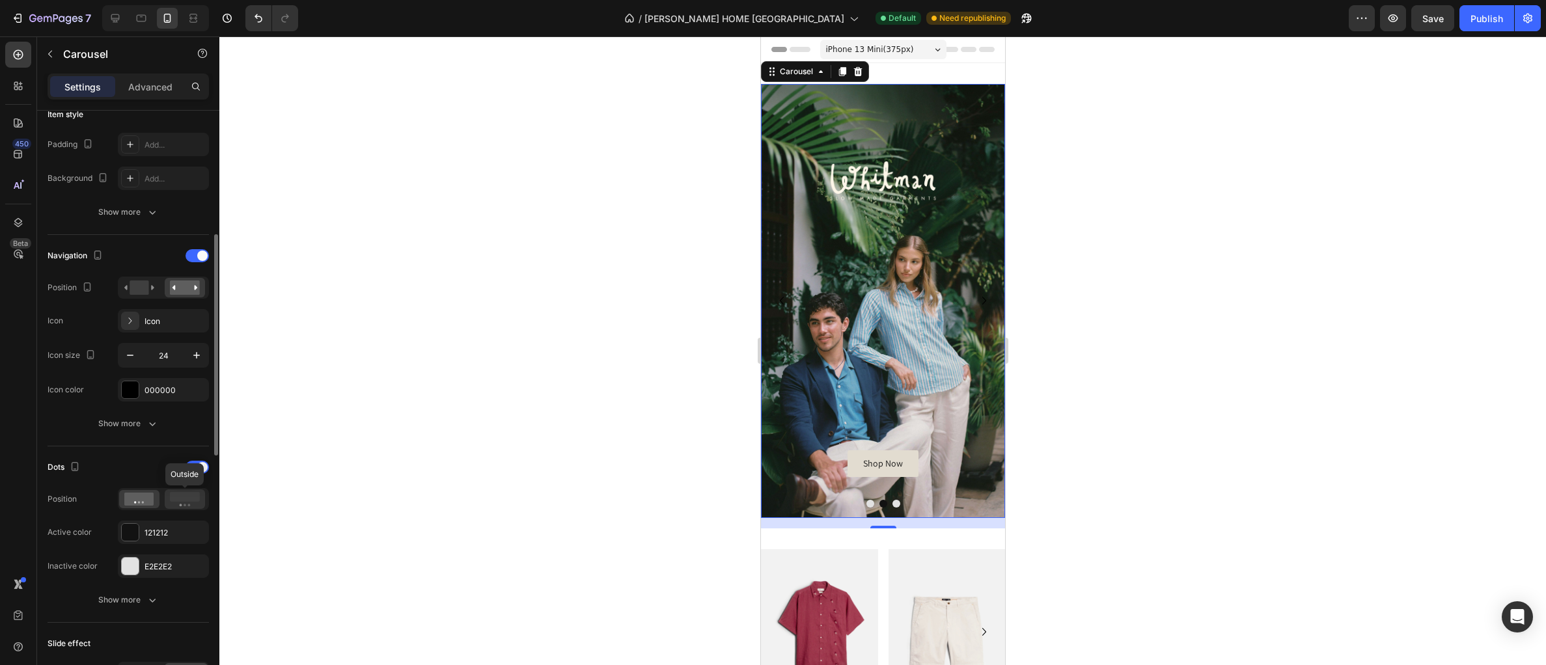
click at [178, 509] on div at bounding box center [185, 499] width 40 height 20
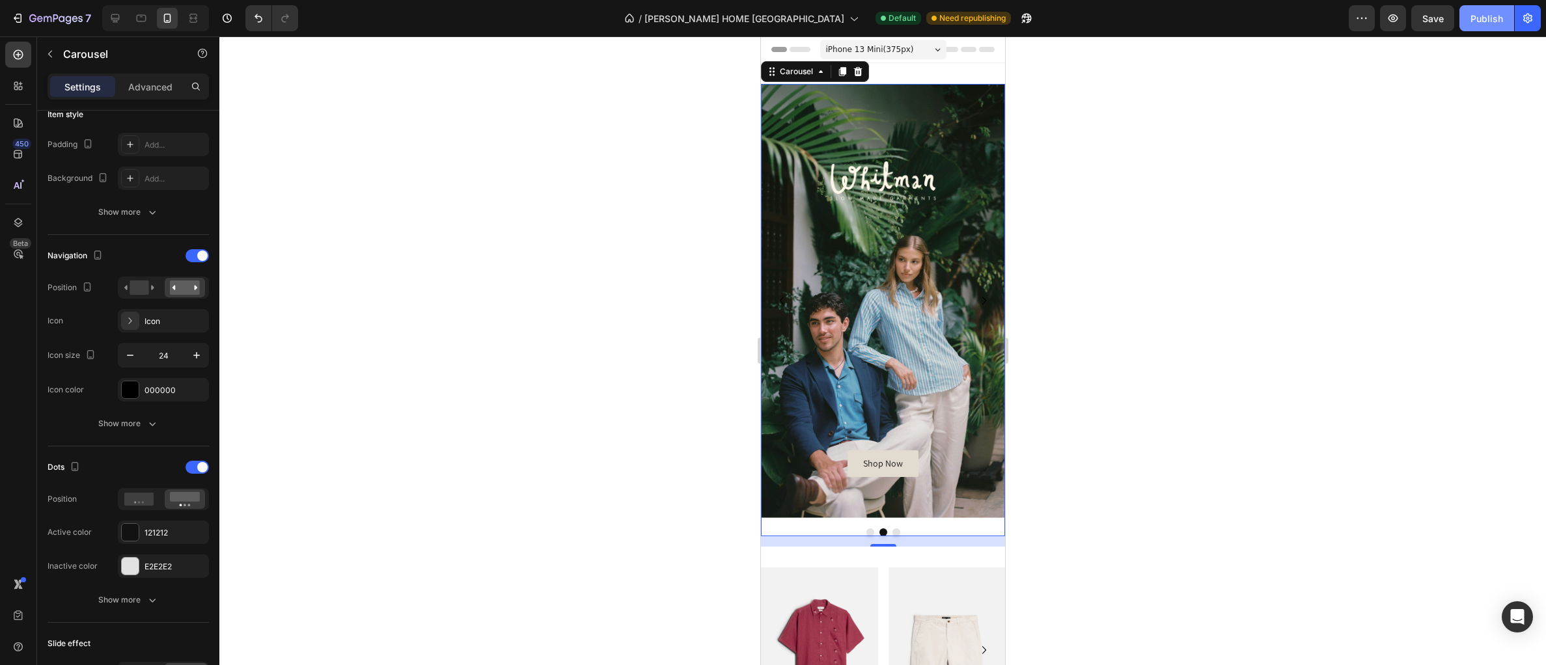
click at [1494, 25] on button "Publish" at bounding box center [1486, 18] width 55 height 26
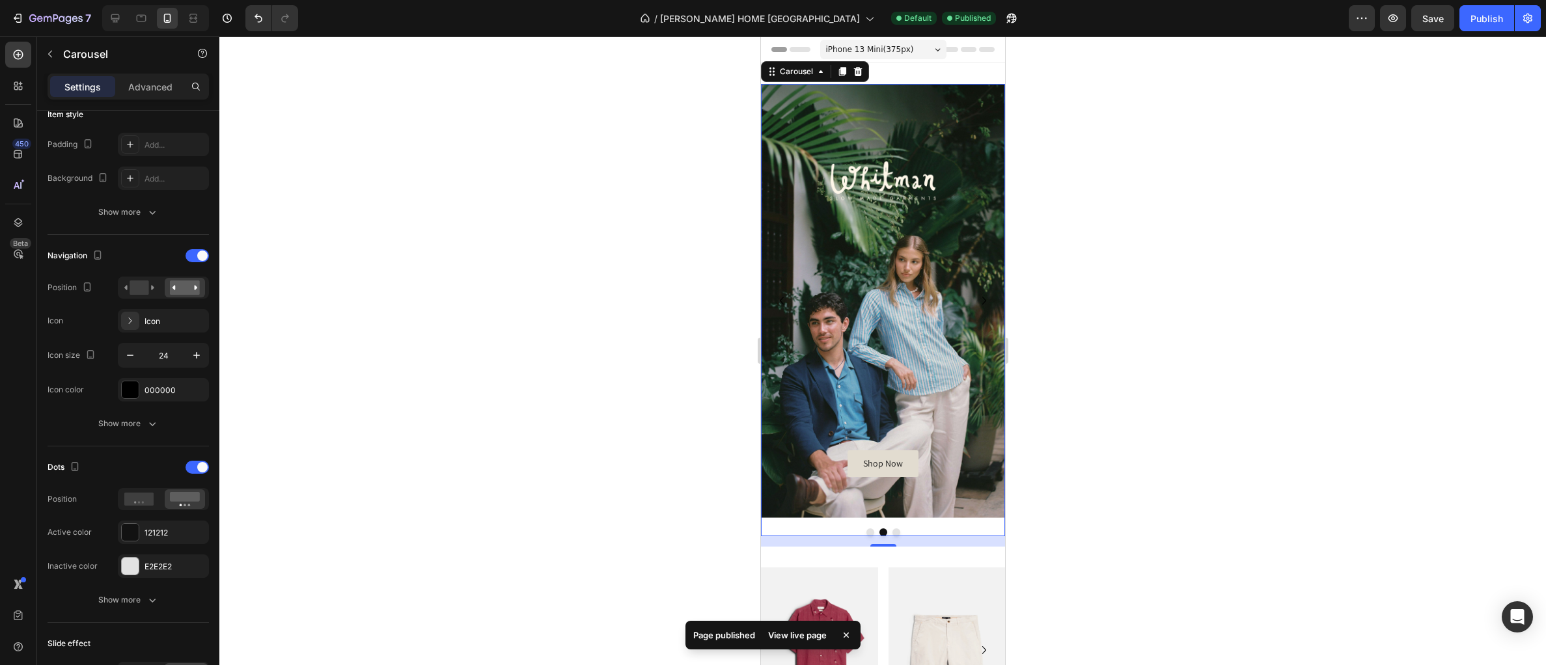
click at [870, 528] on button "Dot" at bounding box center [870, 532] width 8 height 8
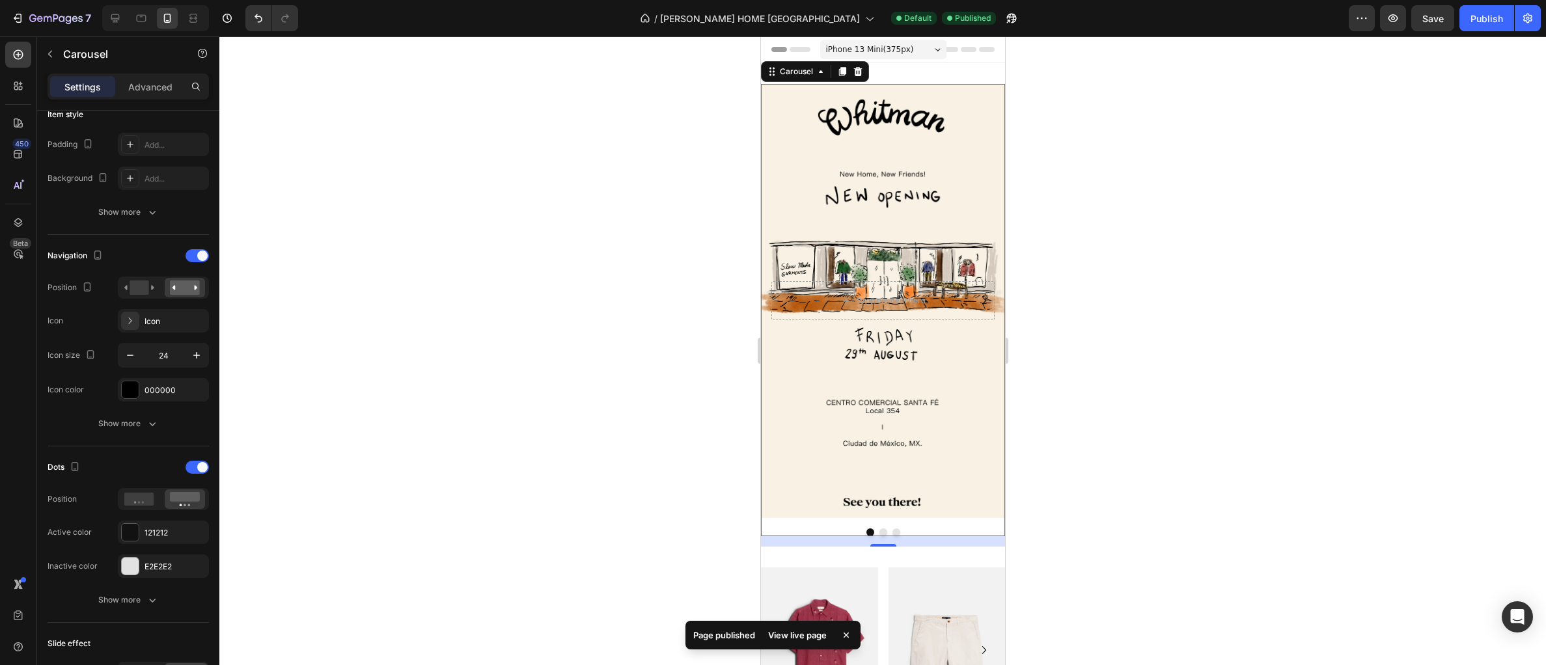
click at [880, 528] on button "Dot" at bounding box center [883, 532] width 8 height 8
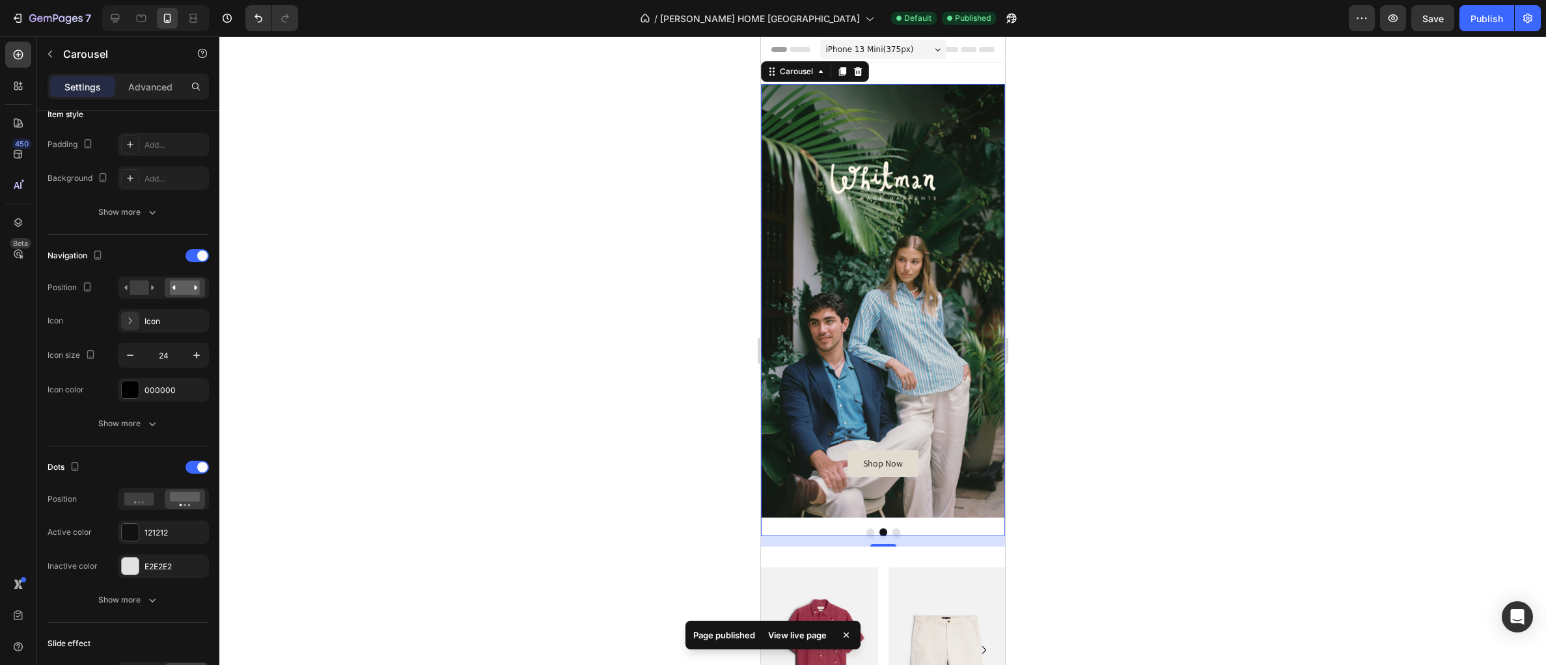
click at [893, 530] on button "Dot" at bounding box center [896, 532] width 8 height 8
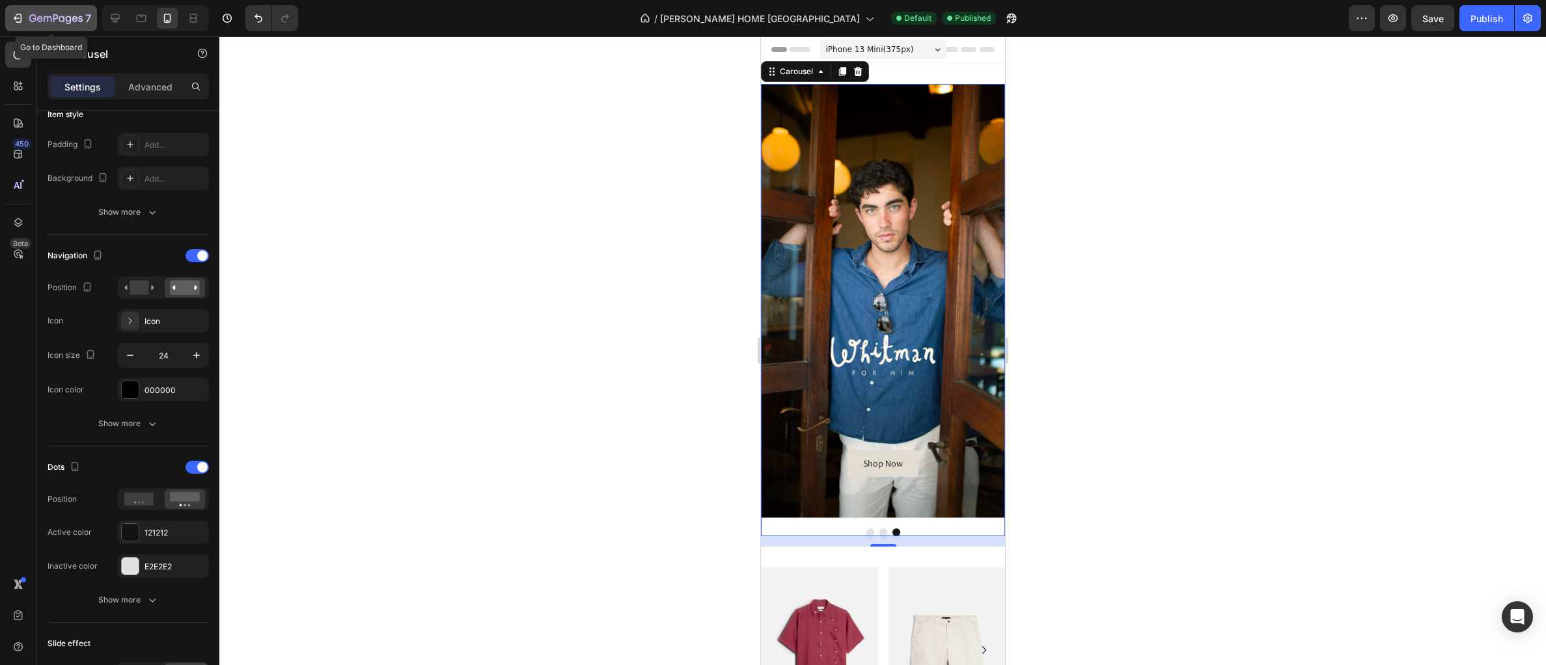
click at [55, 23] on icon "button" at bounding box center [55, 19] width 53 height 11
